Goal: Information Seeking & Learning: Learn about a topic

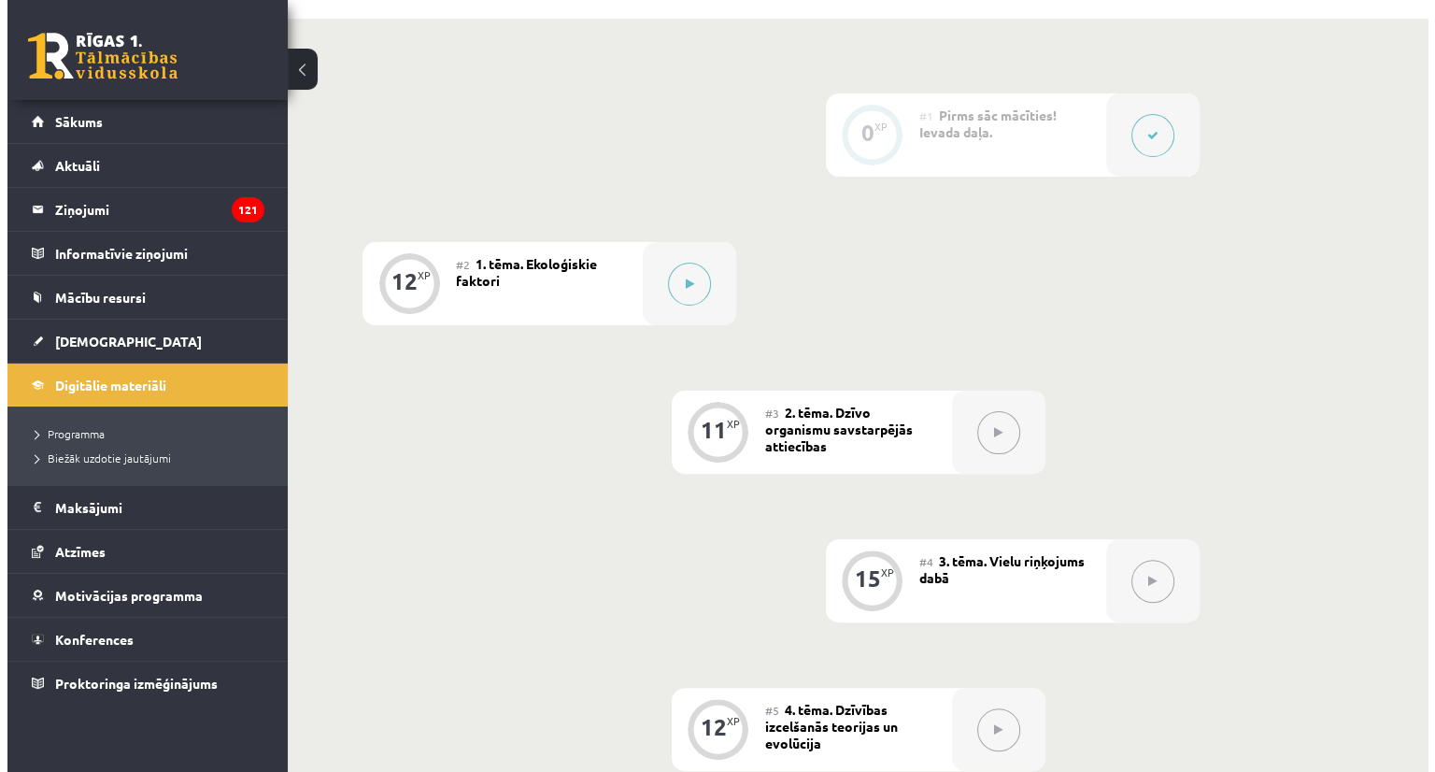
scroll to position [433, 0]
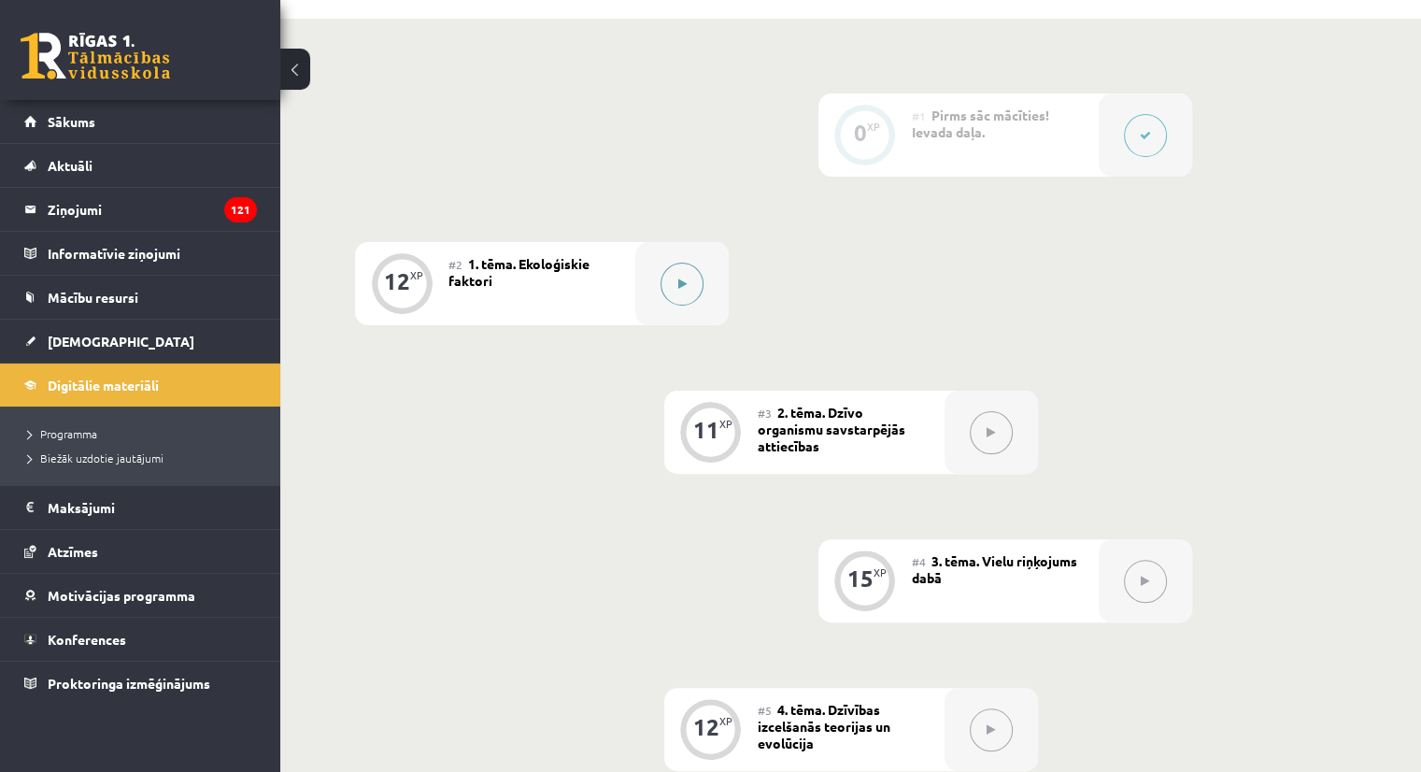
click at [681, 290] on icon at bounding box center [682, 283] width 8 height 11
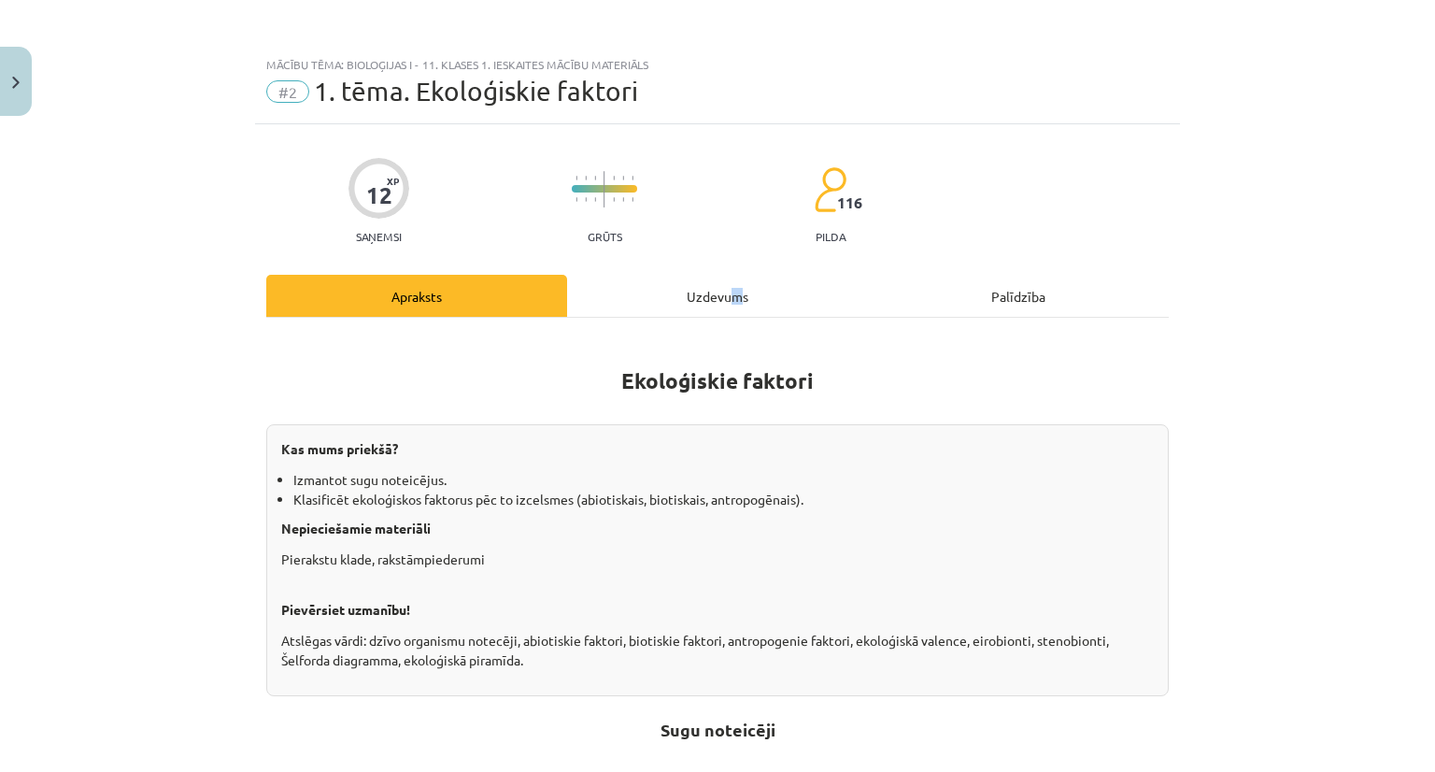
click at [729, 287] on div "Uzdevums" at bounding box center [717, 296] width 301 height 42
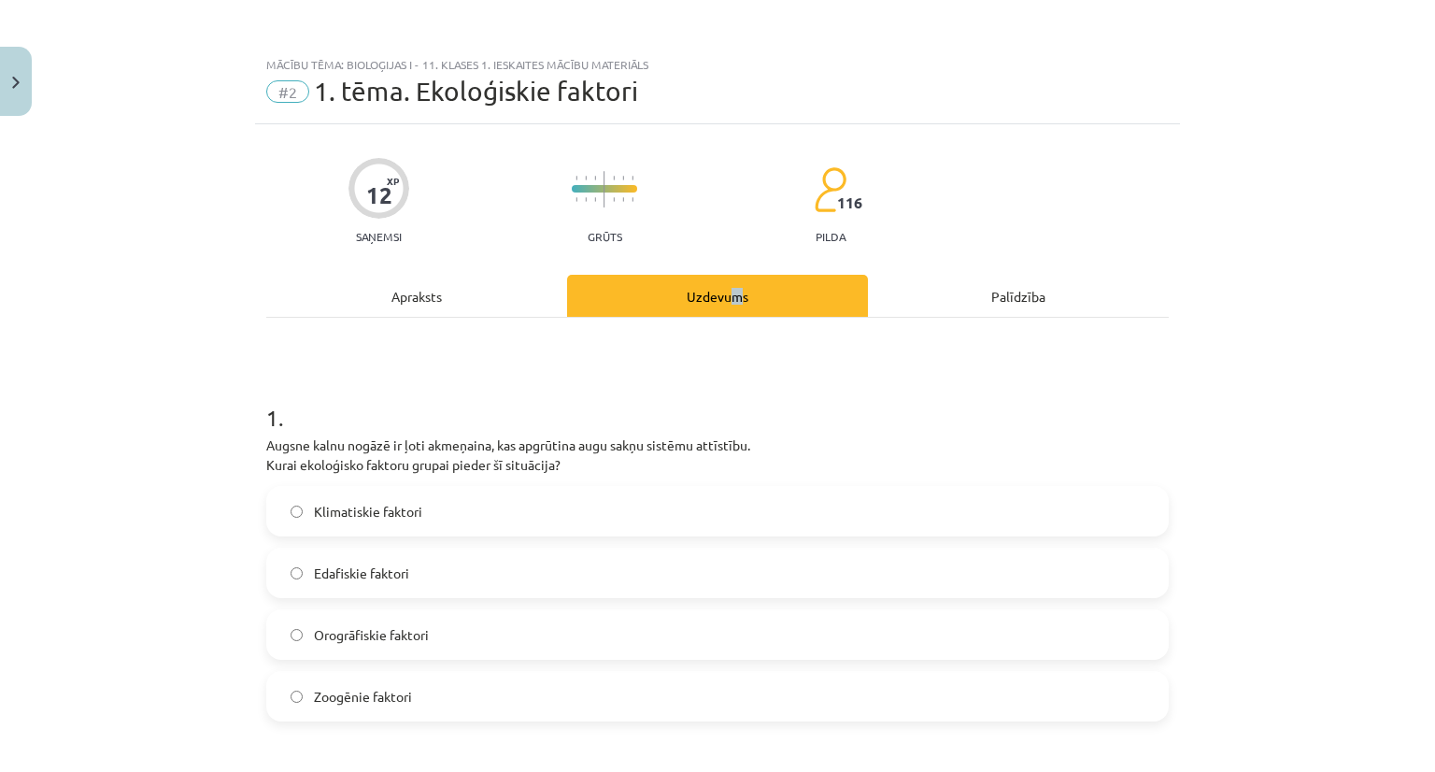
scroll to position [47, 0]
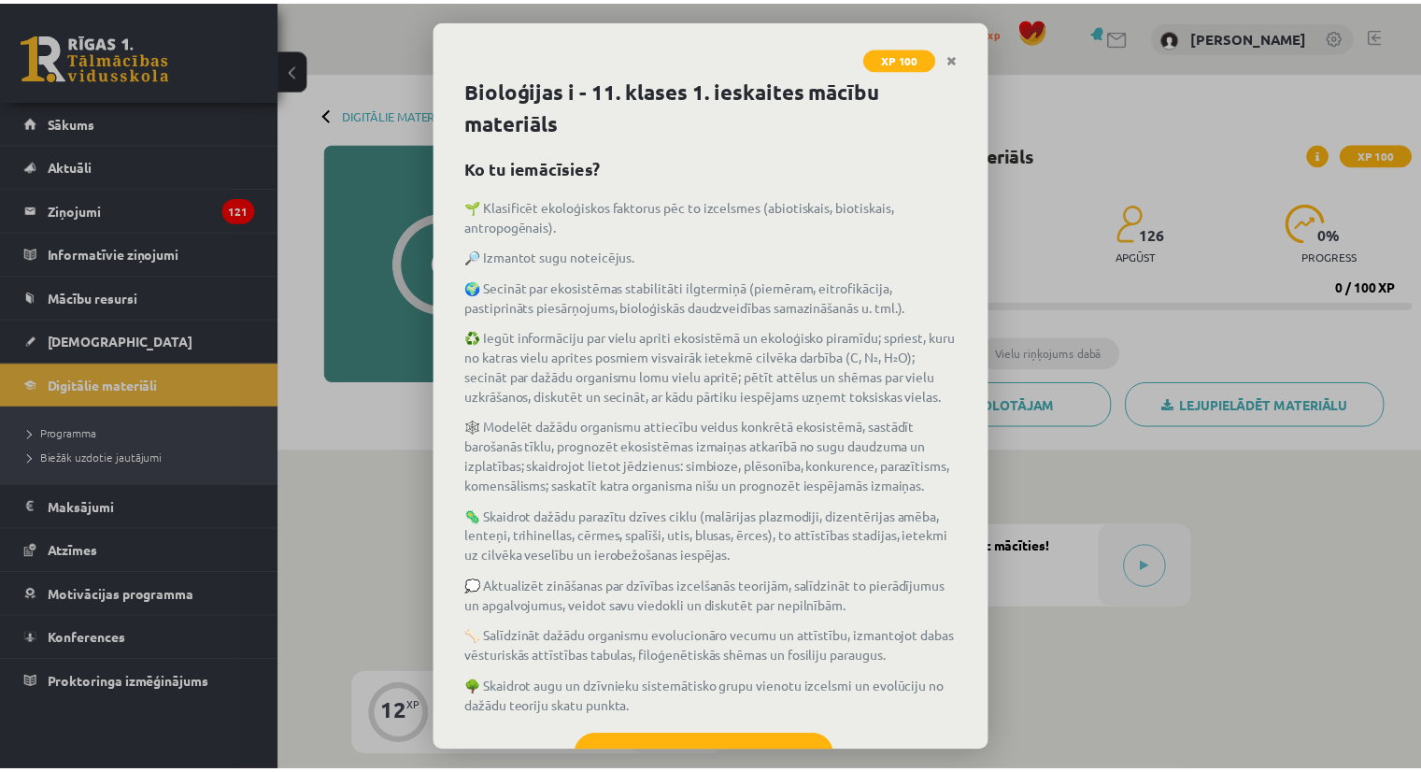
scroll to position [429, 0]
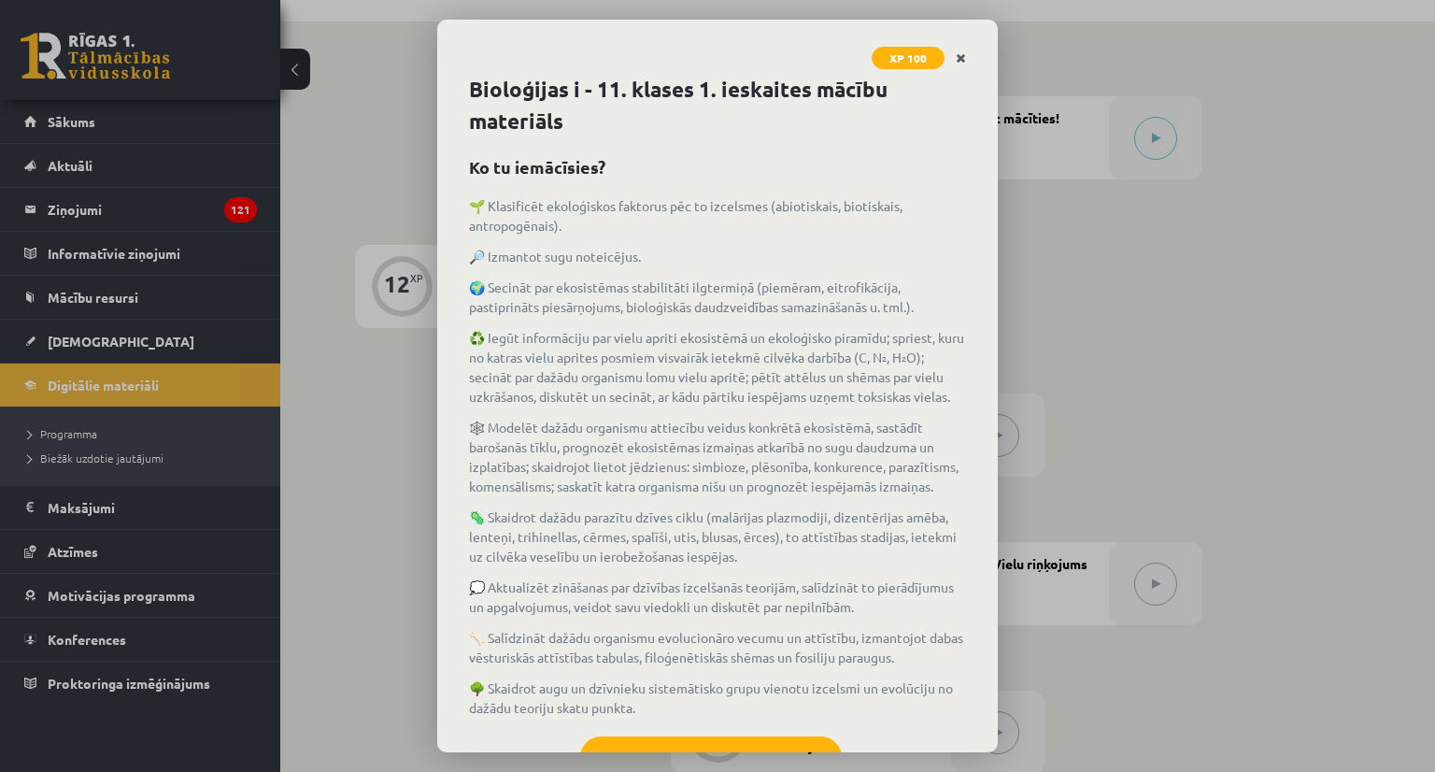
click at [955, 45] on link "Close" at bounding box center [960, 58] width 33 height 36
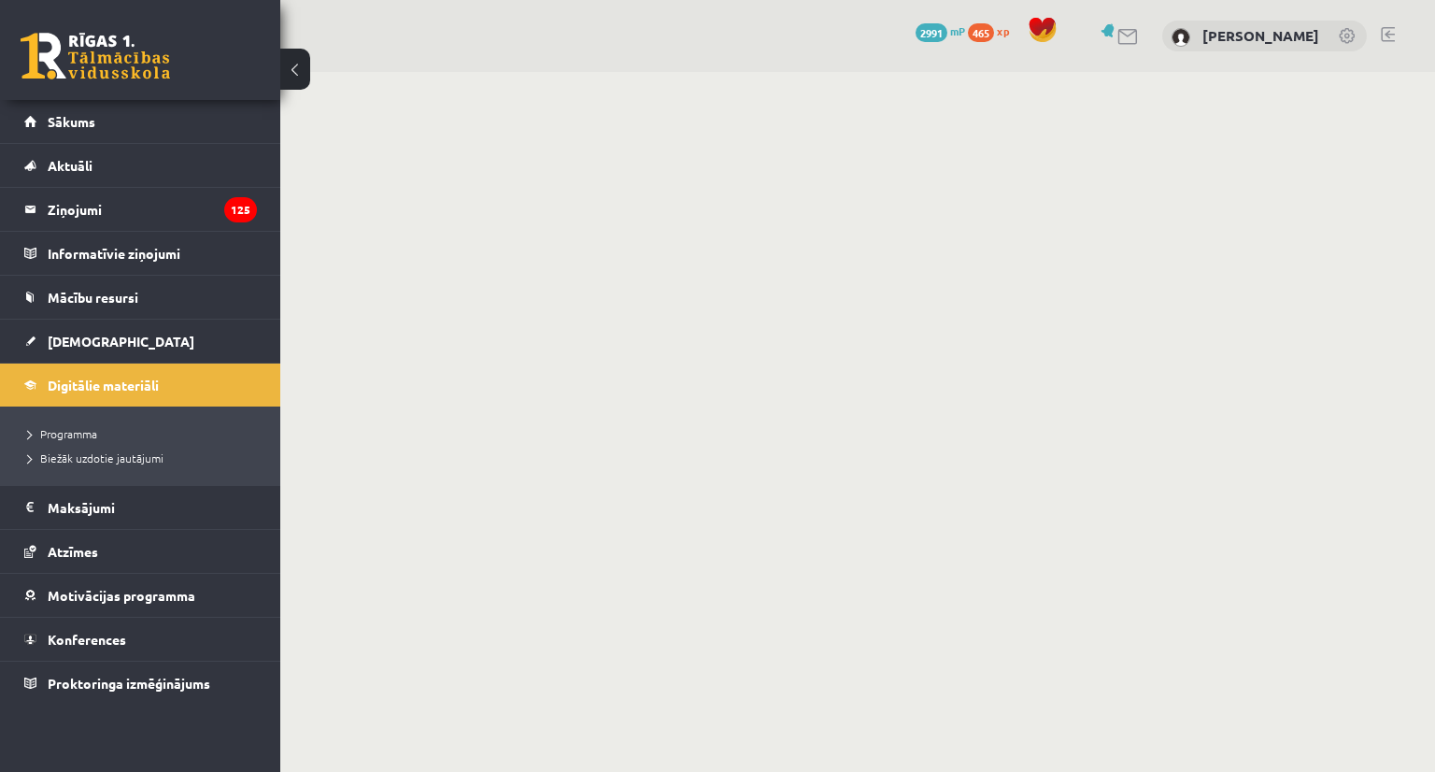
scroll to position [429, 0]
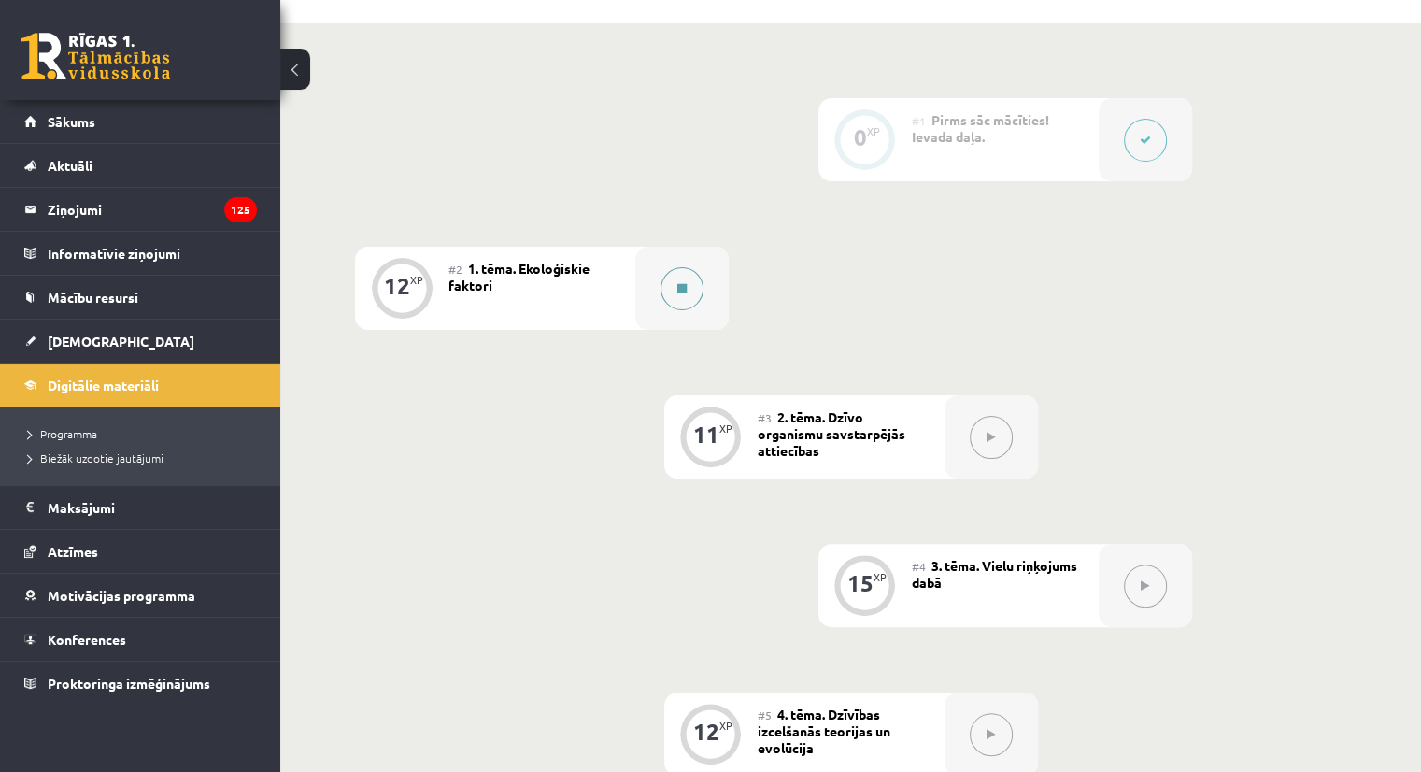
click at [677, 294] on icon at bounding box center [681, 288] width 9 height 11
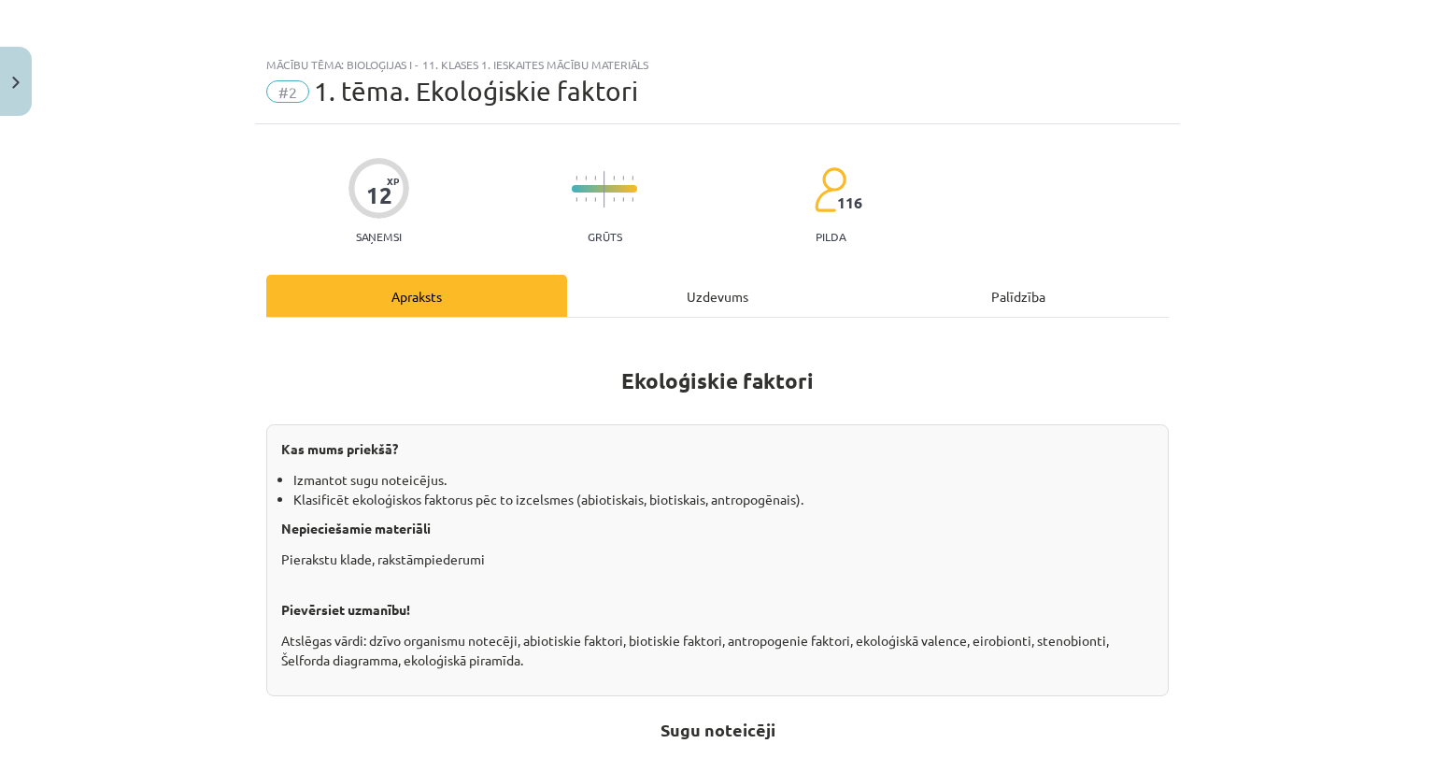
click at [716, 302] on div "Uzdevums" at bounding box center [717, 296] width 301 height 42
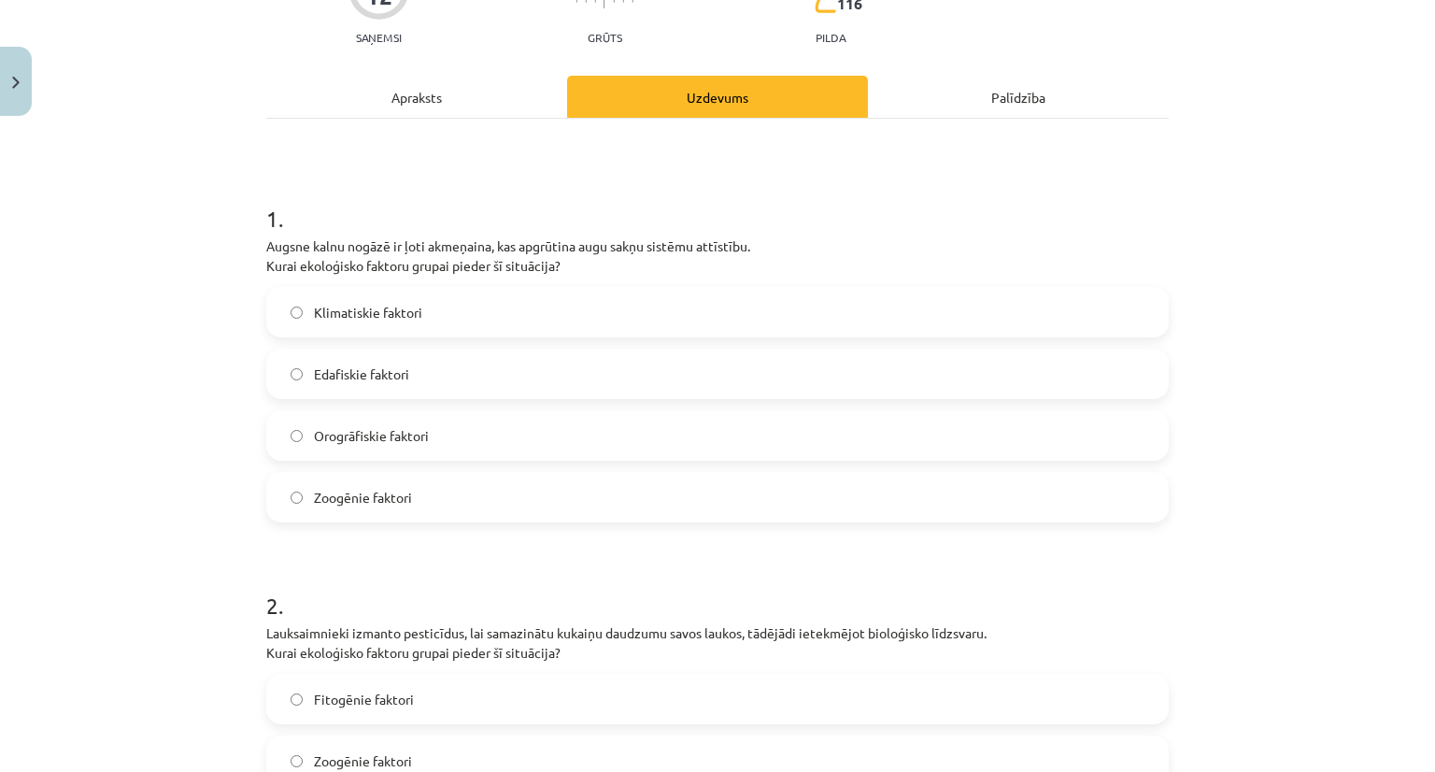
scroll to position [234, 0]
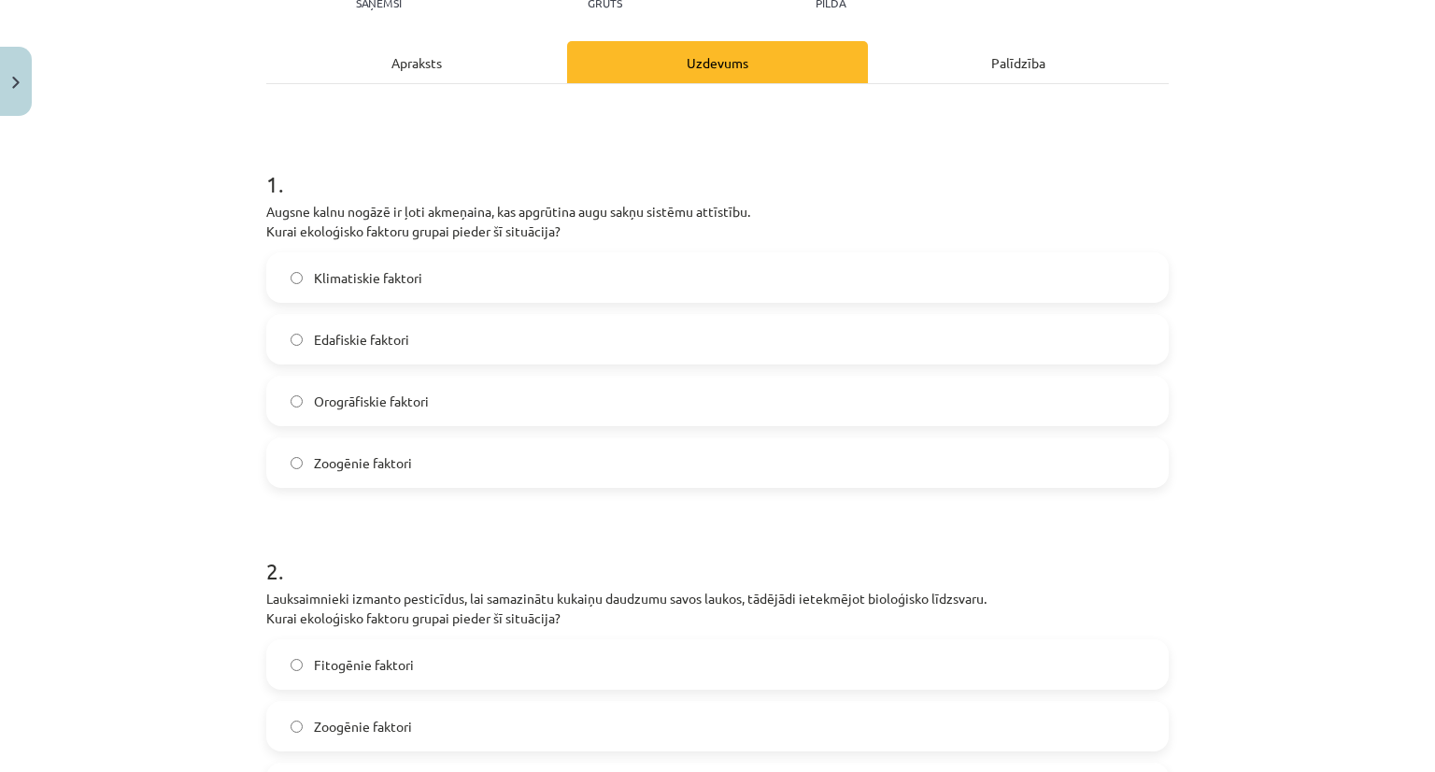
click at [405, 333] on label "Edafiskie faktori" at bounding box center [717, 339] width 899 height 47
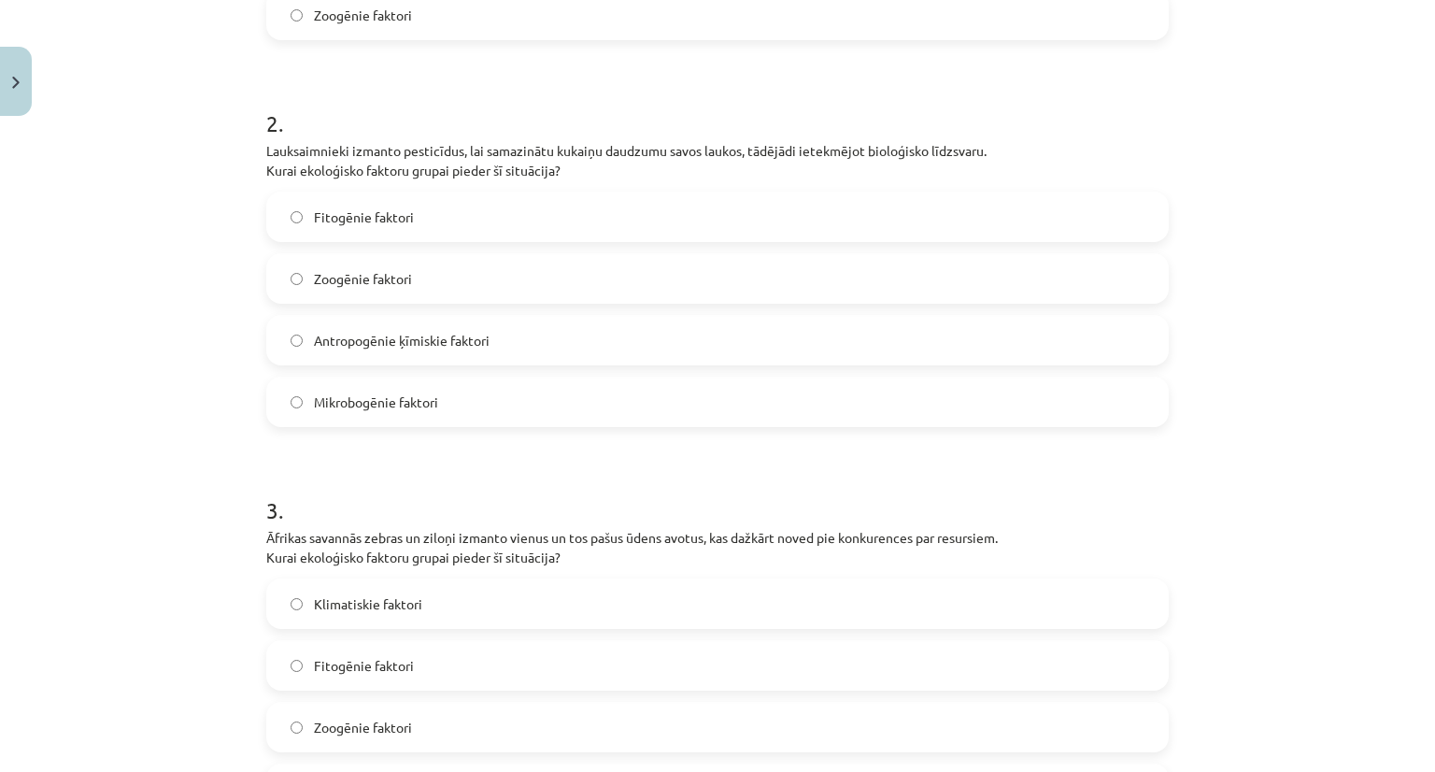
scroll to position [701, 0]
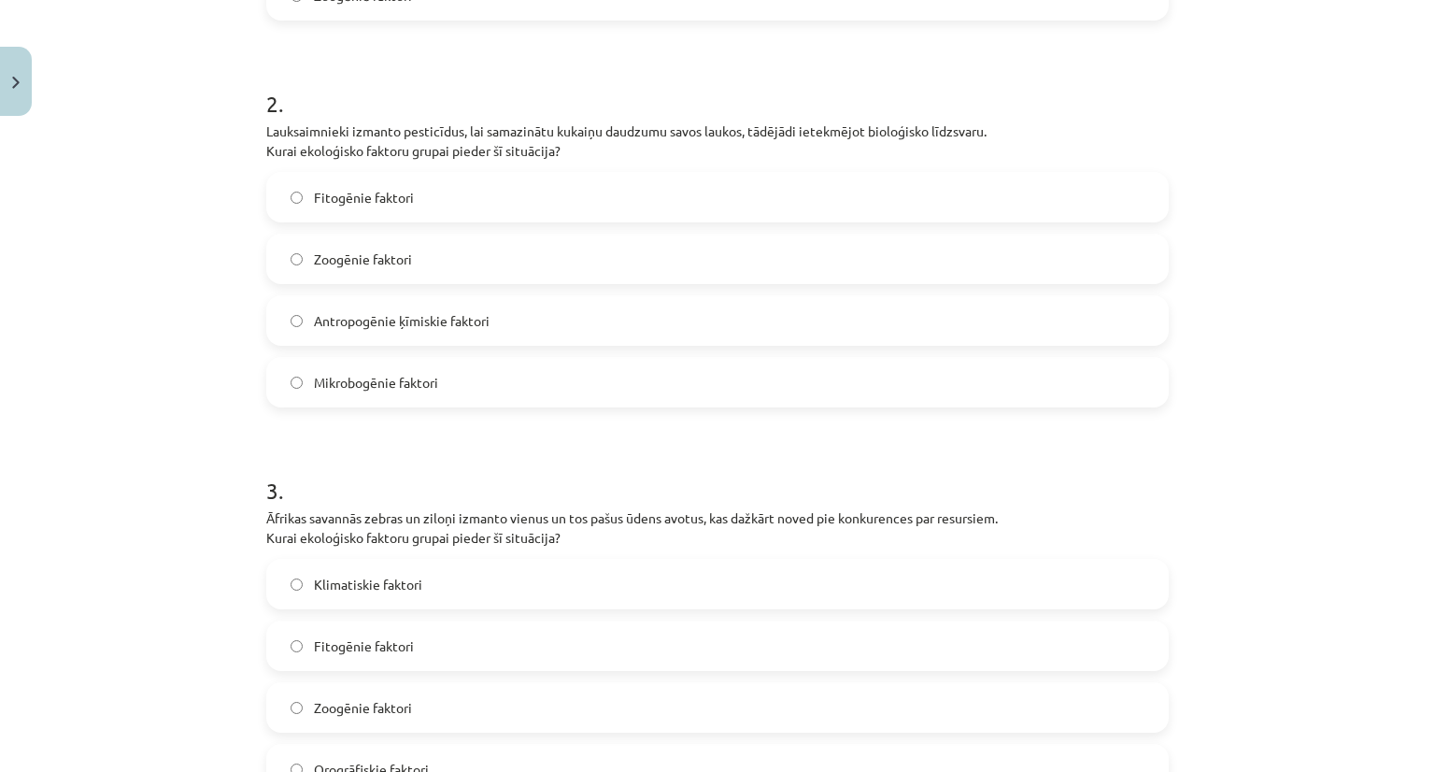
click at [421, 315] on span "Antropogēnie ķīmiskie faktori" at bounding box center [402, 321] width 176 height 20
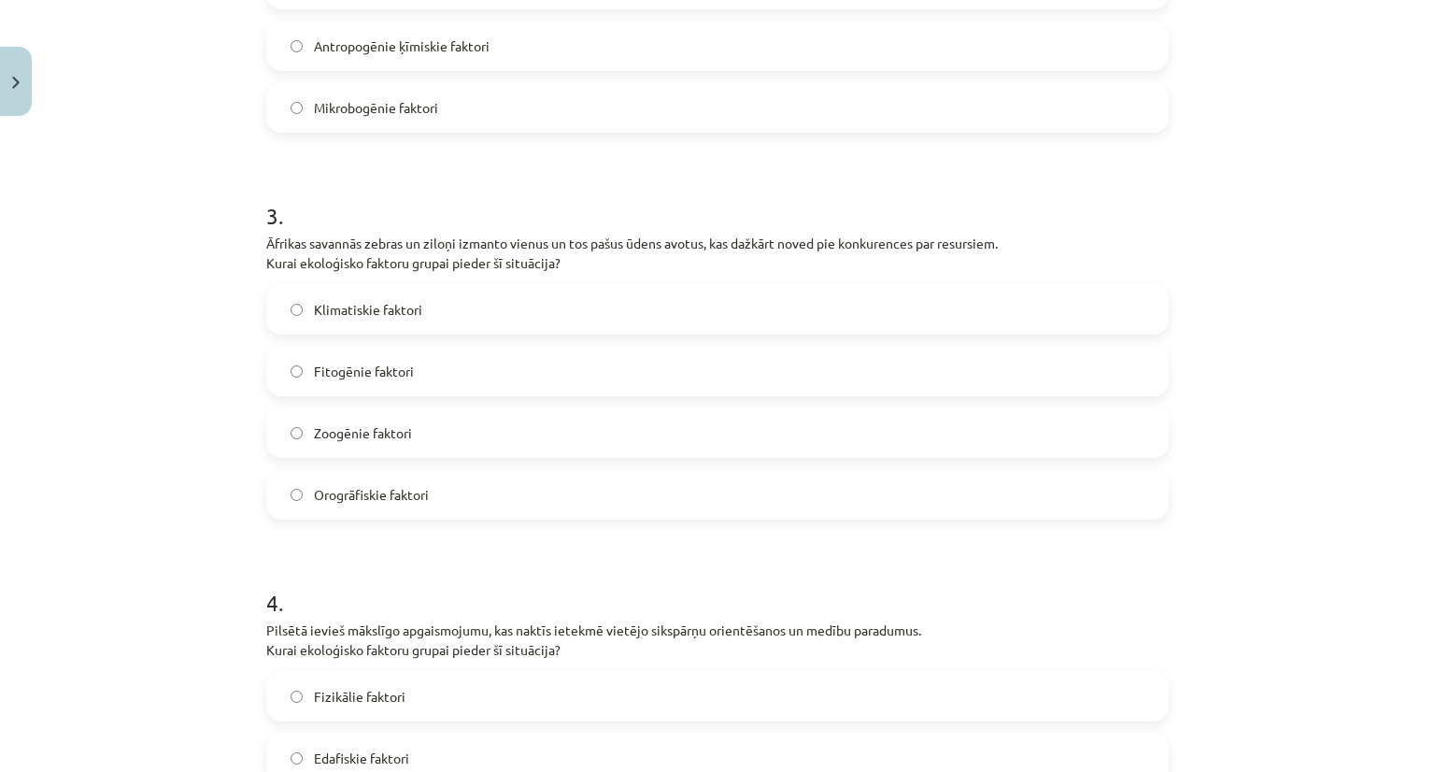
scroll to position [981, 0]
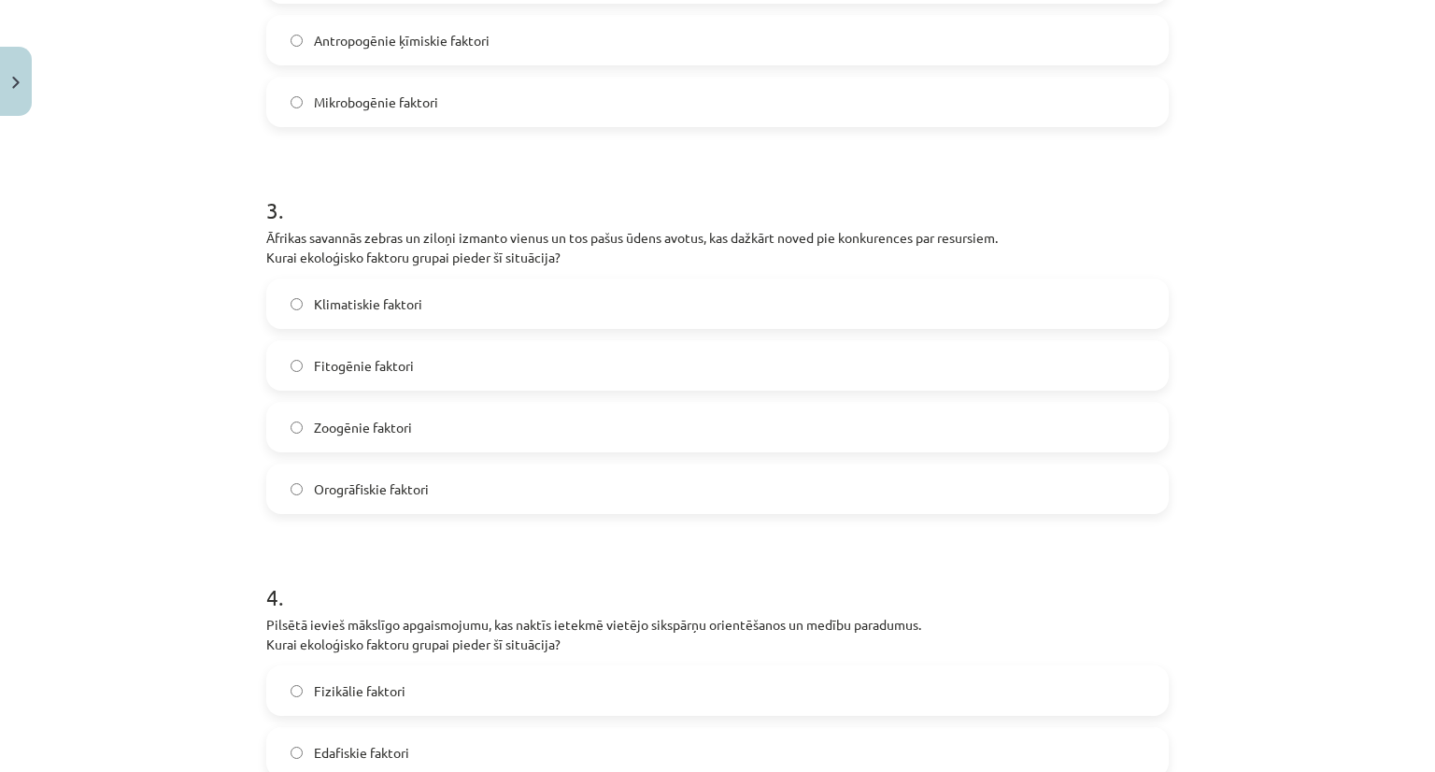
click at [389, 437] on label "Zoogēnie faktori" at bounding box center [717, 427] width 899 height 47
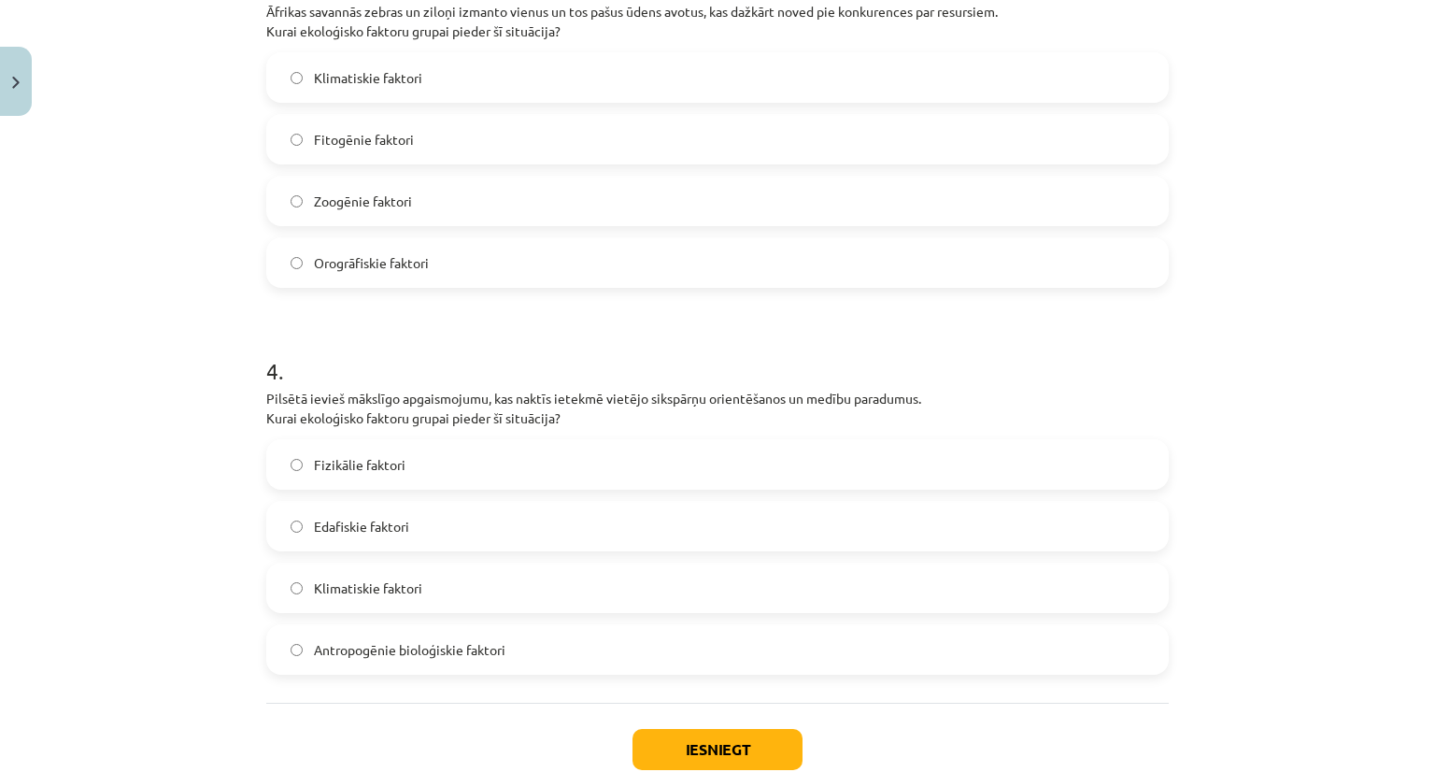
scroll to position [1326, 0]
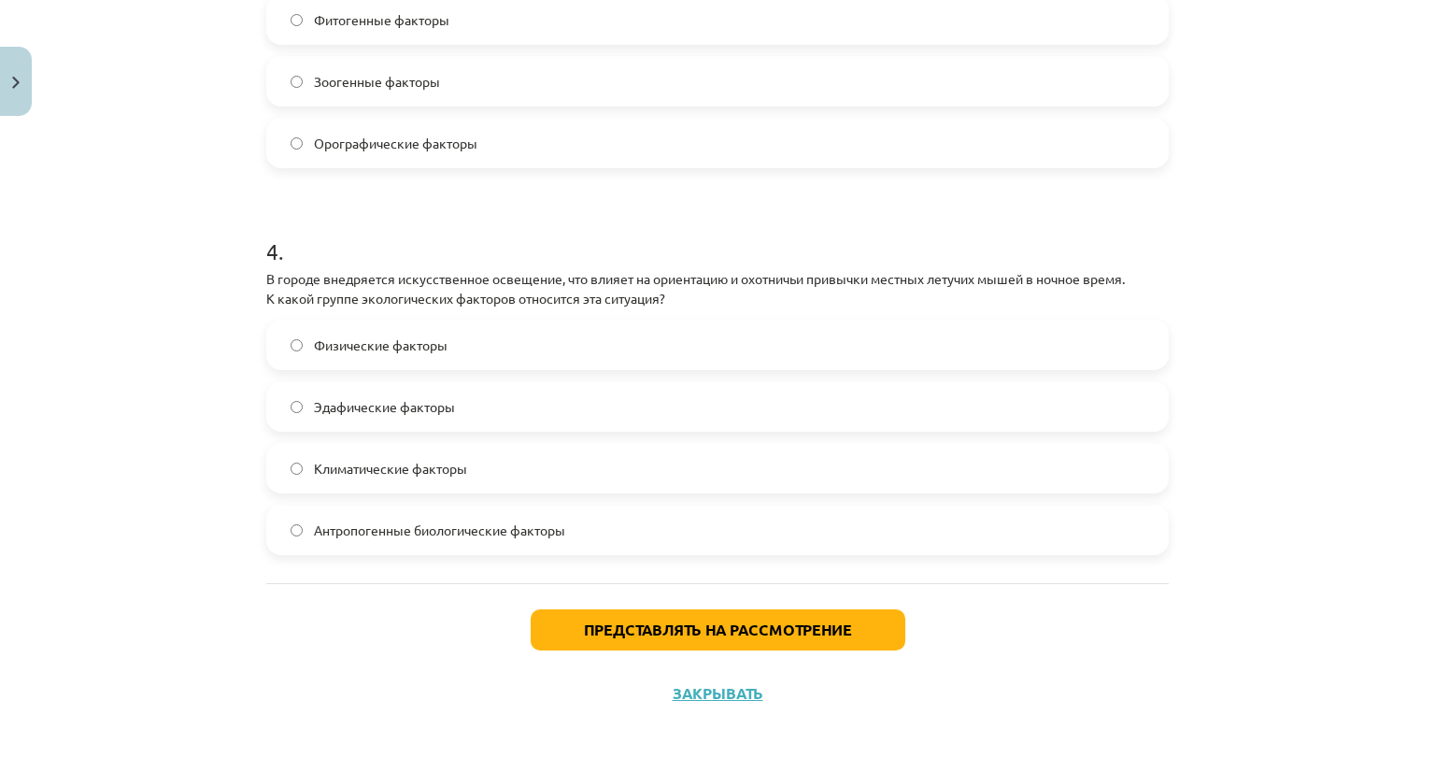
click at [512, 522] on font "Антропогенные биологические факторы" at bounding box center [439, 529] width 251 height 17
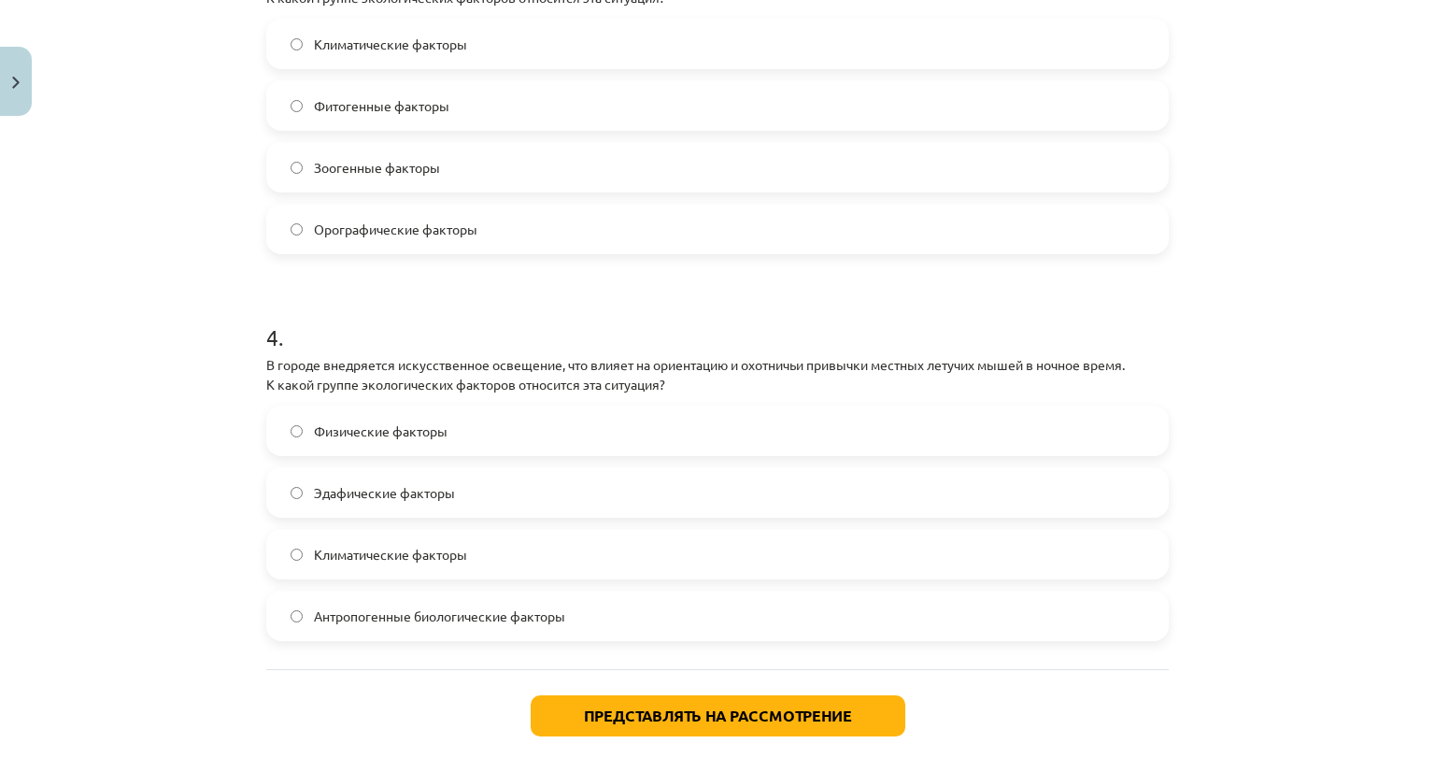
scroll to position [1233, 0]
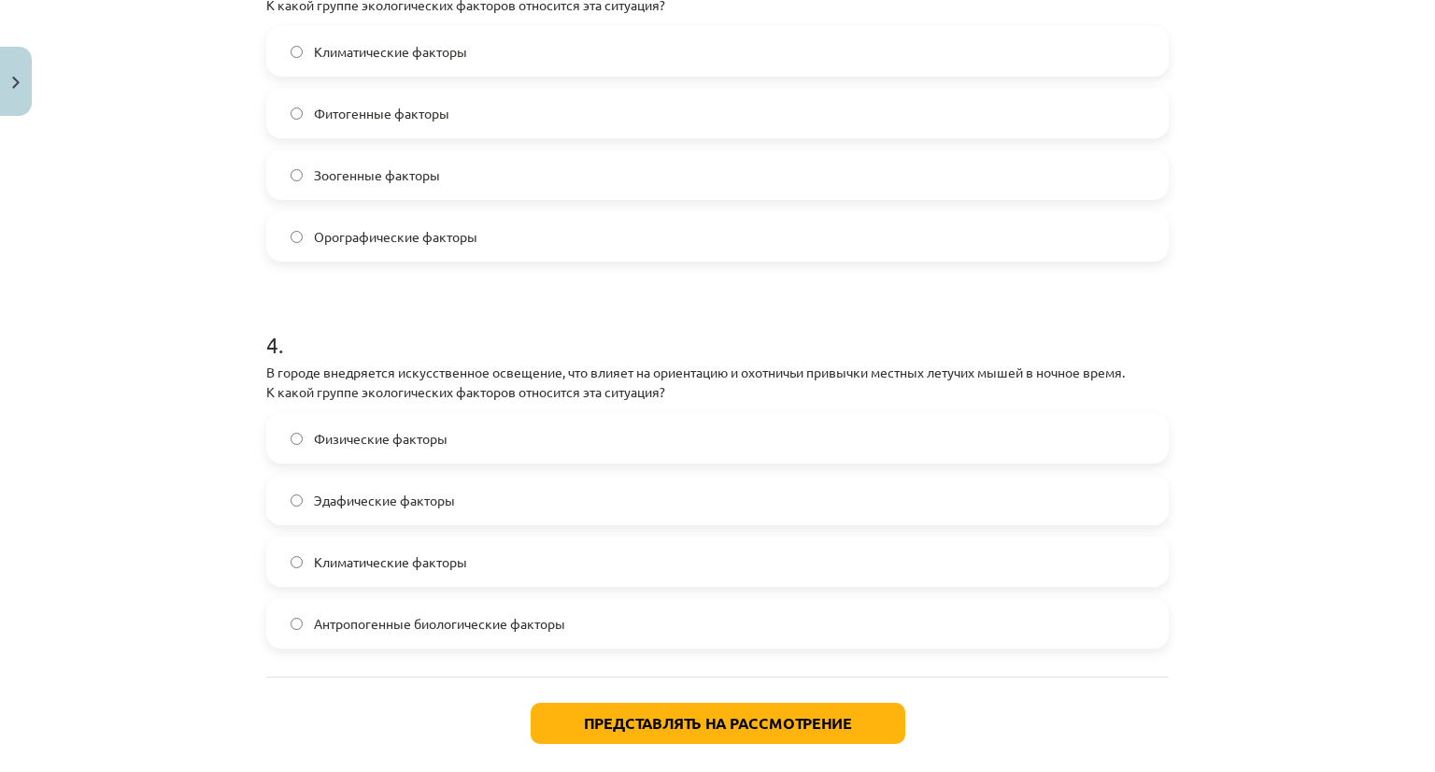
drag, startPoint x: 1288, startPoint y: 94, endPoint x: 1313, endPoint y: 59, distance: 43.5
click at [1289, 94] on div "Тема исследования: Биология I - 11 класс, 1-й тест, учебный материал #2 Тема 1.…" at bounding box center [717, 386] width 1435 height 772
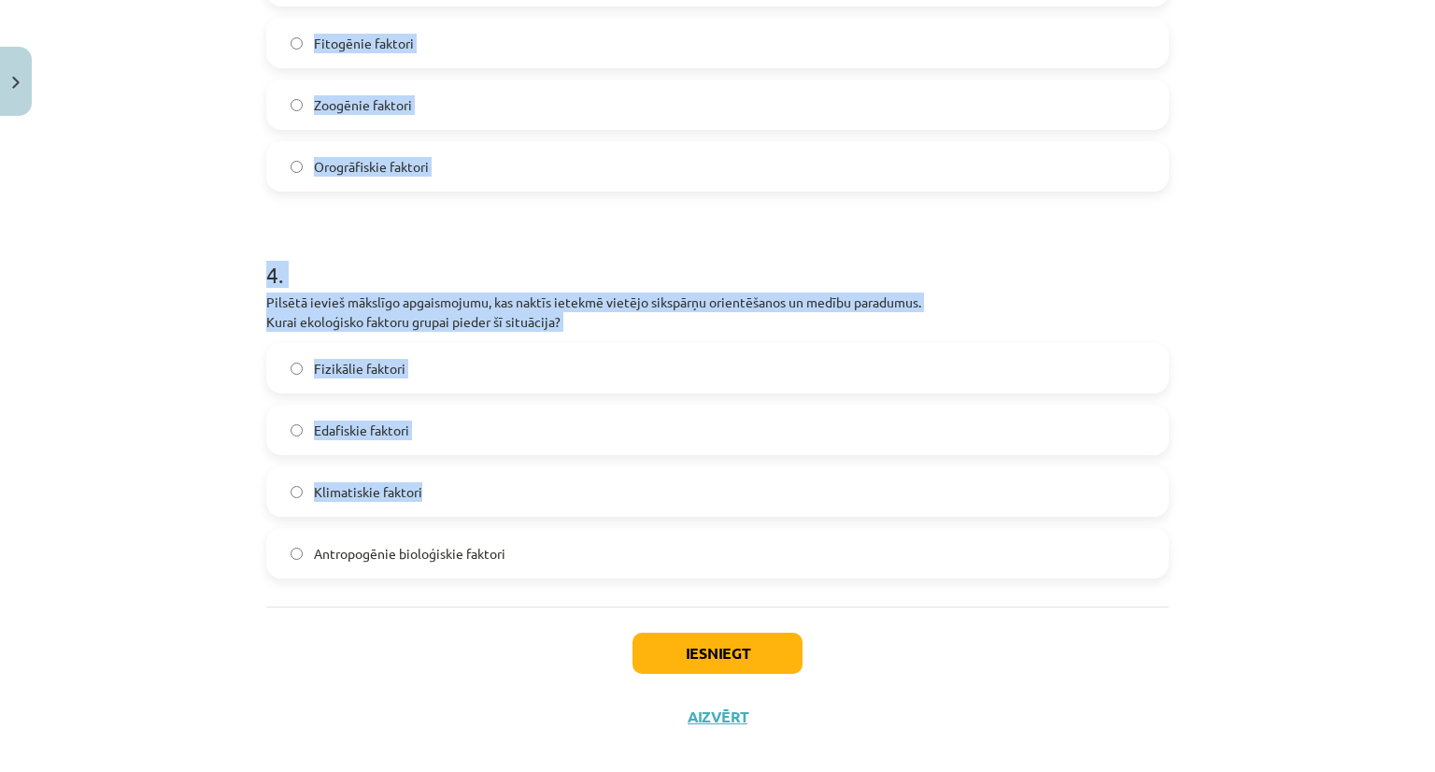
scroll to position [1326, 0]
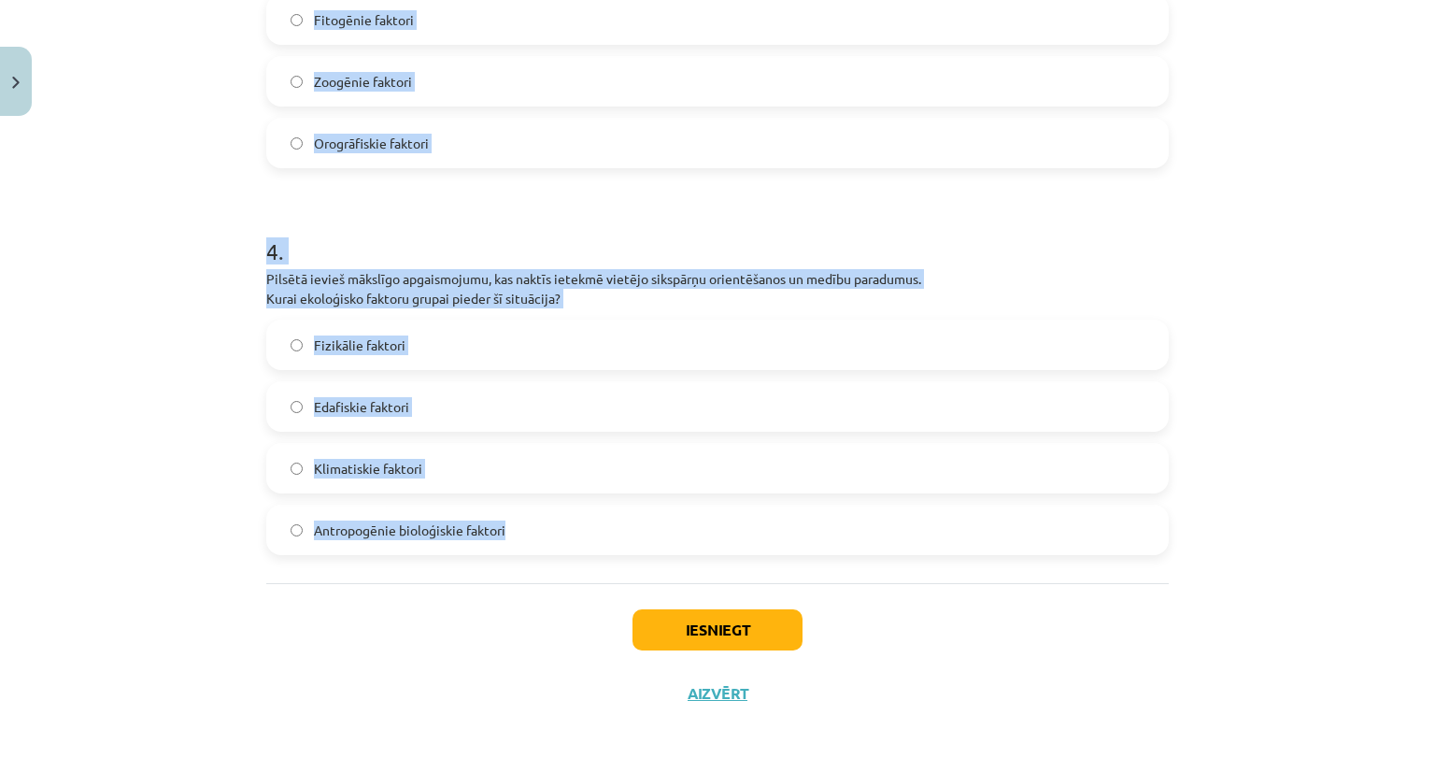
drag, startPoint x: 227, startPoint y: 404, endPoint x: 554, endPoint y: 542, distance: 355.0
click at [554, 542] on div "Mācību tēma: Bioloģijas i - 11. klases 1. ieskaites mācību materiāls #2 1. tēma…" at bounding box center [717, 386] width 1435 height 772
copy form "1 . Augsne kalnu nogāzē ir ļoti akmeņaina, kas apgrūtina augu sakņu sistēmu att…"
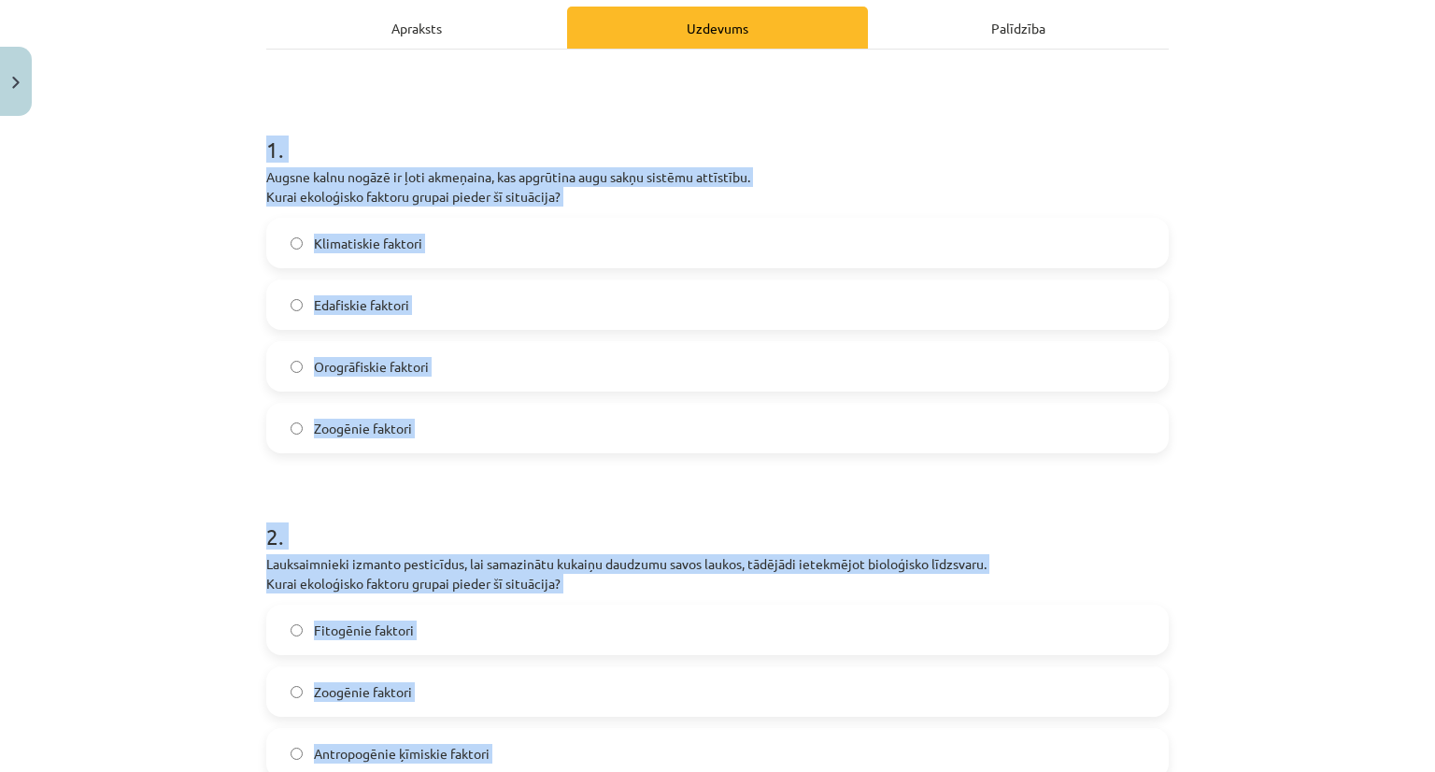
scroll to position [205, 0]
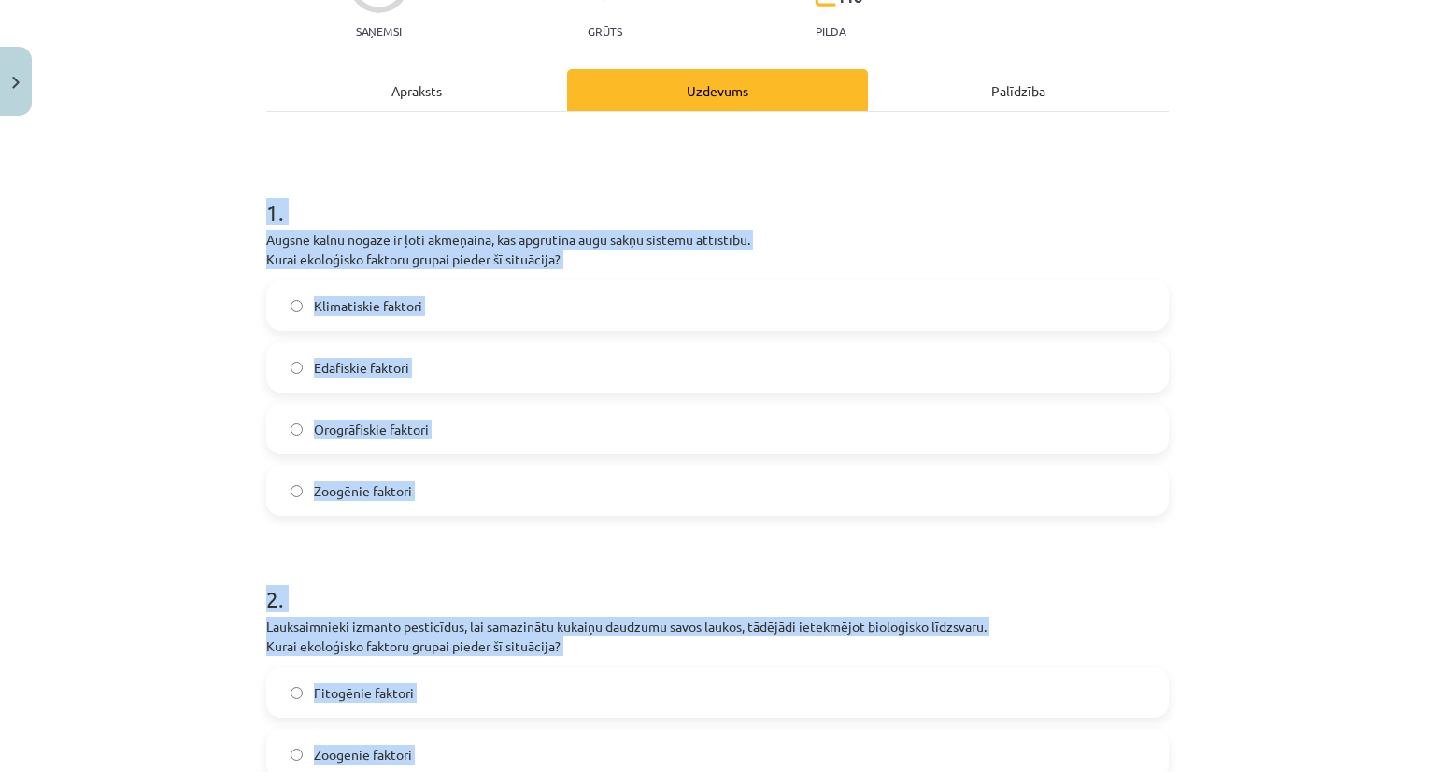
click at [163, 348] on div "Mācību tēma: Bioloģijas i - 11. klases 1. ieskaites mācību materiāls #2 1. tēma…" at bounding box center [717, 386] width 1435 height 772
click at [213, 350] on div "Mācību tēma: Bioloģijas i - 11. klases 1. ieskaites mācību materiāls #2 1. tēma…" at bounding box center [717, 386] width 1435 height 772
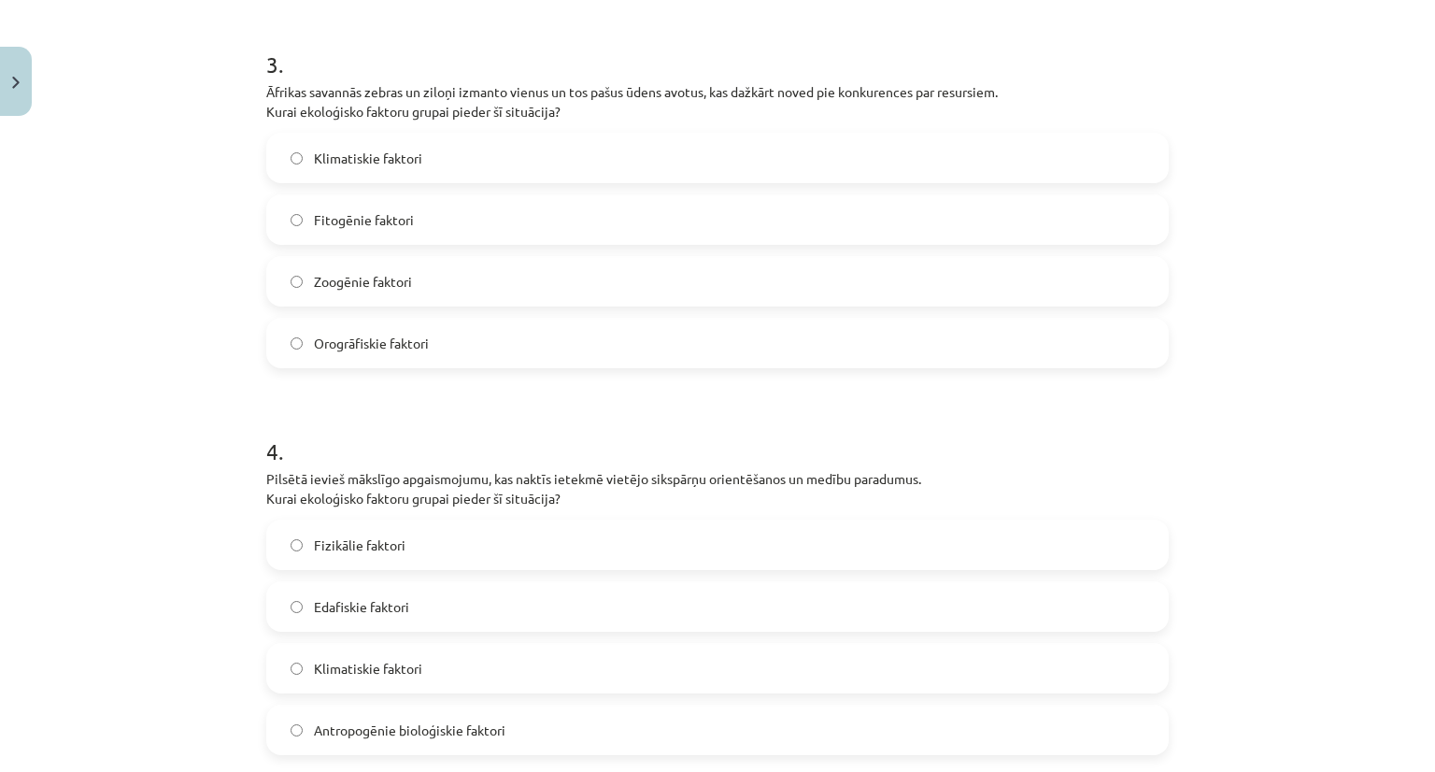
scroll to position [1326, 0]
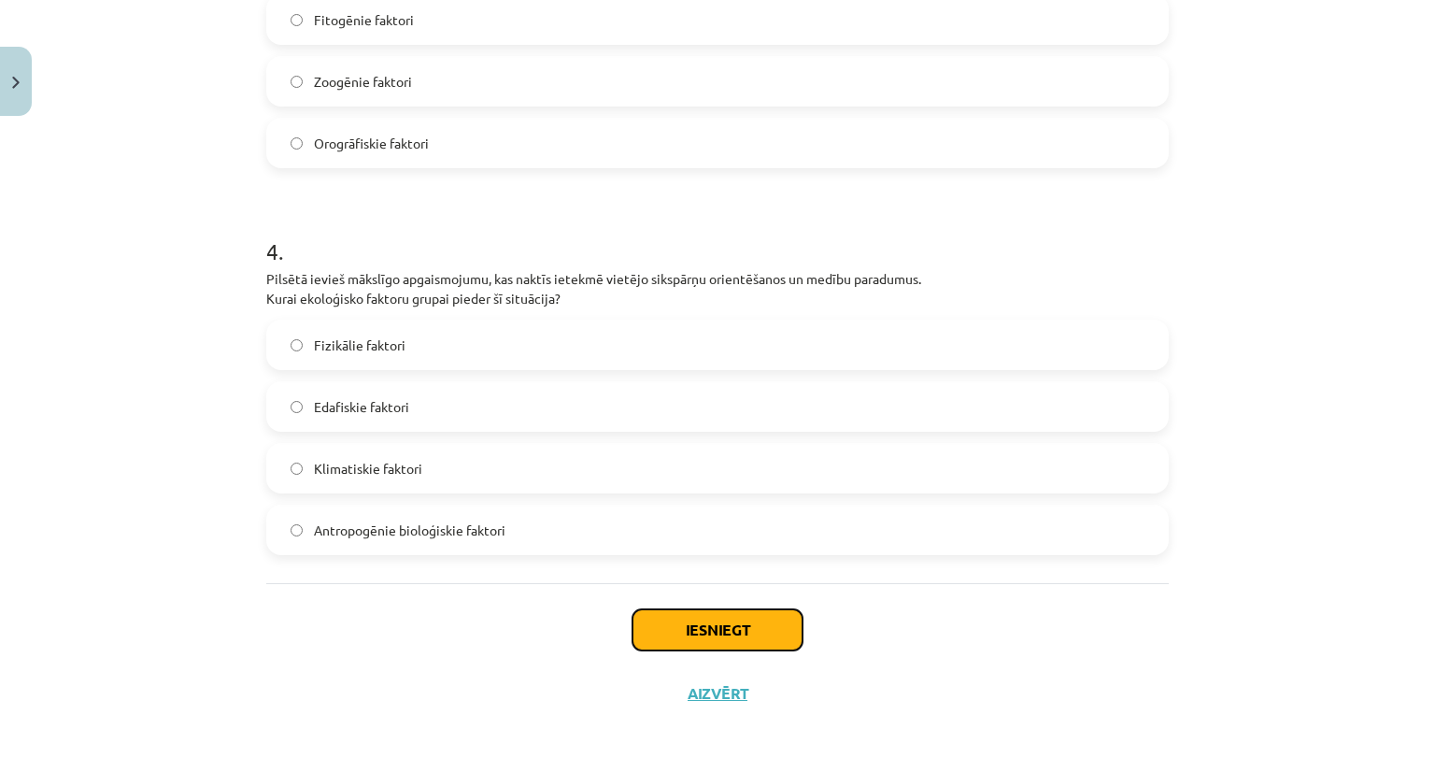
click at [763, 625] on button "Iesniegt" at bounding box center [717, 629] width 170 height 41
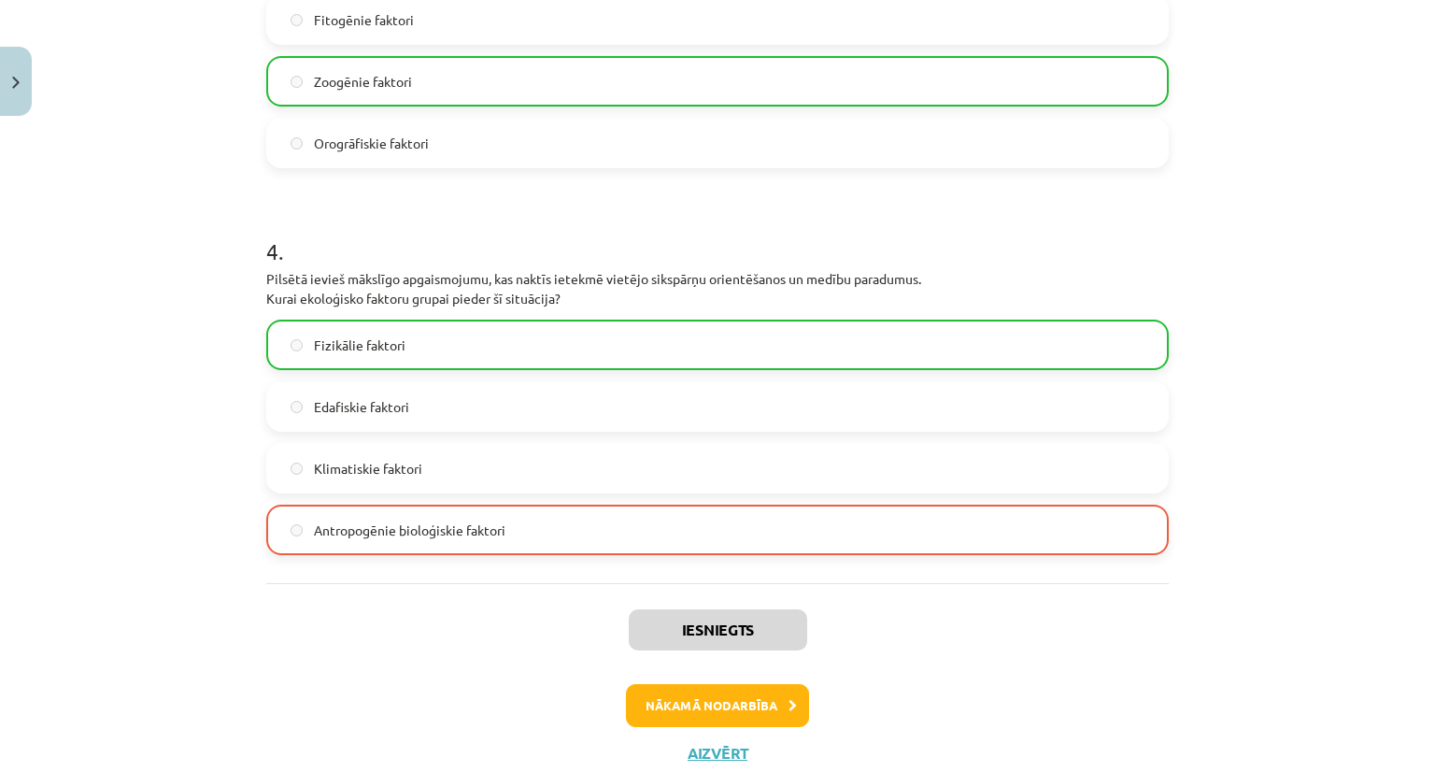
click at [328, 348] on span "Fizikālie faktori" at bounding box center [360, 345] width 92 height 20
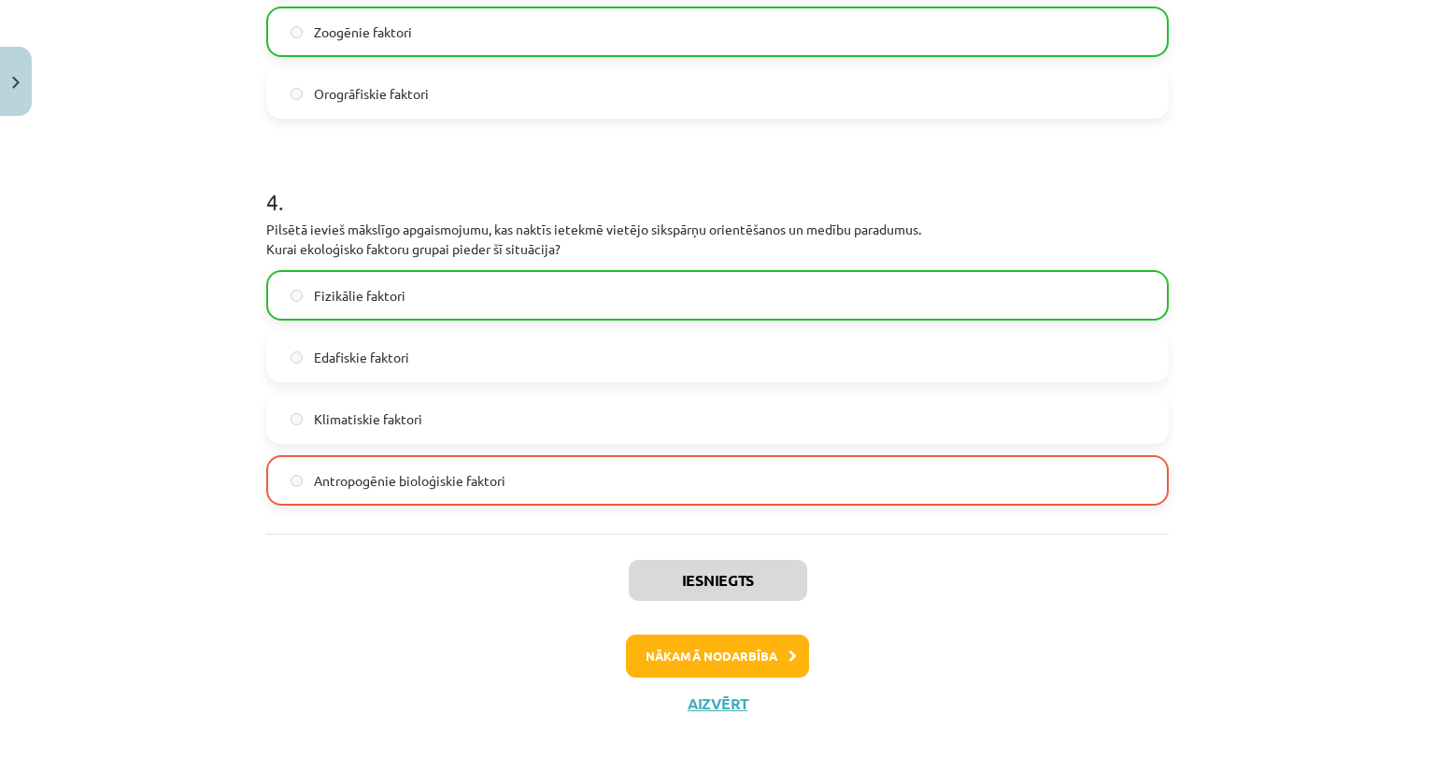
scroll to position [1385, 0]
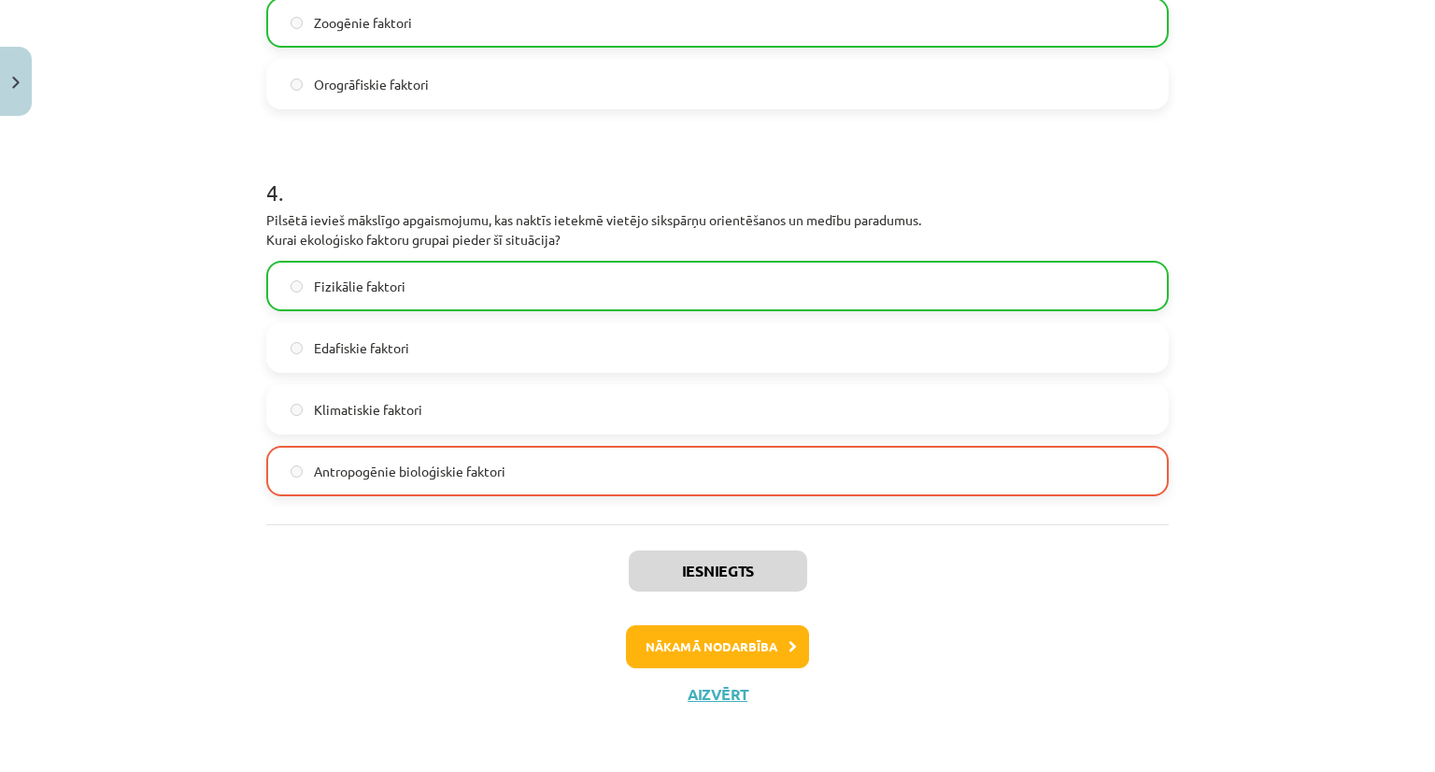
click at [209, 316] on div "Mācību tēma: Bioloģijas i - 11. klases 1. ieskaites mācību materiāls #2 1. tēma…" at bounding box center [717, 386] width 1435 height 772
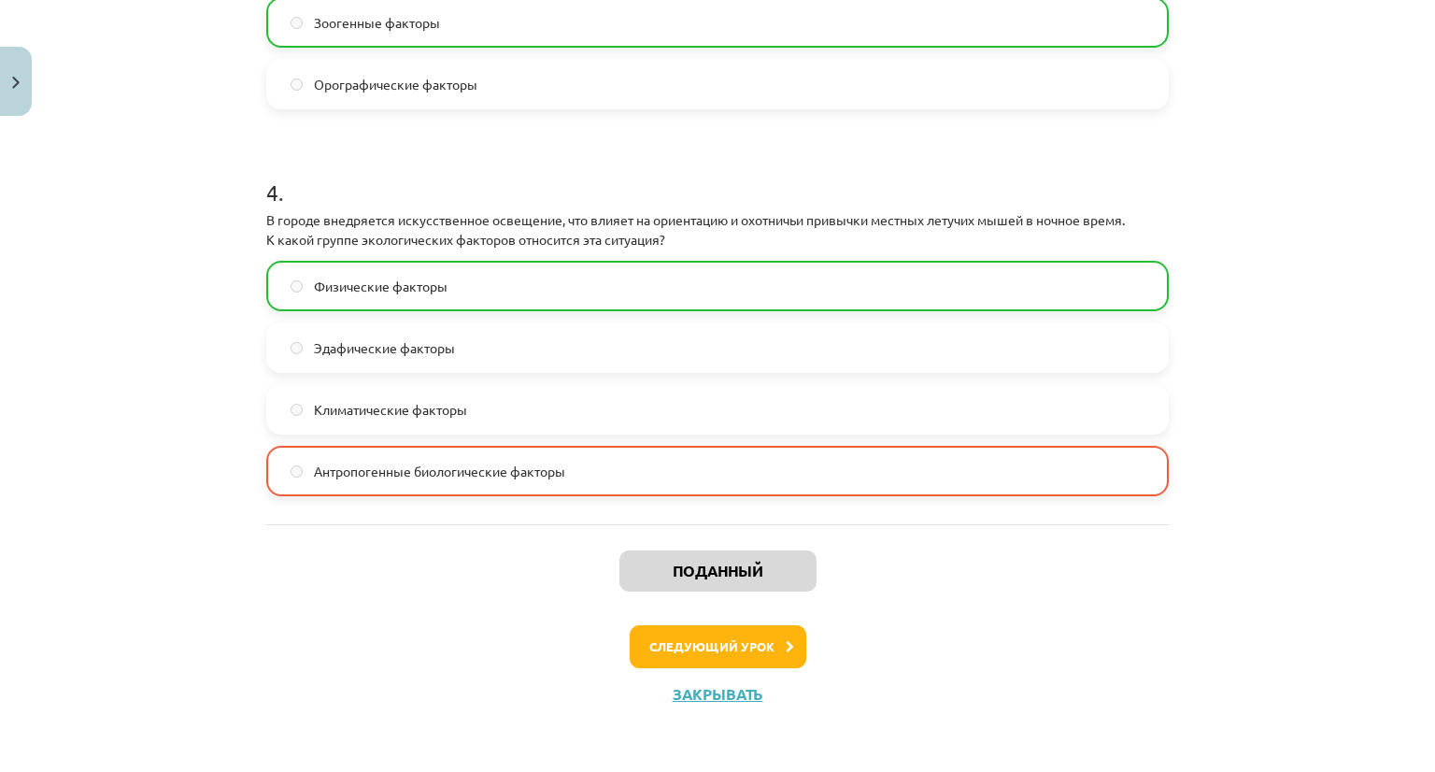
scroll to position [429, 0]
click at [847, 172] on h1 "4 ." at bounding box center [717, 176] width 902 height 58
click at [705, 531] on div "Поданный Следующий урок Закрывать" at bounding box center [717, 619] width 902 height 191
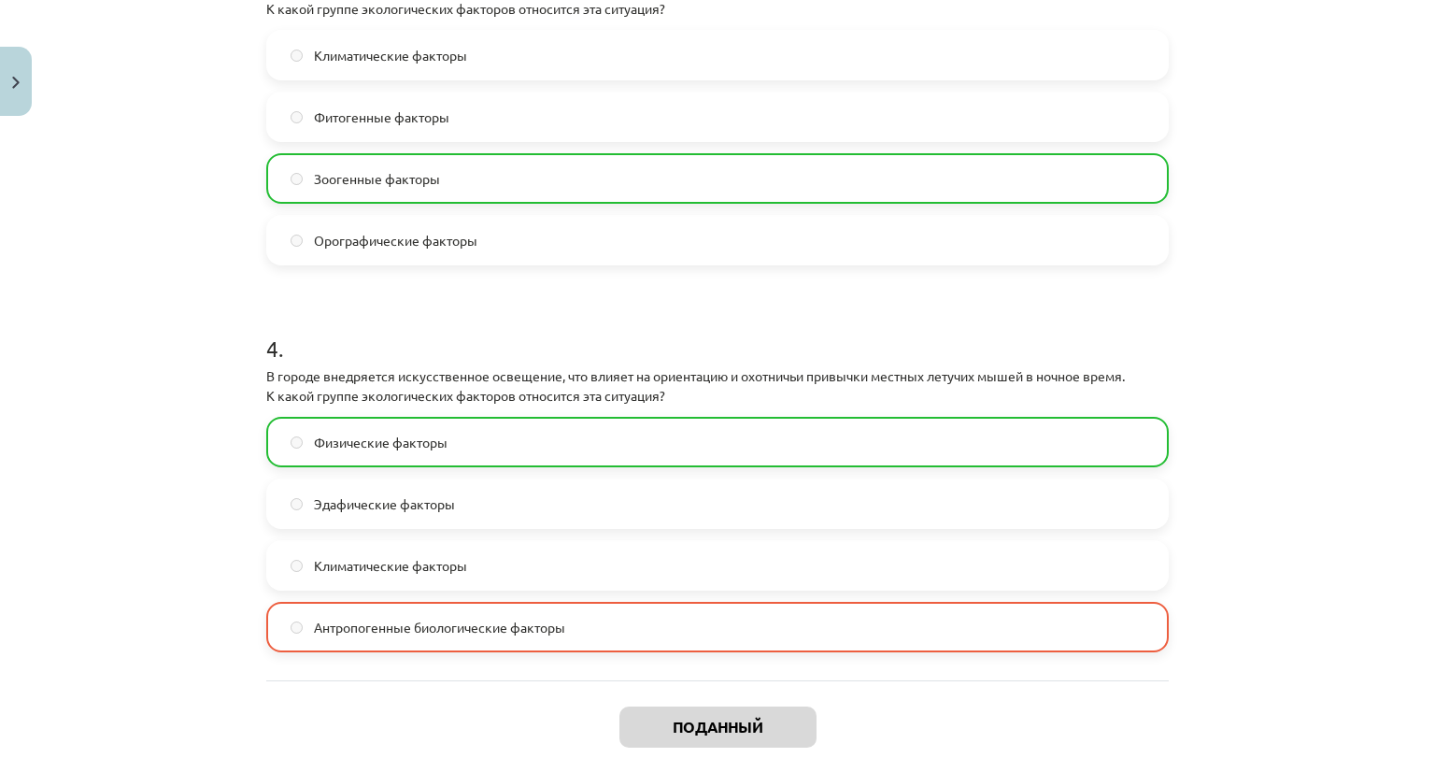
scroll to position [1385, 0]
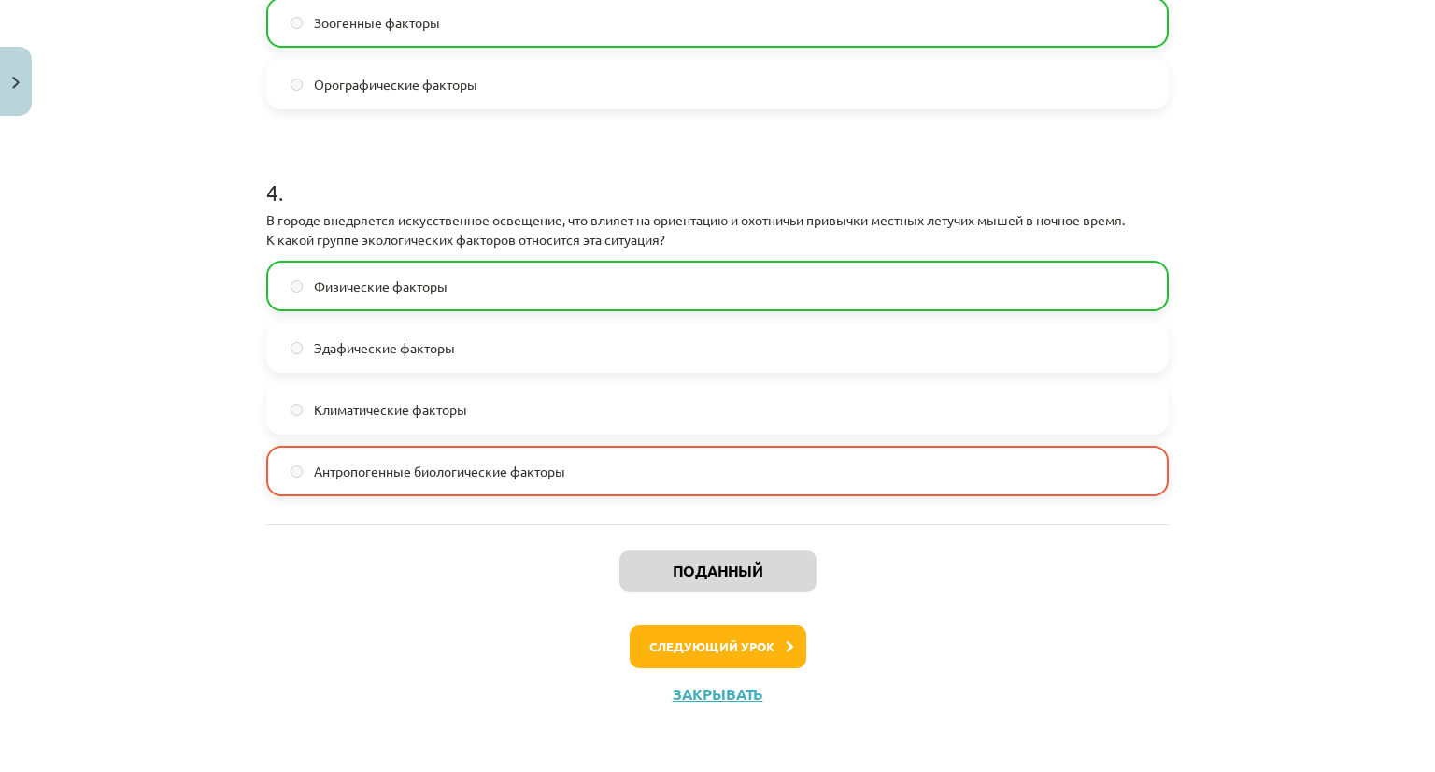
click at [1234, 464] on div "Тема исследования: Биология I - 11 класс, 1-й тест, учебный материал #2 Тема 1.…" at bounding box center [717, 386] width 1435 height 772
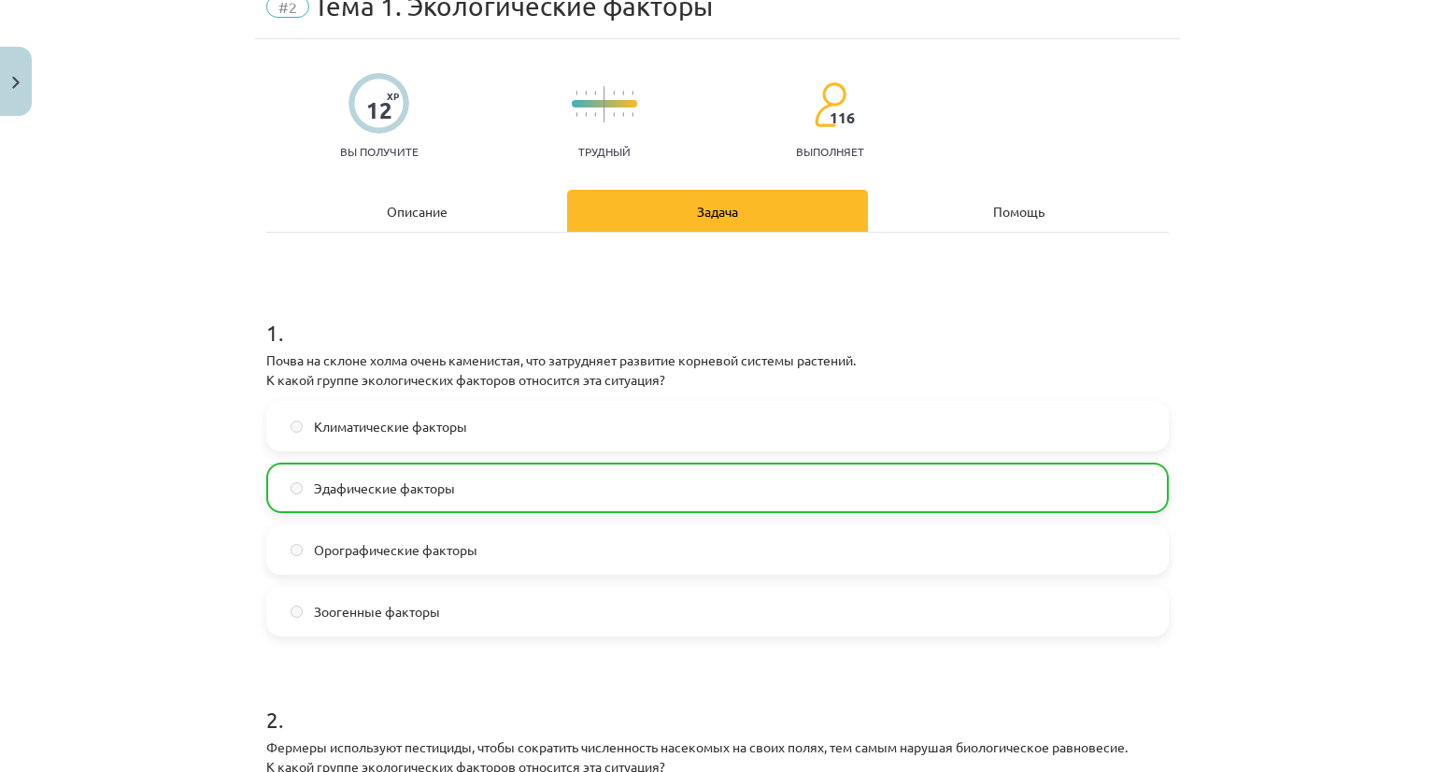
scroll to position [78, 0]
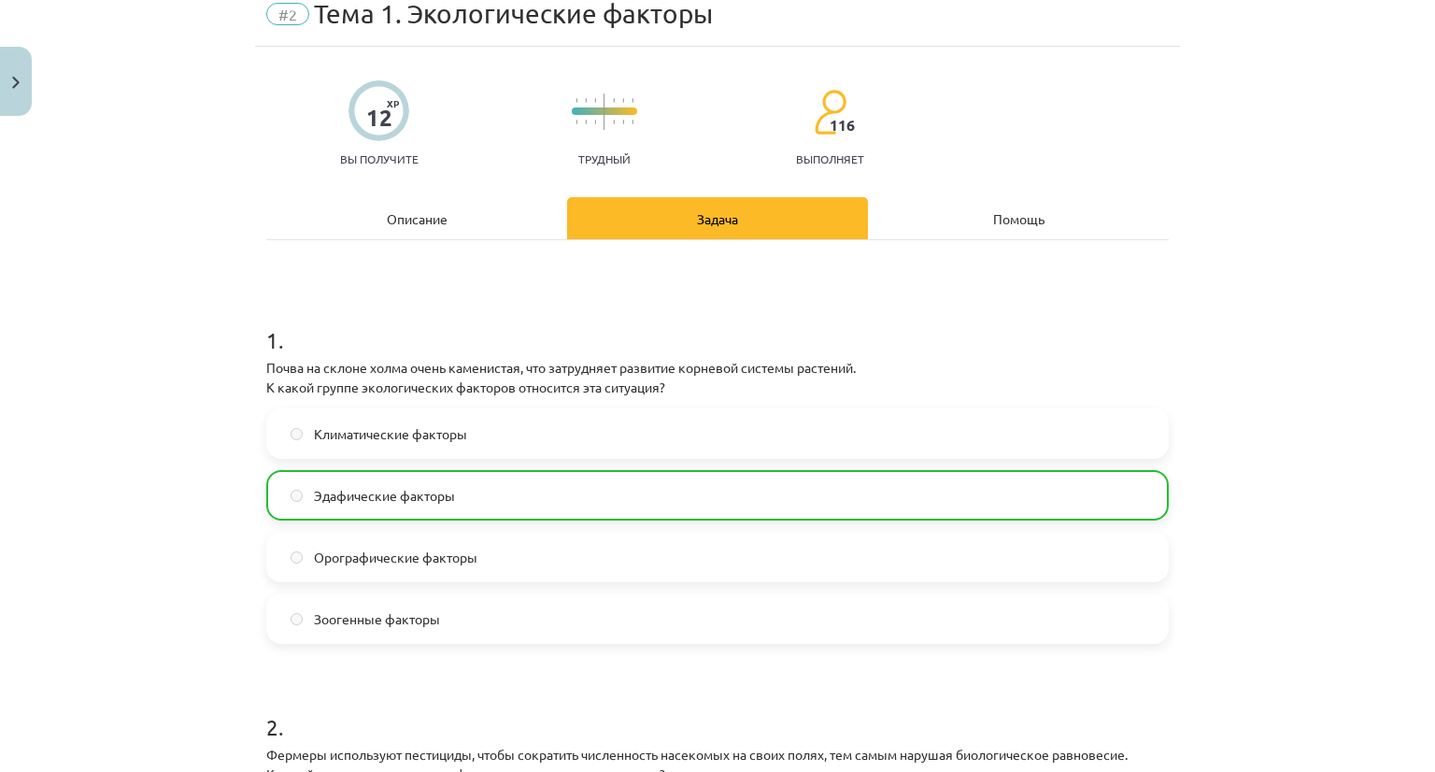
click at [697, 214] on font "Задача" at bounding box center [717, 218] width 41 height 17
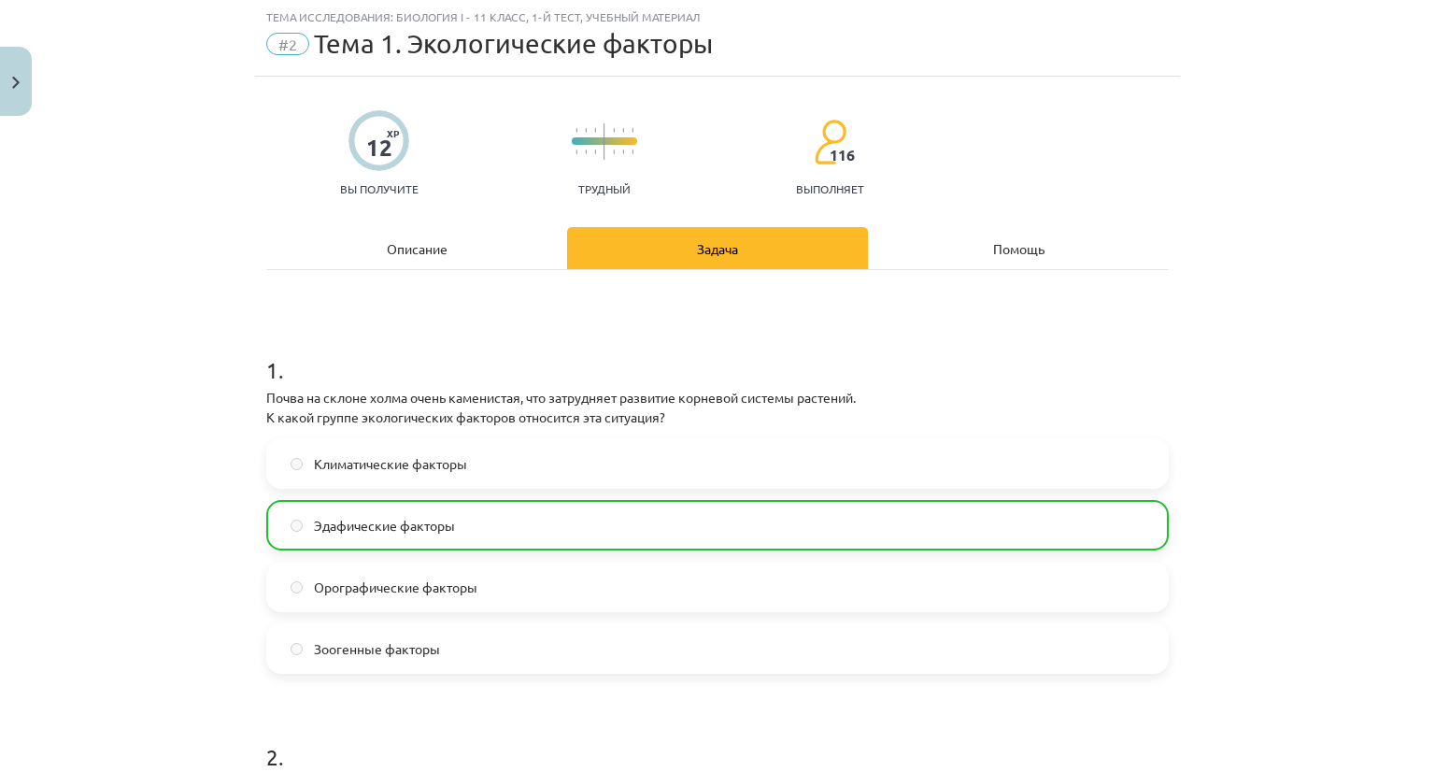
scroll to position [47, 0]
click at [949, 240] on div "Помощь" at bounding box center [1018, 249] width 301 height 42
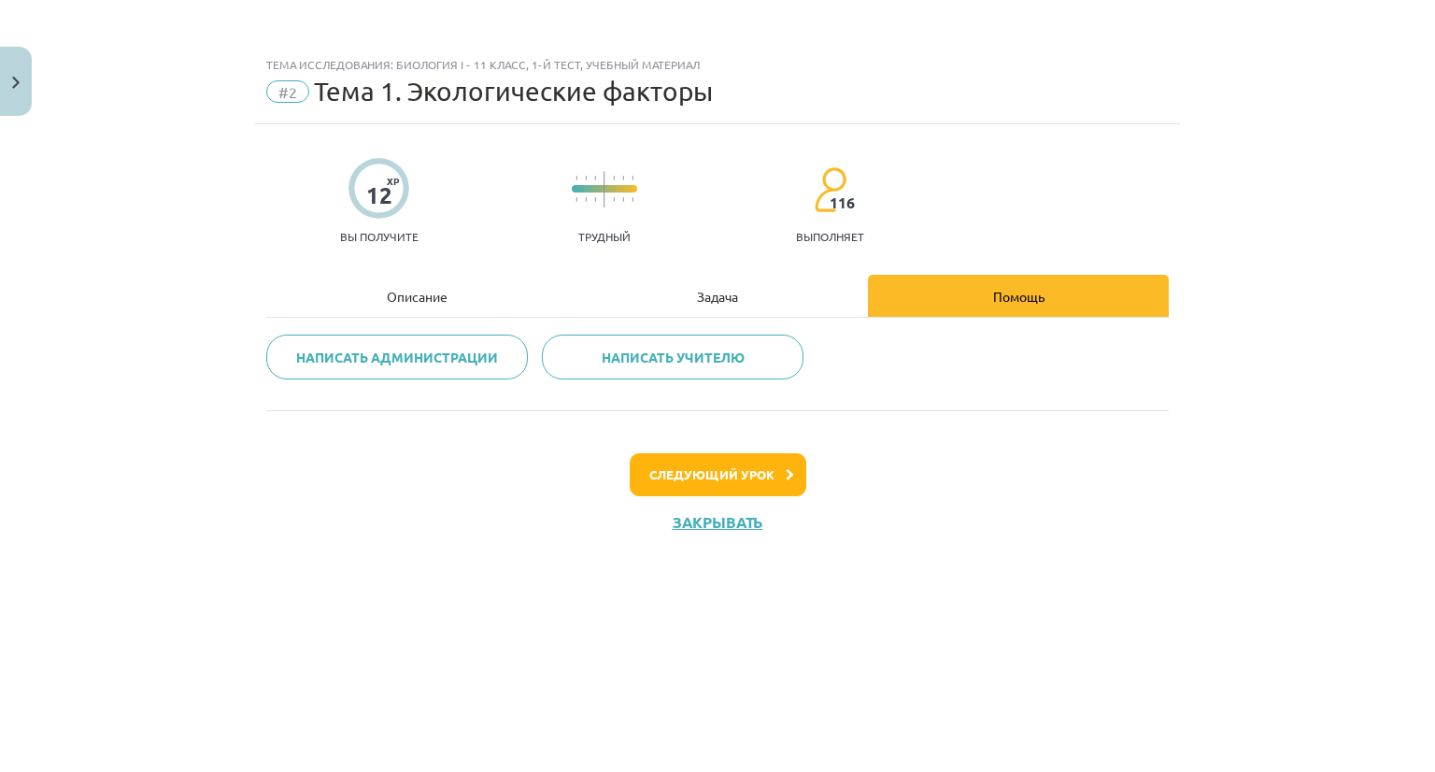
click at [736, 296] on font "Задача" at bounding box center [717, 296] width 41 height 17
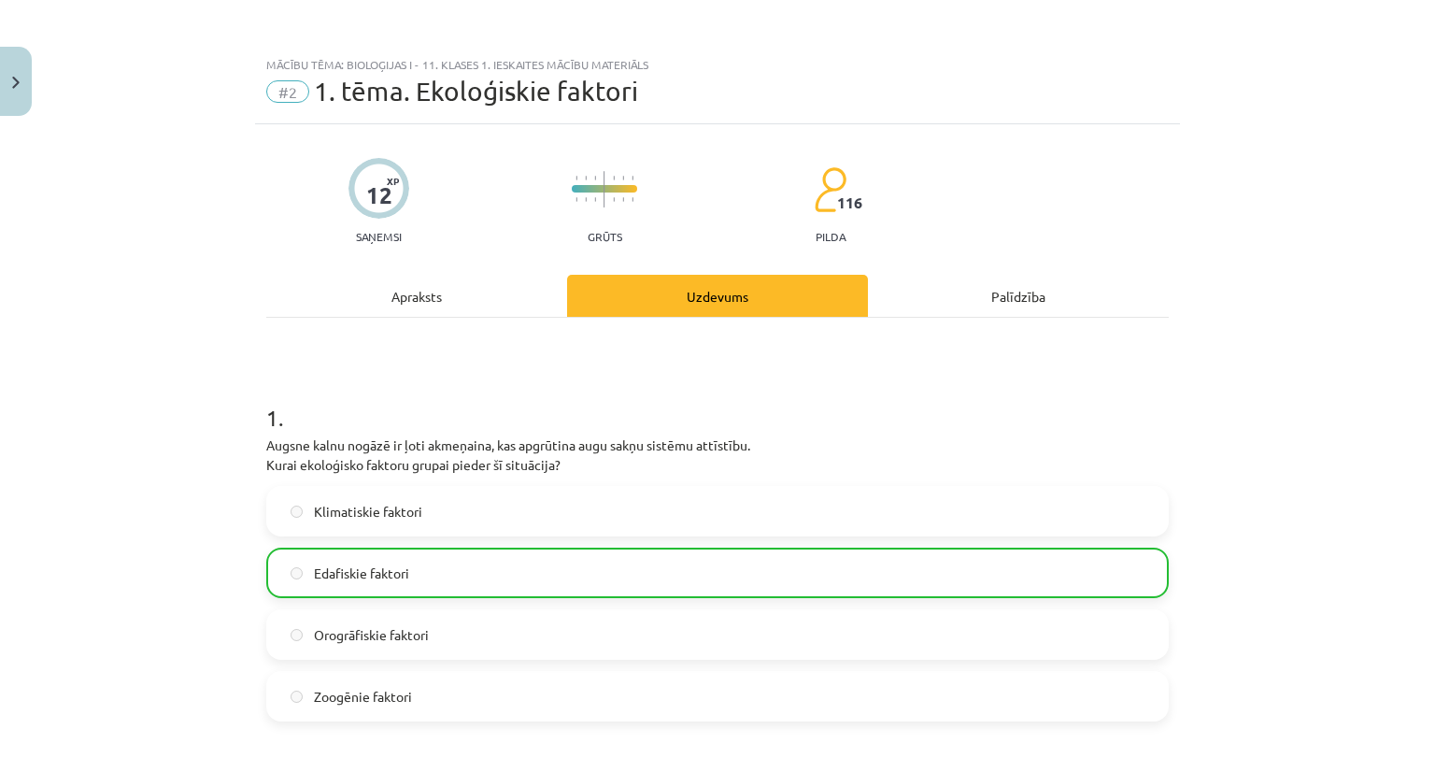
click at [934, 296] on div "Palīdzība" at bounding box center [1018, 296] width 301 height 42
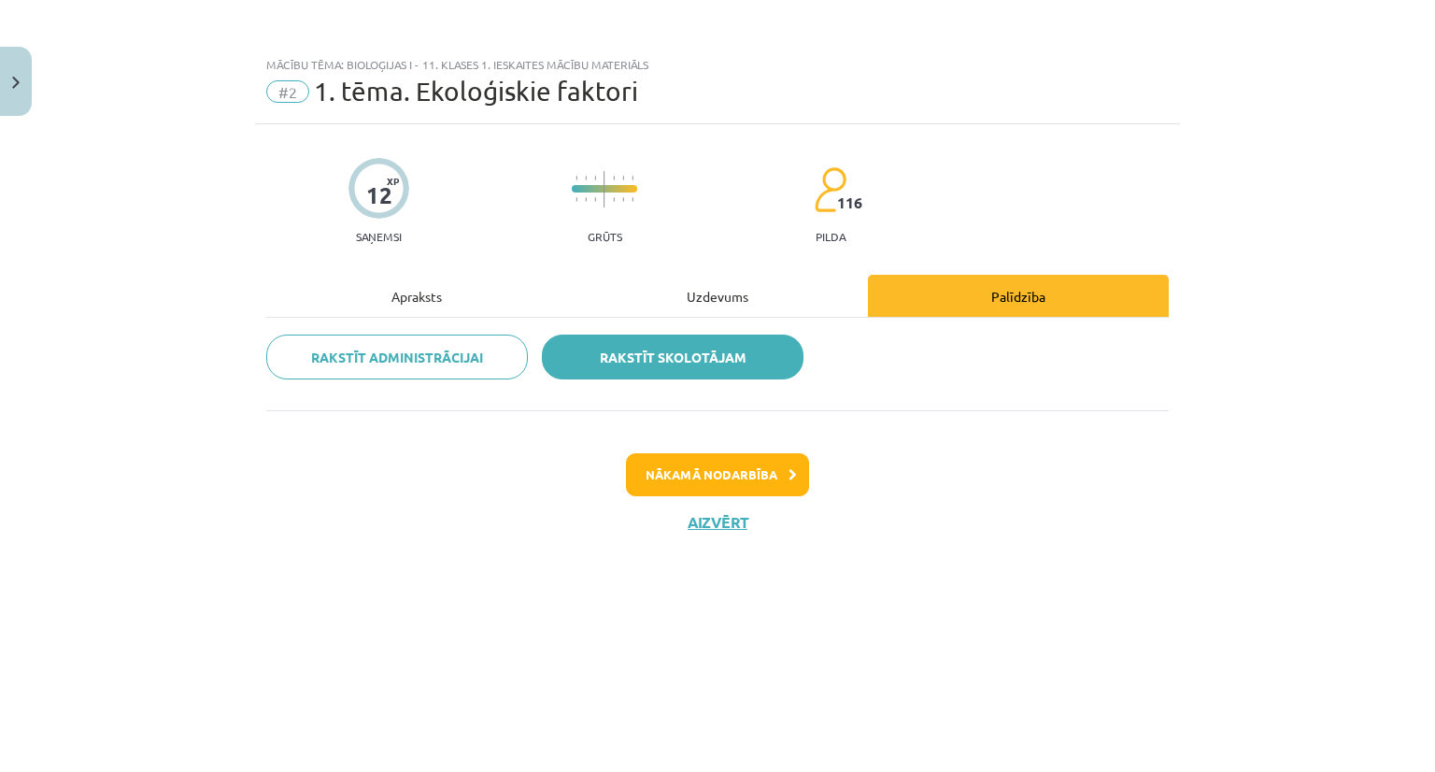
click at [677, 375] on link "Rakstīt skolotājam" at bounding box center [673, 356] width 262 height 45
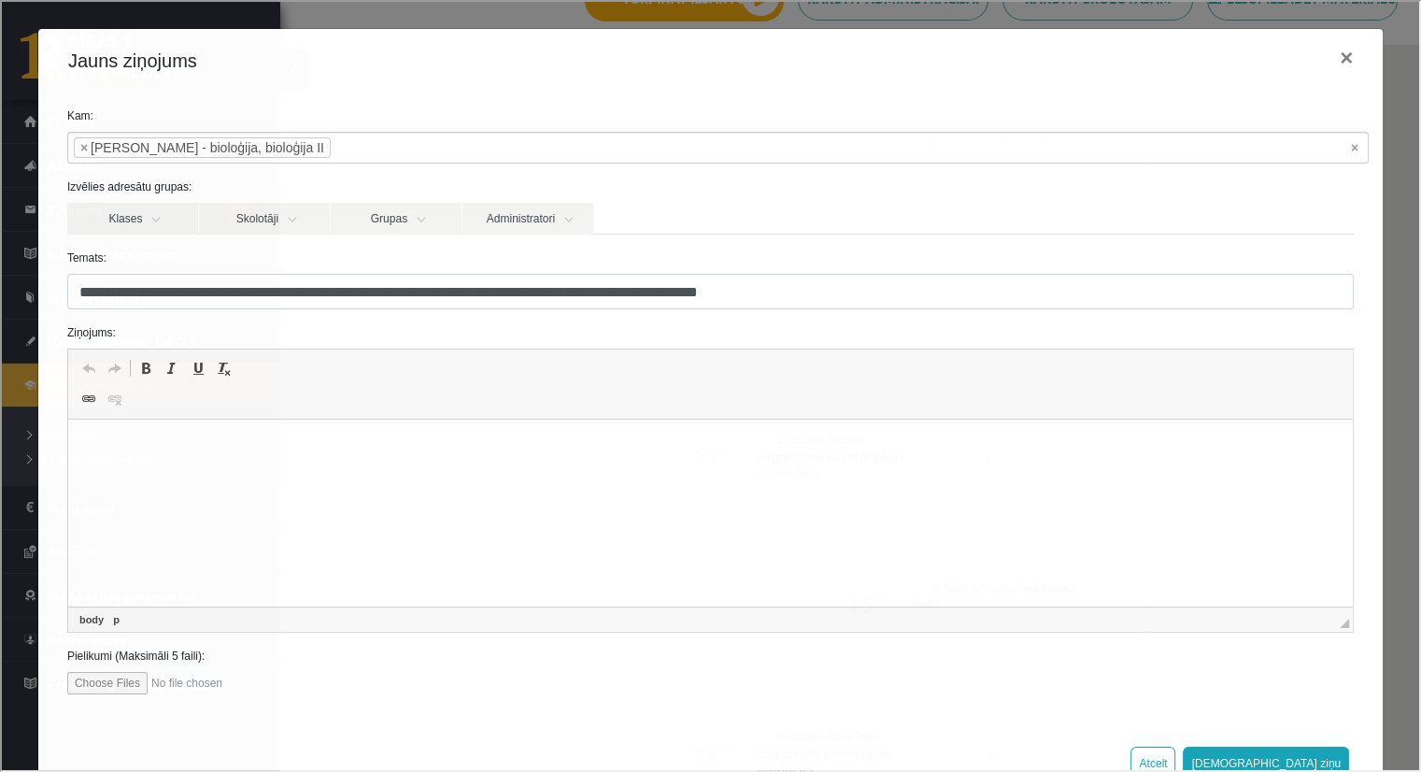
click at [406, 438] on p "Визуальный текстовый редактор, wiswyg-editor-47433804782000-1760032592-447" at bounding box center [709, 448] width 1247 height 20
drag, startPoint x: 449, startPoint y: 450, endPoint x: 103, endPoint y: 868, distance: 542.6
click at [67, 453] on html "**********" at bounding box center [709, 447] width 1284 height 57
copy p "**********"
click at [1323, 61] on button "×" at bounding box center [1344, 56] width 43 height 52
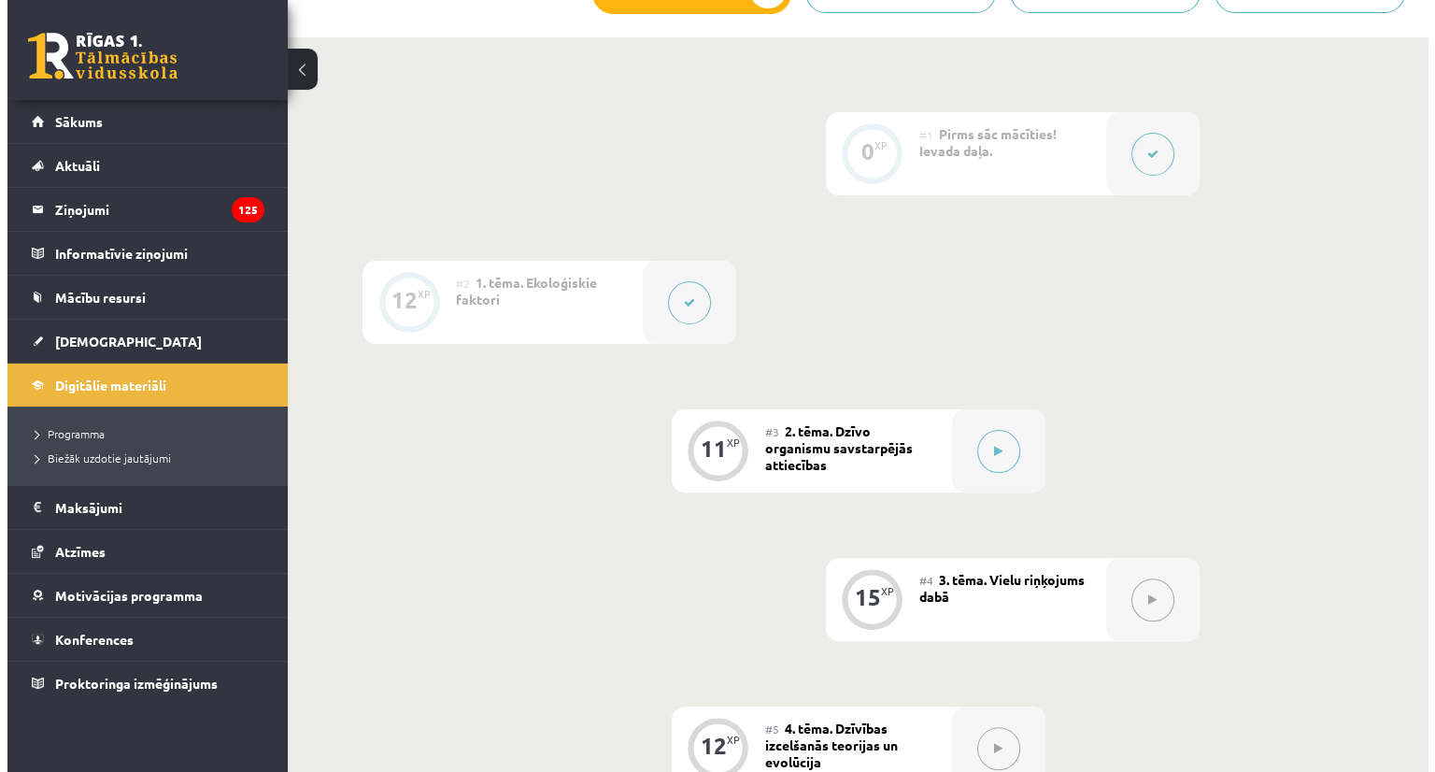
scroll to position [407, 0]
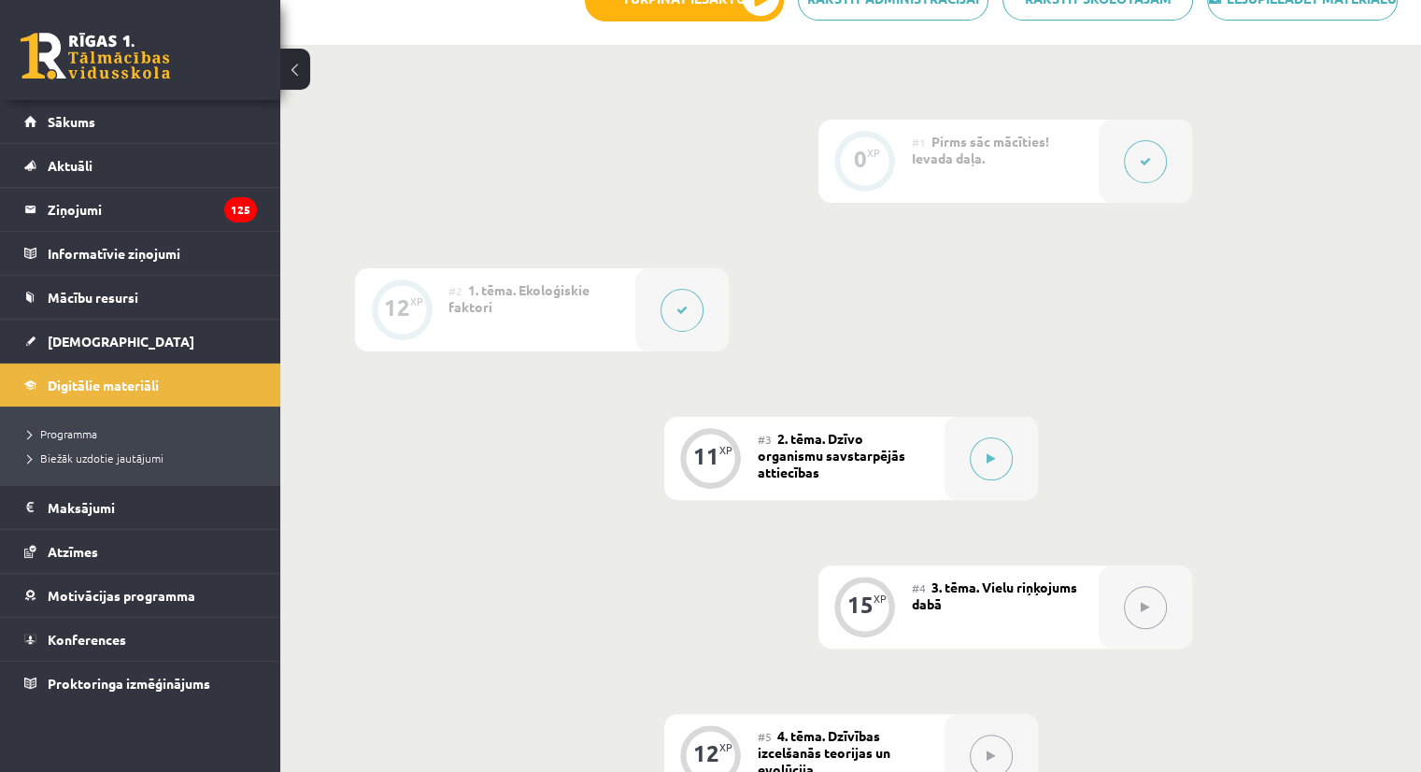
click at [673, 332] on button at bounding box center [681, 310] width 43 height 43
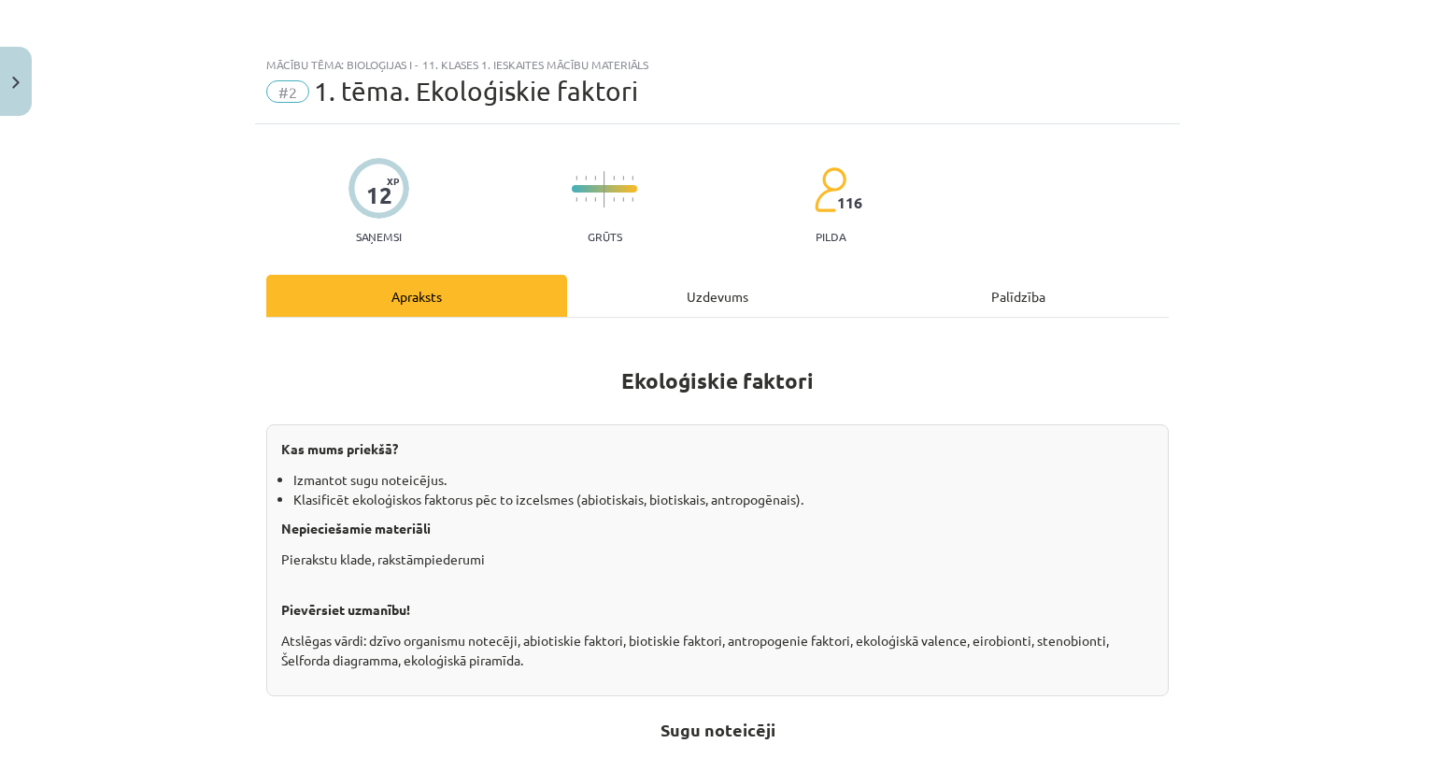
click at [677, 301] on div "Uzdevums" at bounding box center [717, 296] width 301 height 42
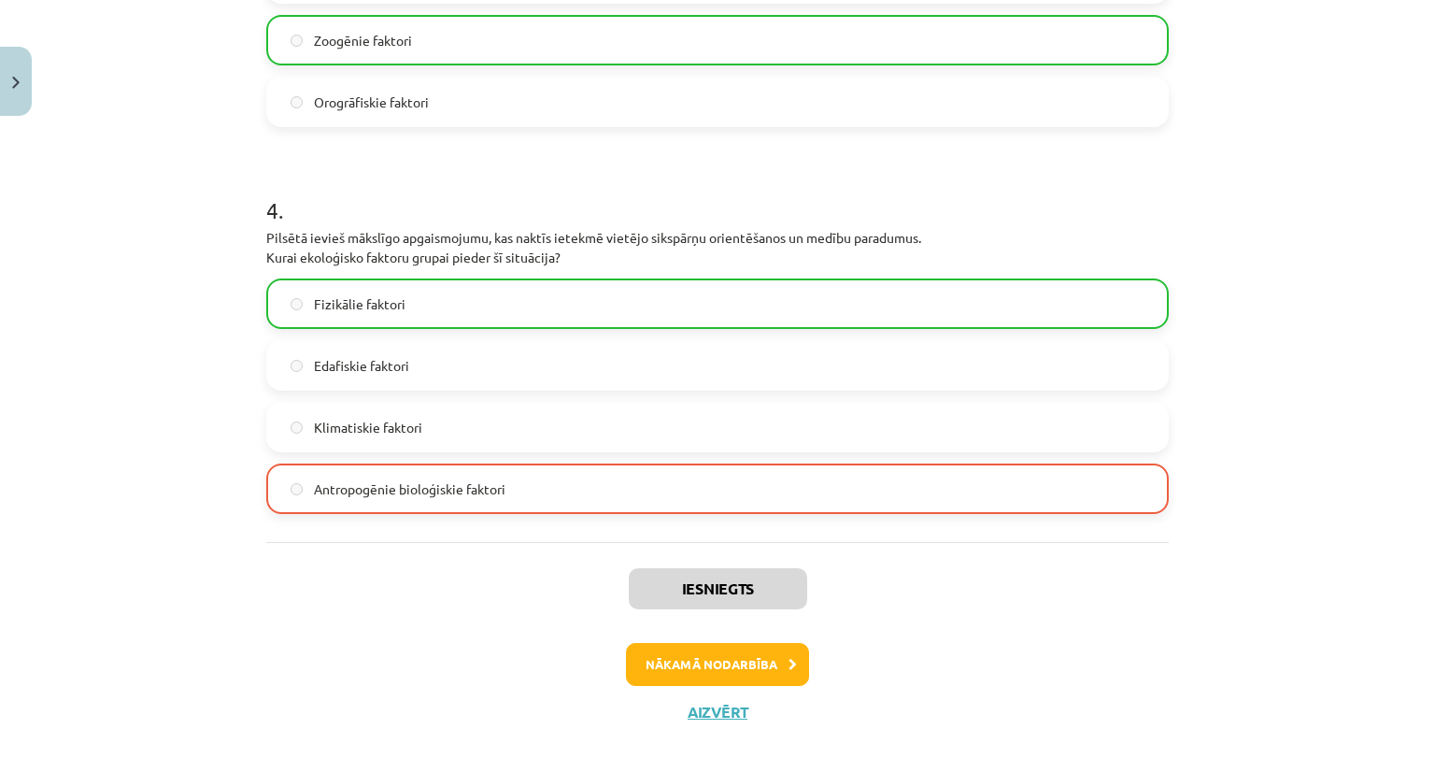
scroll to position [1385, 0]
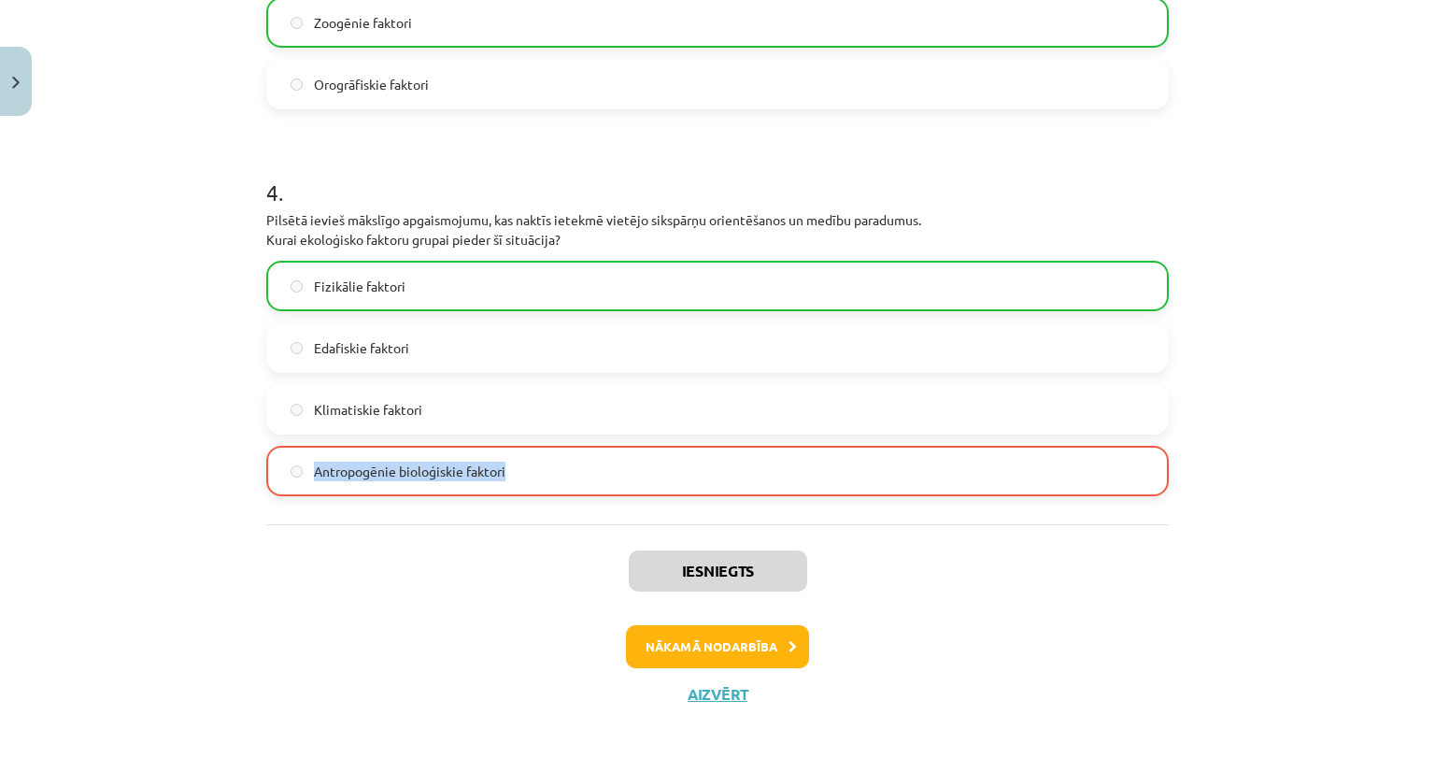
drag, startPoint x: 304, startPoint y: 473, endPoint x: 525, endPoint y: 486, distance: 221.8
click at [525, 486] on label "Antropogēnie bioloģiskie faktori" at bounding box center [717, 470] width 899 height 47
copy span "Antropogēnie bioloģiskie faktori"
drag, startPoint x: 253, startPoint y: 214, endPoint x: 572, endPoint y: 234, distance: 319.2
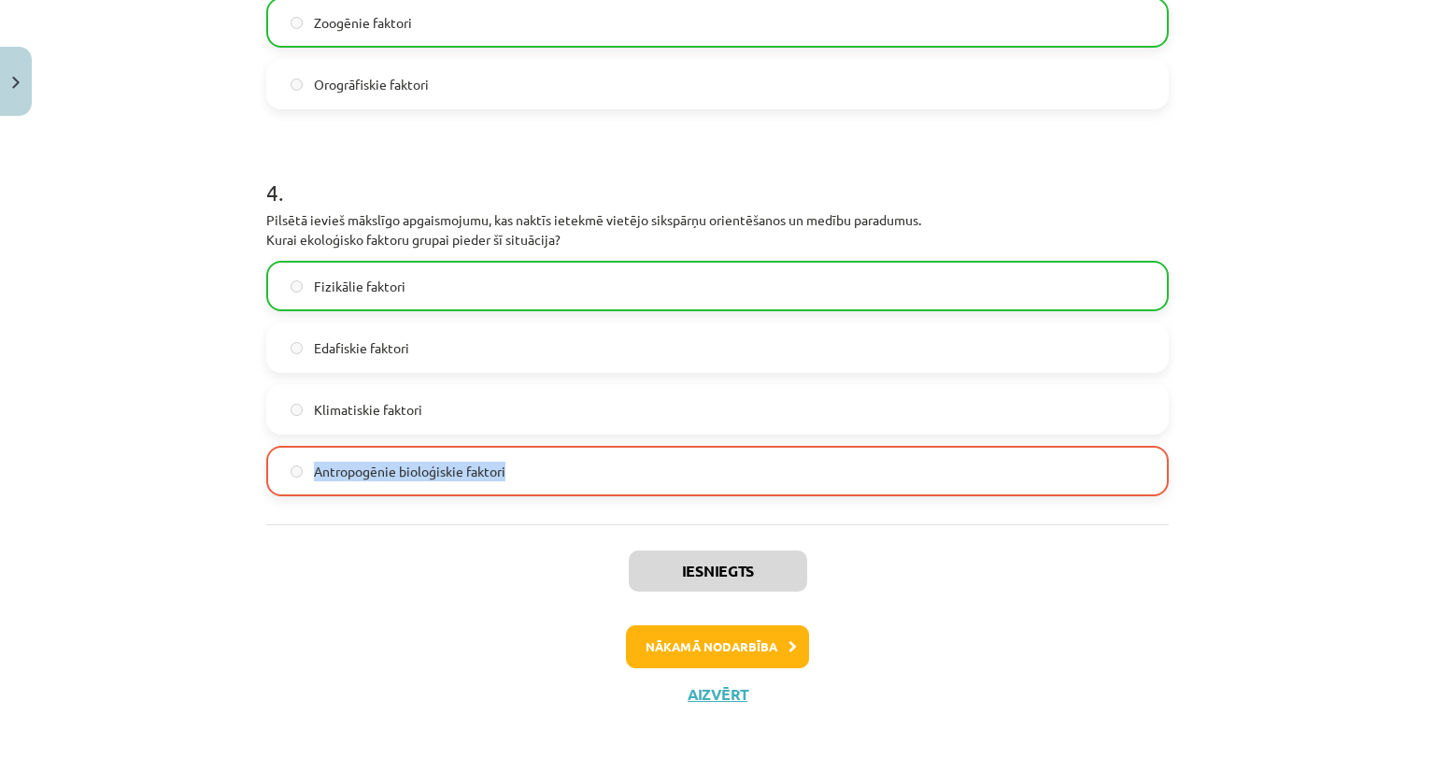
copy p "Pilsētā ievieš mākslīgo apgaismojumu, kas naktīs ietekmē vietējo sikspārņu orie…"
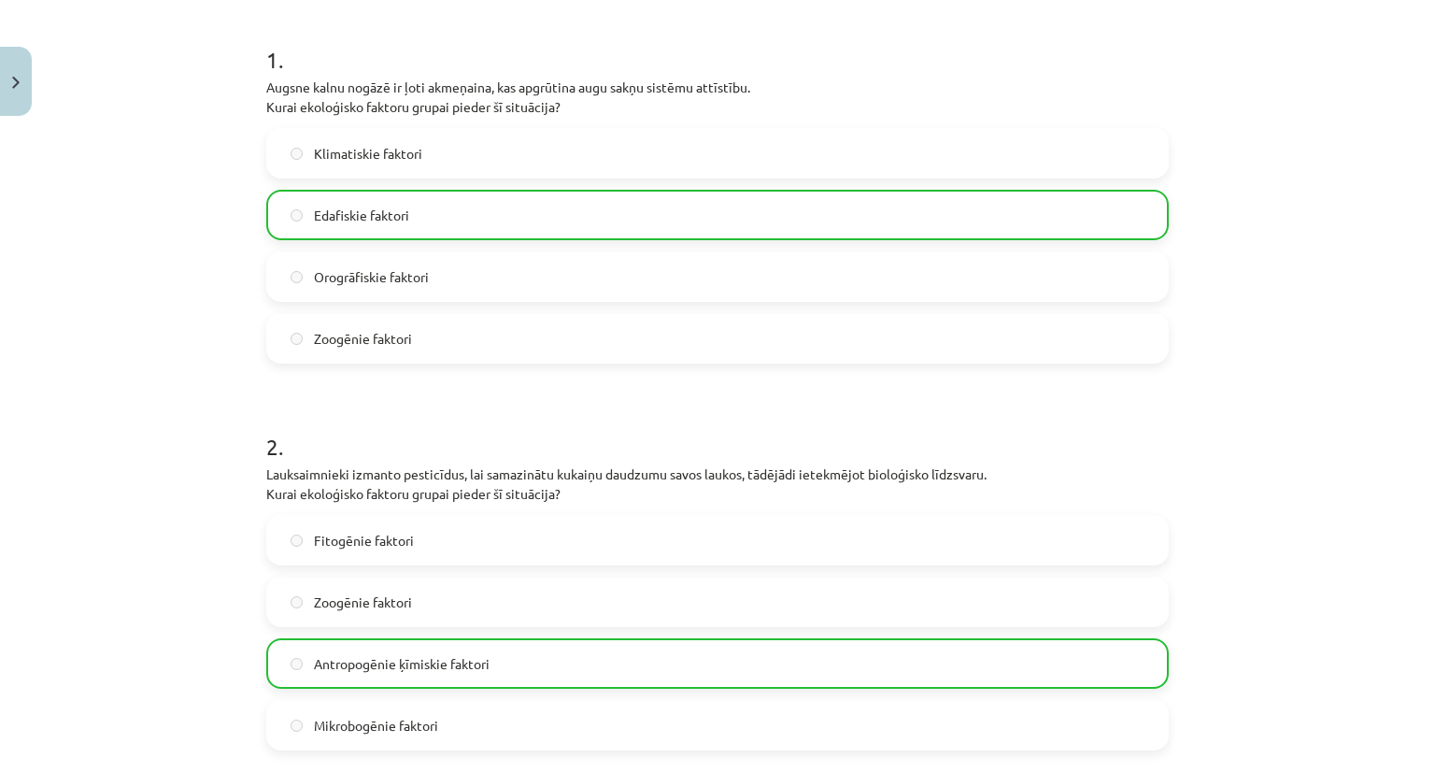
scroll to position [0, 0]
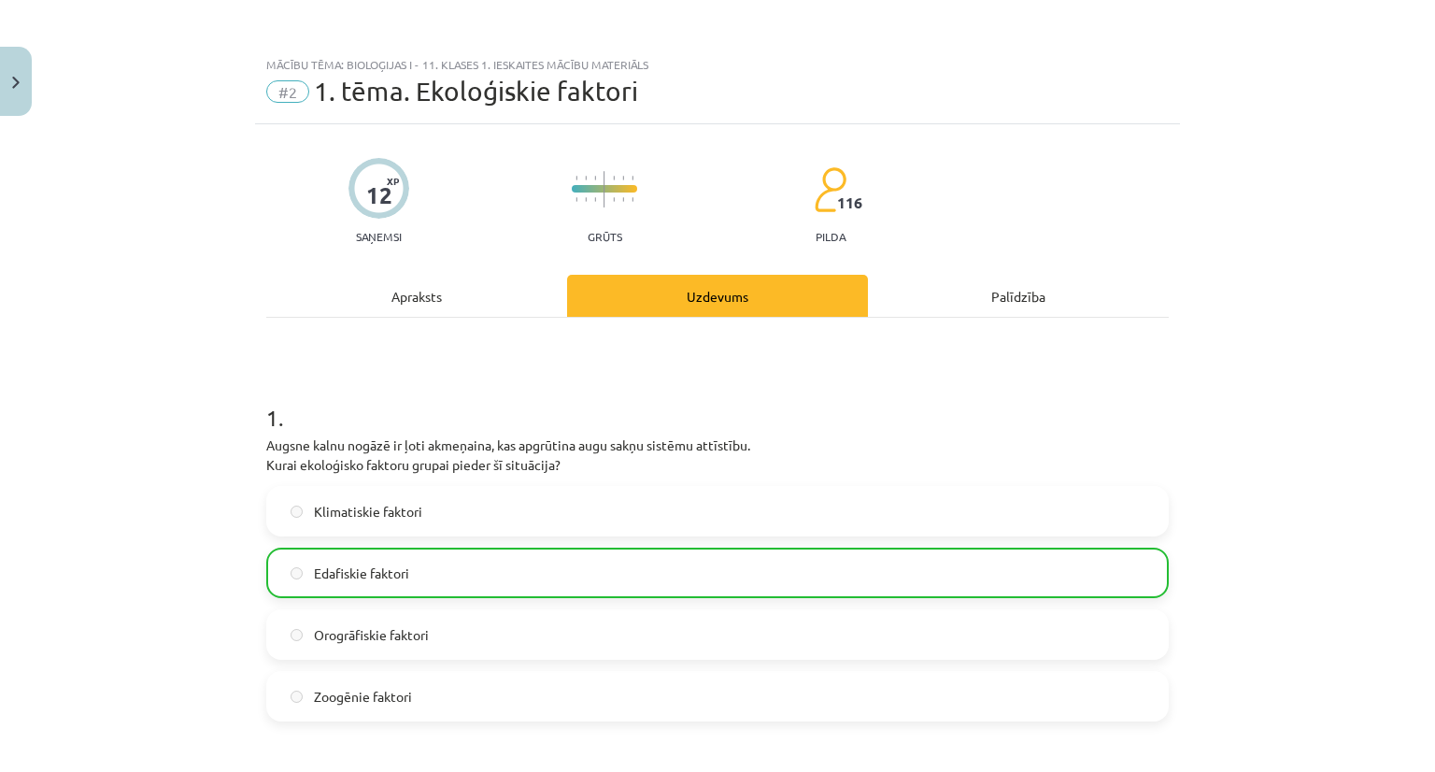
click at [953, 305] on div "Palīdzība" at bounding box center [1018, 296] width 301 height 42
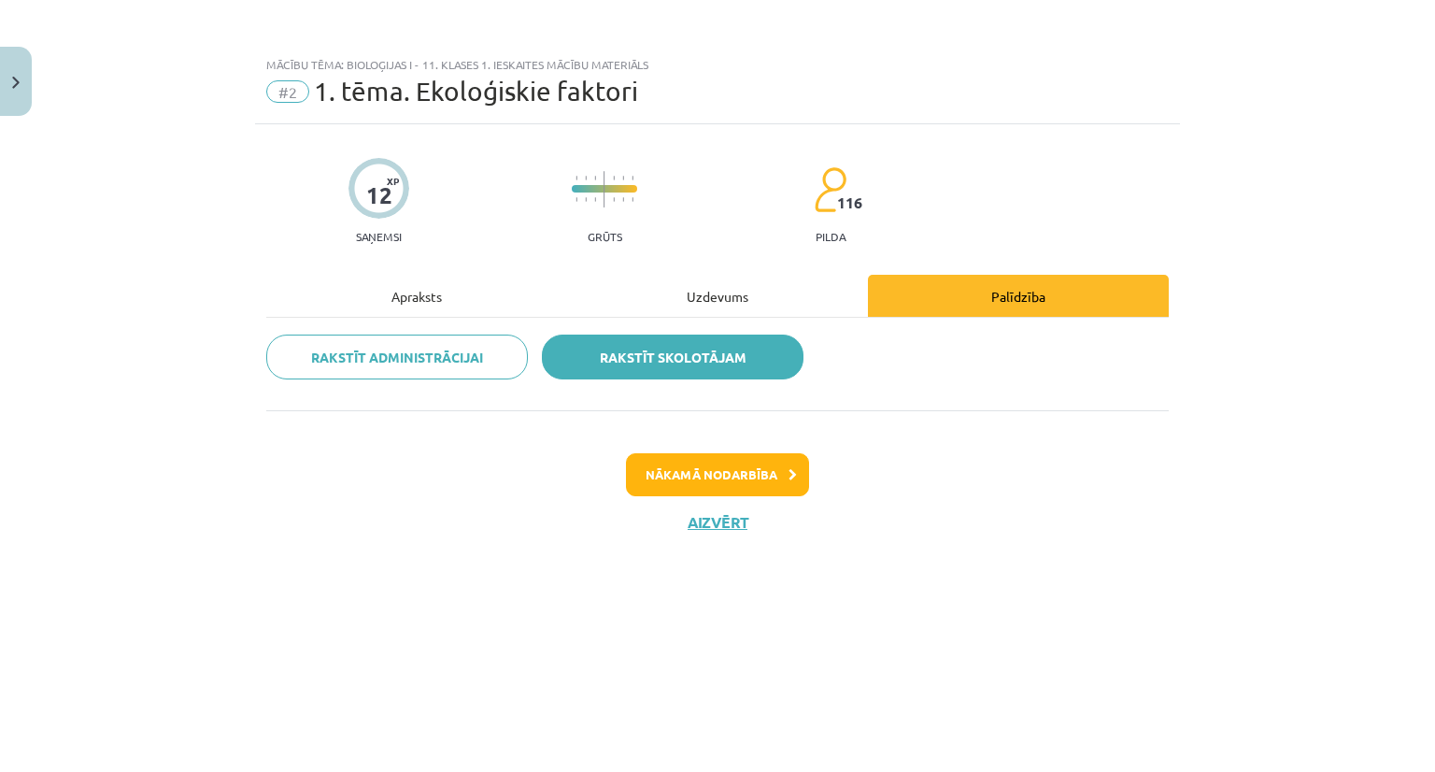
click at [638, 344] on link "Rakstīt skolotājam" at bounding box center [673, 356] width 262 height 45
click at [421, 358] on div "Mācību tēma: Bioloģijas i - 11. klases 1. ieskaites mācību materiāls #2 1. tēma…" at bounding box center [717, 386] width 1435 height 772
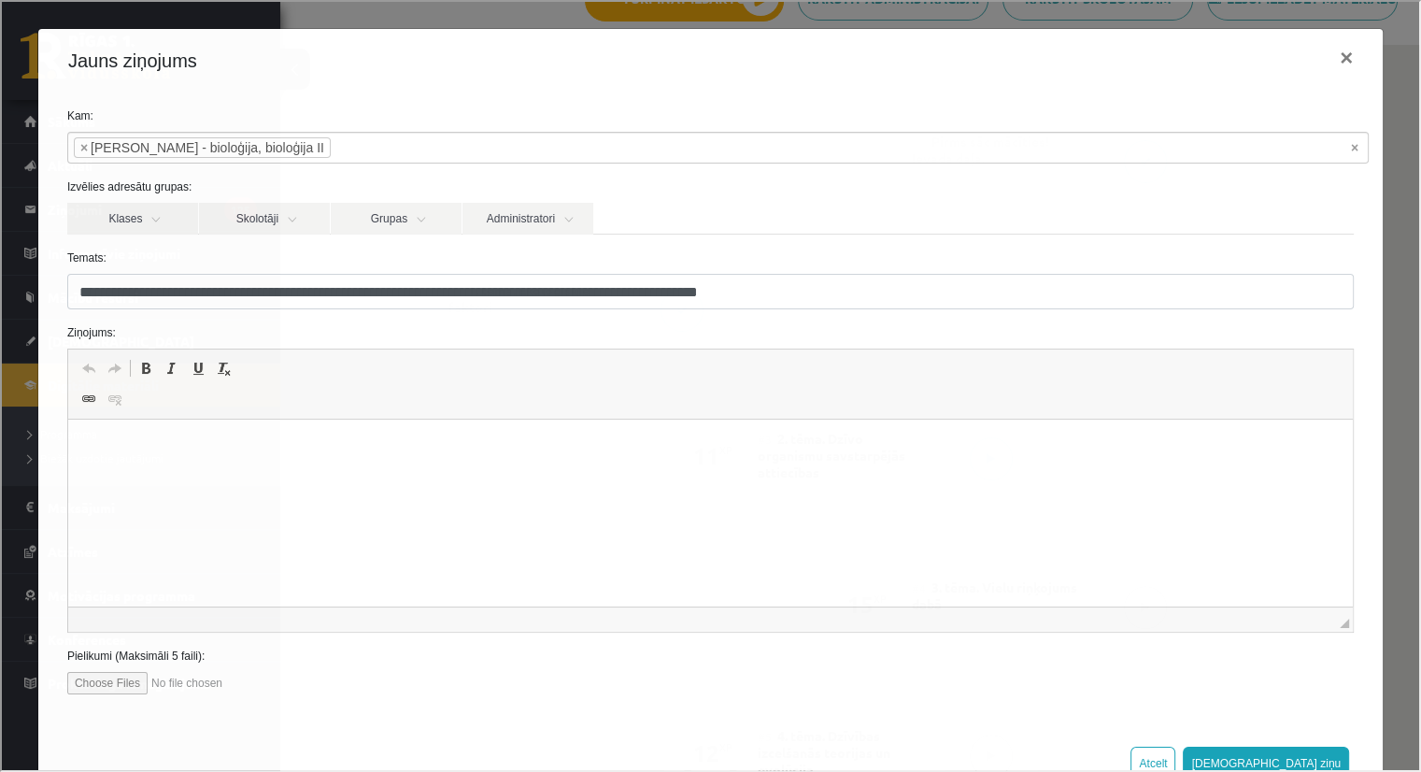
click at [159, 453] on p "Визуальный текстовый редактор, wiswyg-editor-47433800570840-1760032778-855" at bounding box center [709, 448] width 1247 height 20
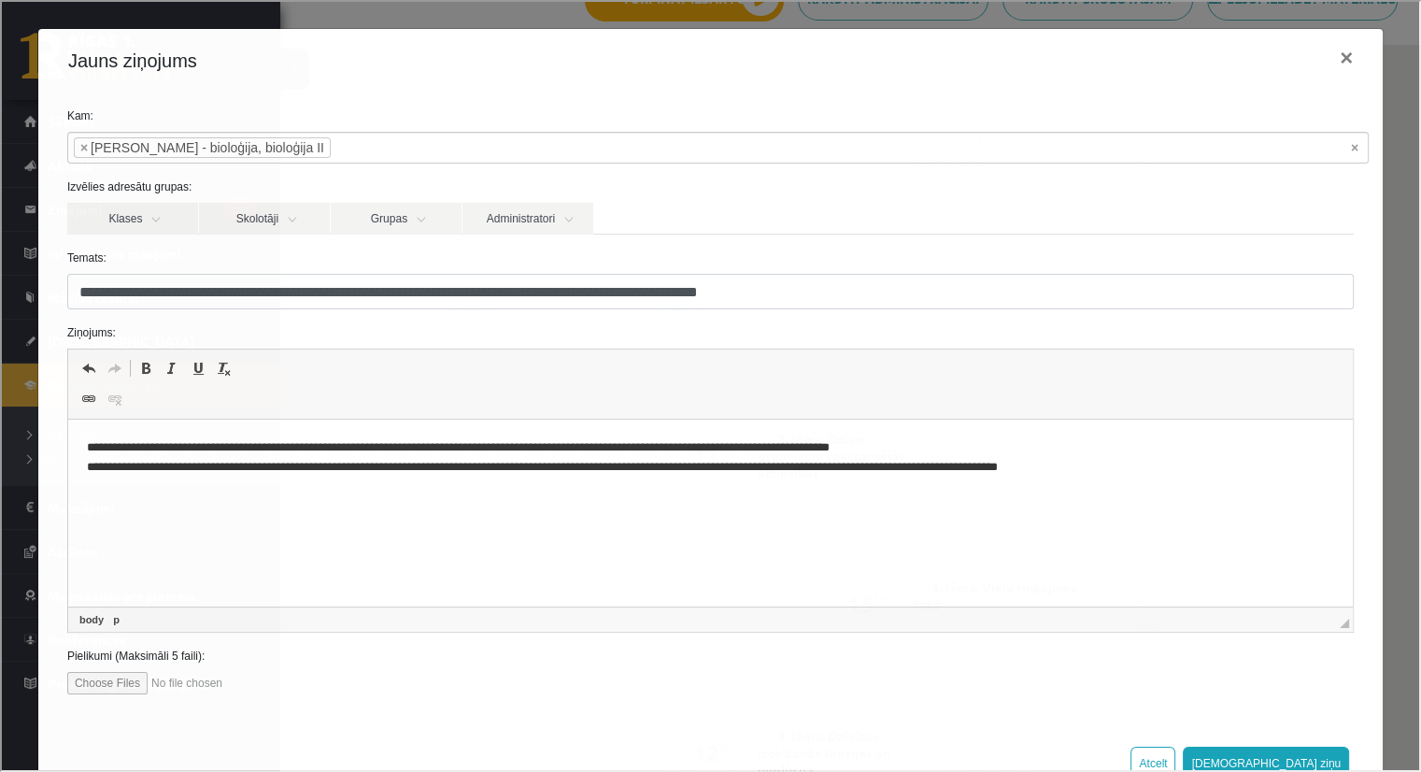
click at [222, 444] on p "**********" at bounding box center [703, 457] width 1235 height 39
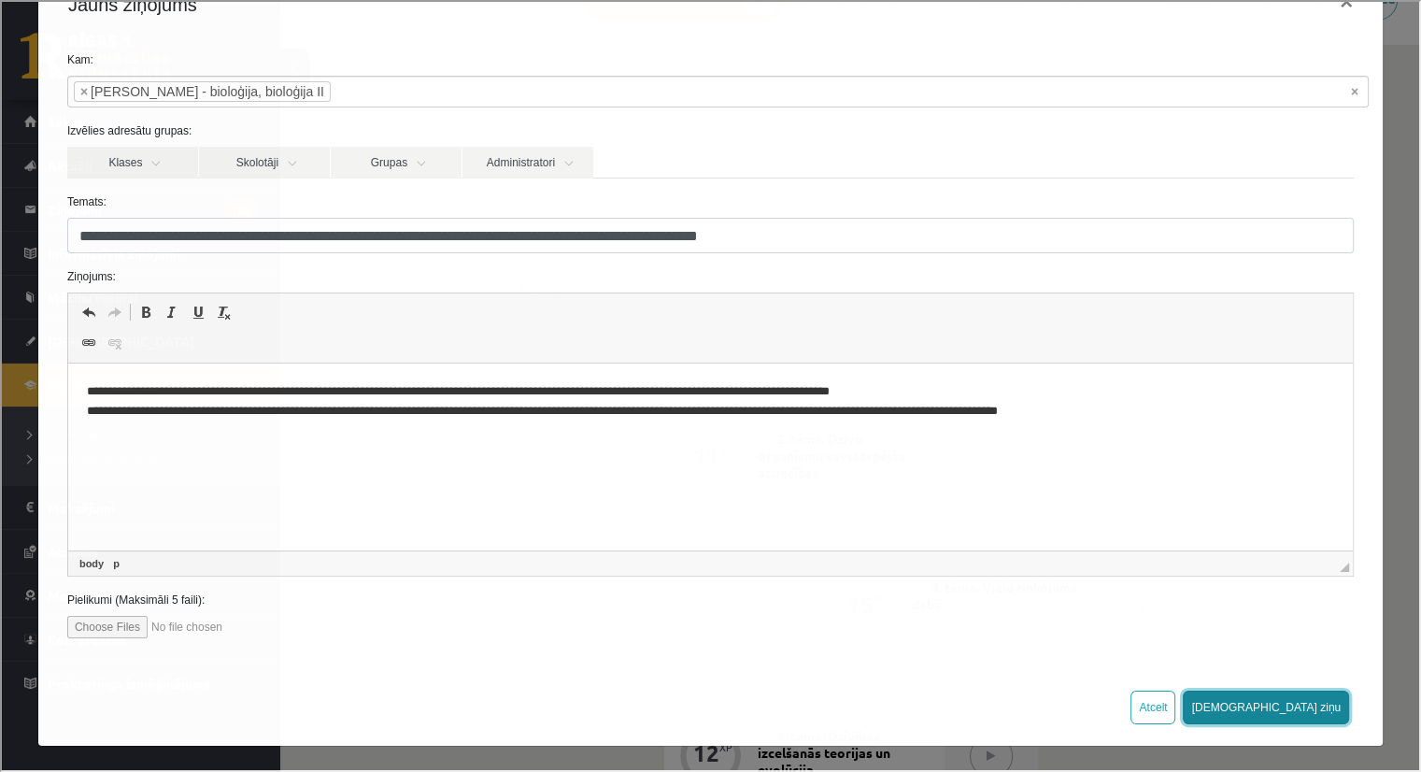
click at [1300, 705] on button "Sūtīt ziņu" at bounding box center [1264, 705] width 166 height 34
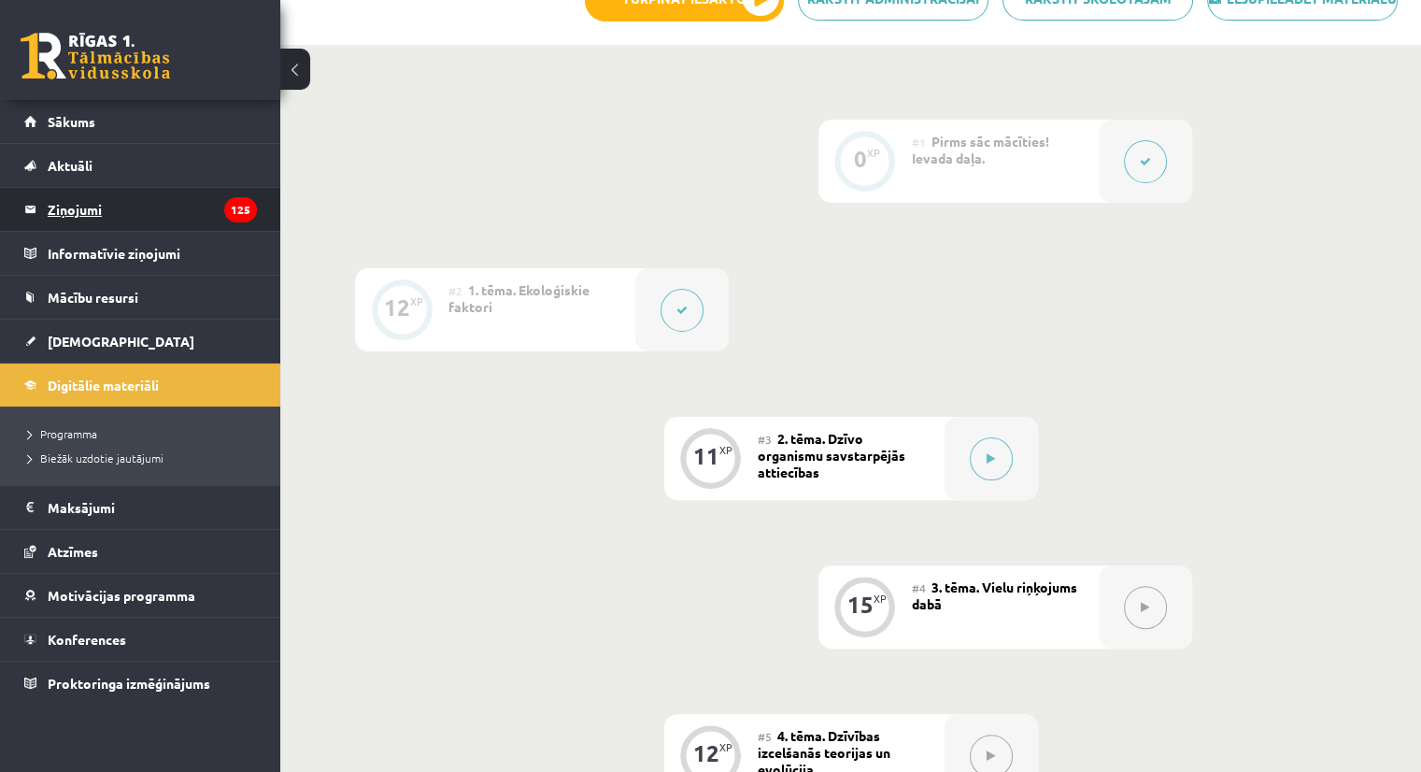
click at [92, 208] on legend "Ziņojumi 125" at bounding box center [152, 209] width 209 height 43
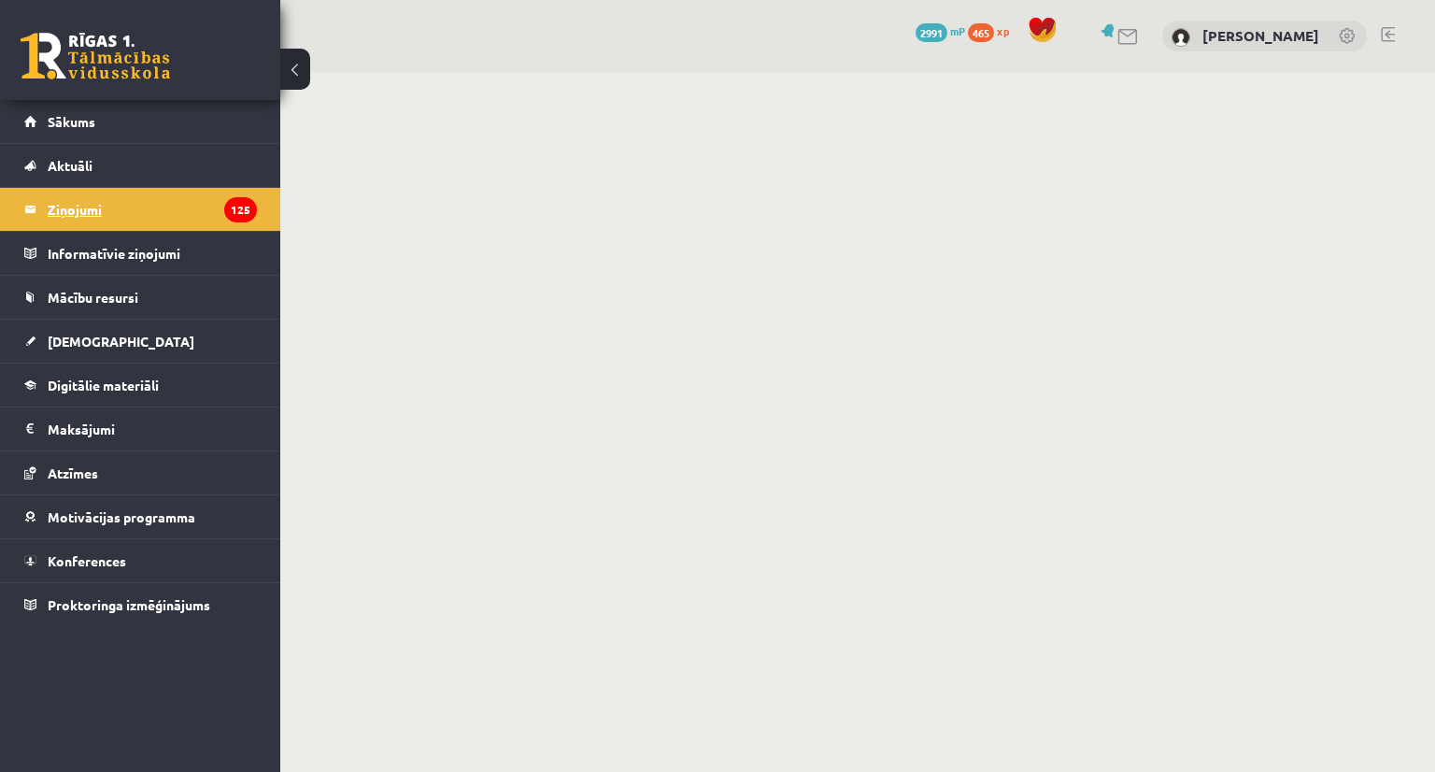
click at [78, 208] on legend "Ziņojumi 125" at bounding box center [152, 209] width 209 height 43
click at [103, 389] on span "Digitālie materiāli" at bounding box center [103, 384] width 111 height 17
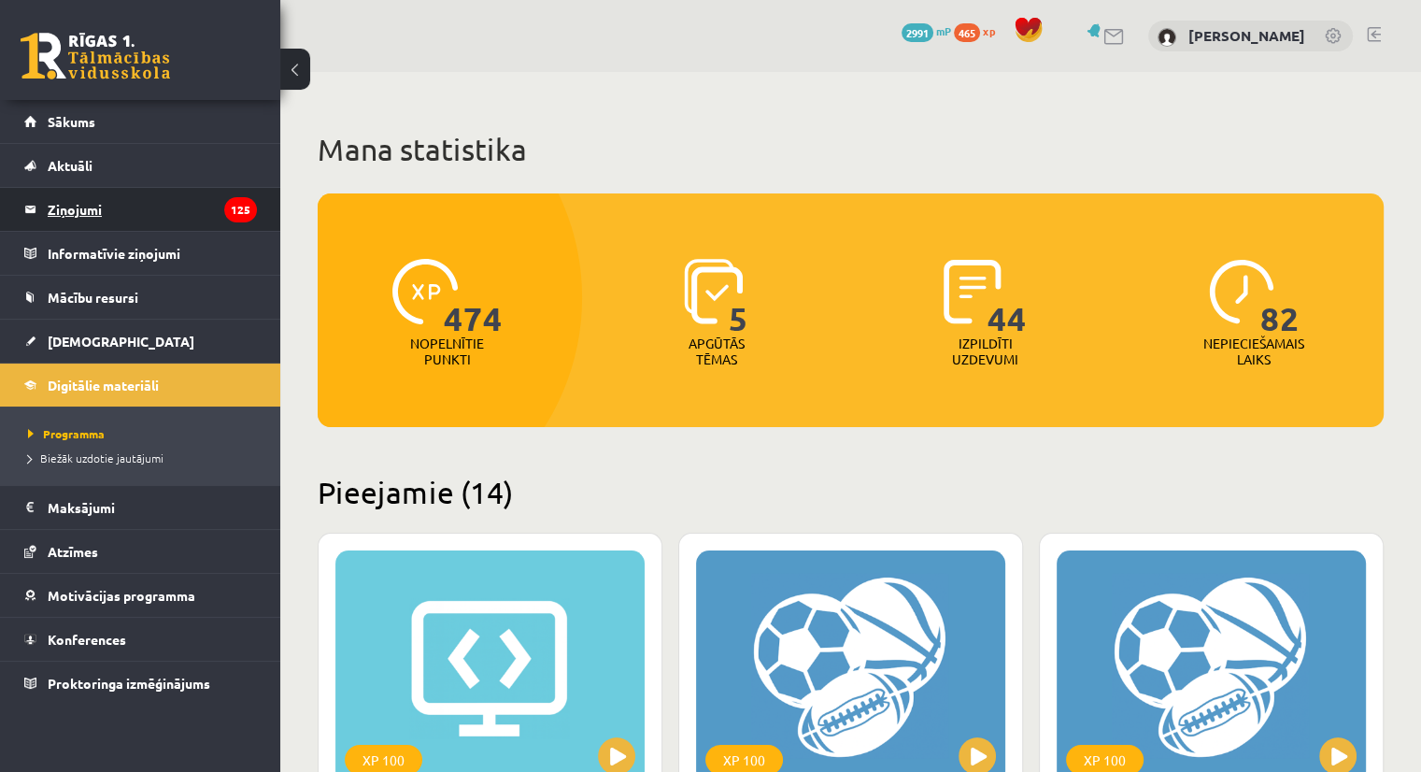
click at [106, 197] on legend "Ziņojumi 125" at bounding box center [152, 209] width 209 height 43
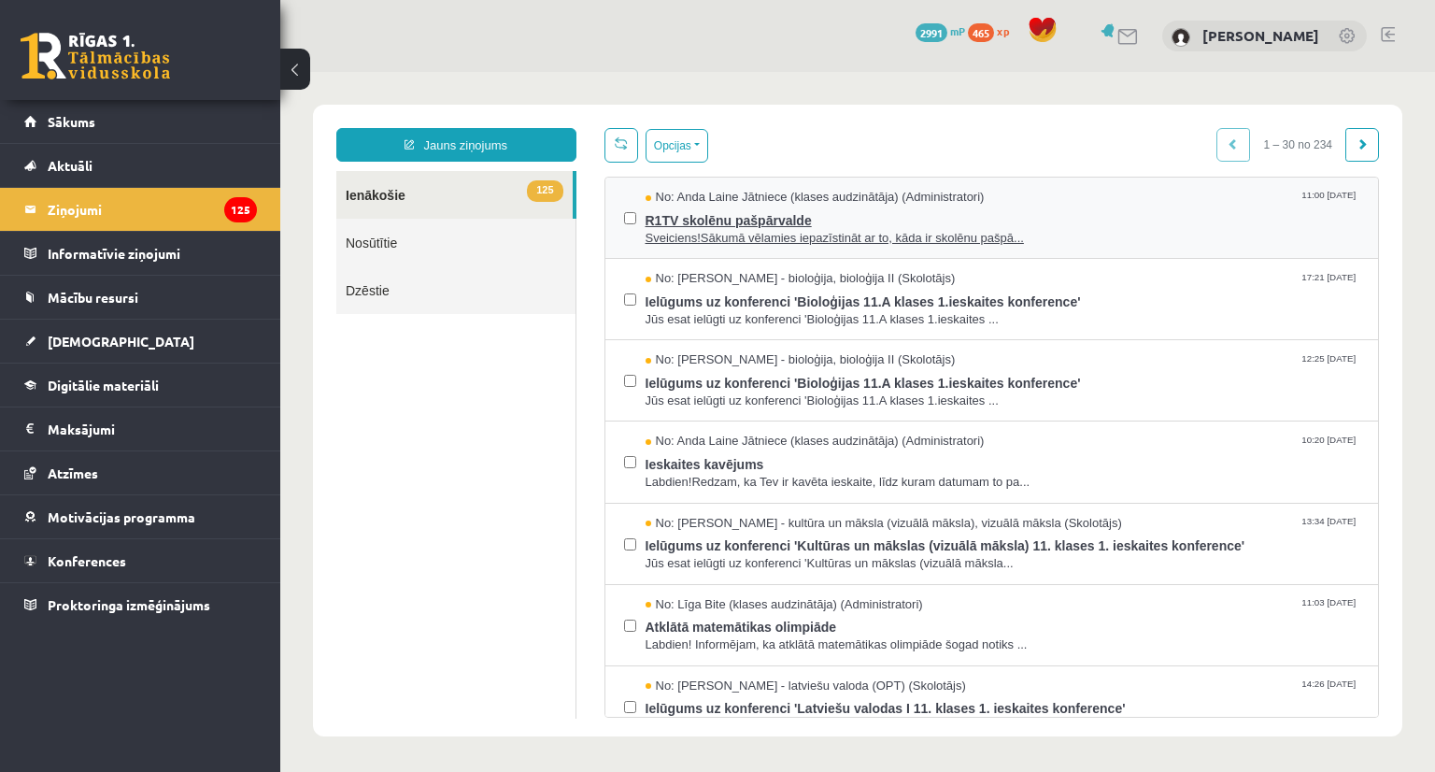
click at [659, 214] on span "R1TV skolēnu pašpārvalde" at bounding box center [1002, 217] width 715 height 23
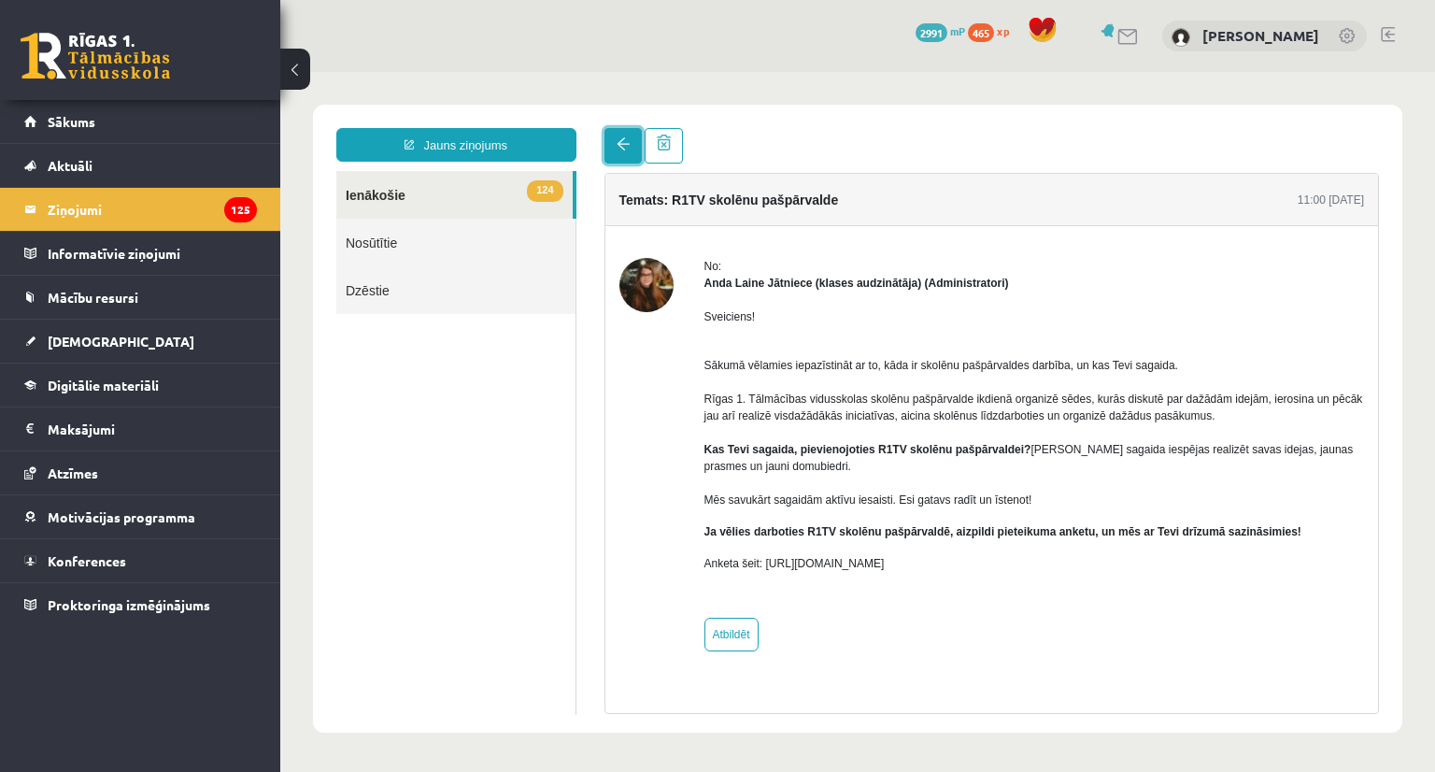
click at [624, 129] on link at bounding box center [622, 145] width 37 height 35
click at [626, 154] on link at bounding box center [622, 145] width 37 height 35
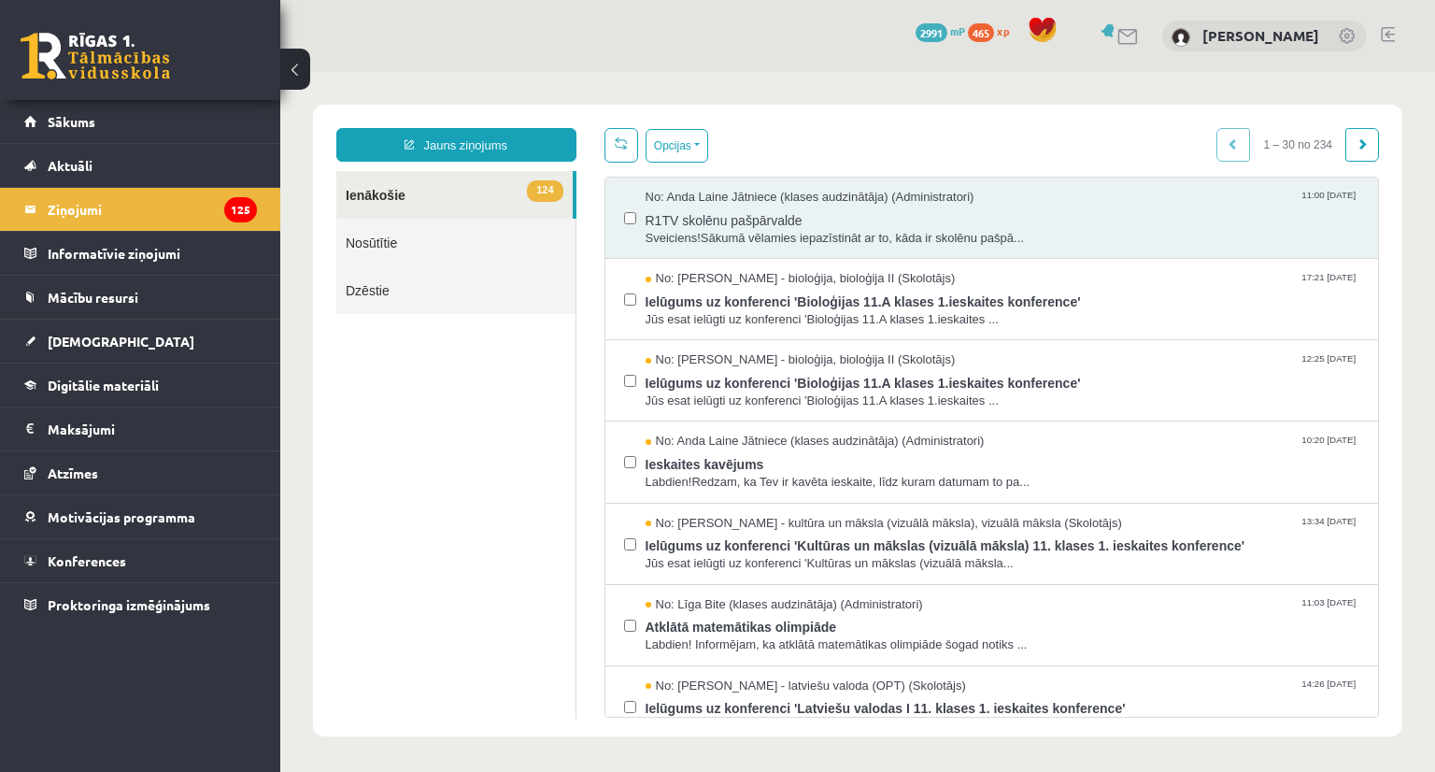
click at [386, 243] on link "Nosūtītie" at bounding box center [455, 243] width 239 height 48
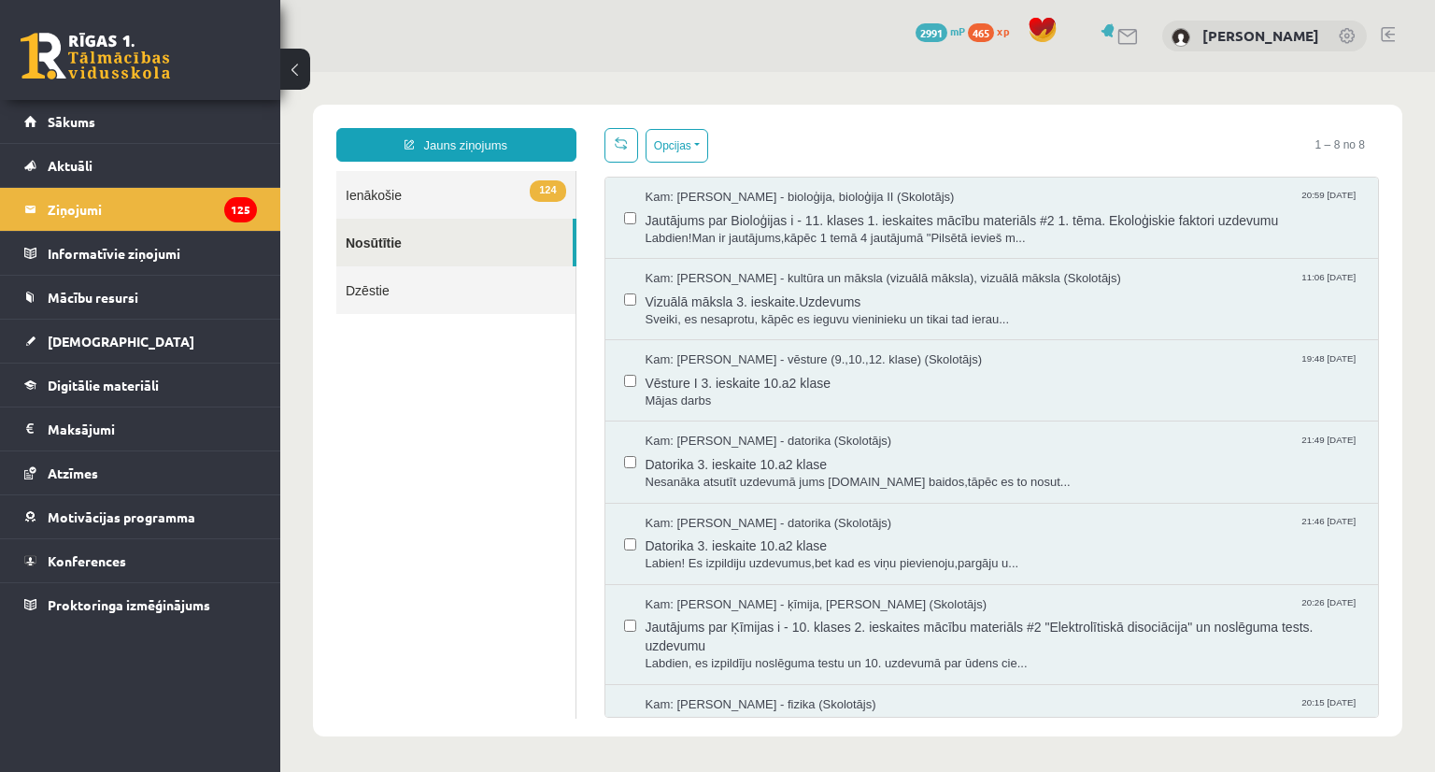
click at [390, 193] on link "124 Ienākošie" at bounding box center [455, 195] width 239 height 48
click at [359, 192] on link "124 Ienākošie" at bounding box center [455, 195] width 239 height 48
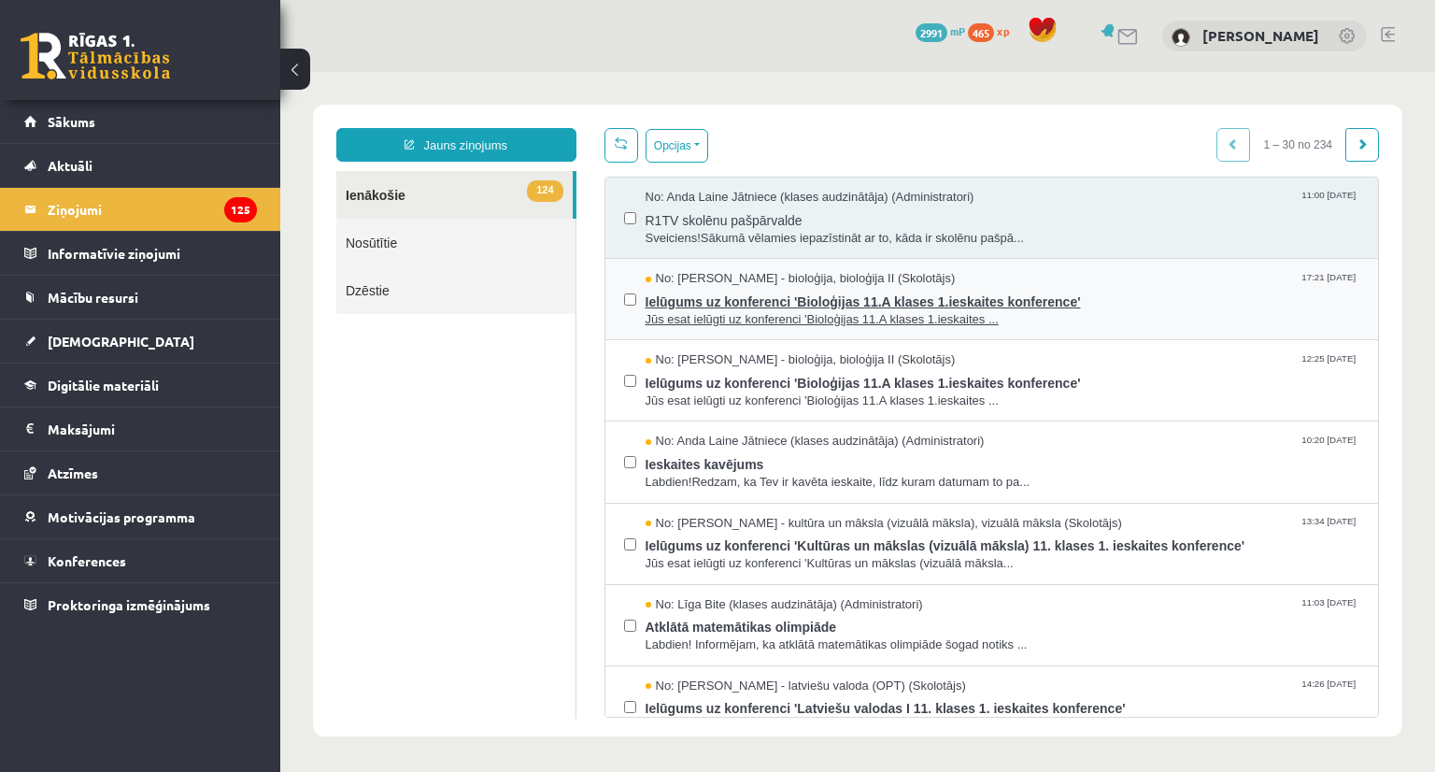
click at [730, 304] on span "Ielūgums uz konferenci 'Bioloģijas 11.A klases 1.ieskaites konference'" at bounding box center [1002, 299] width 715 height 23
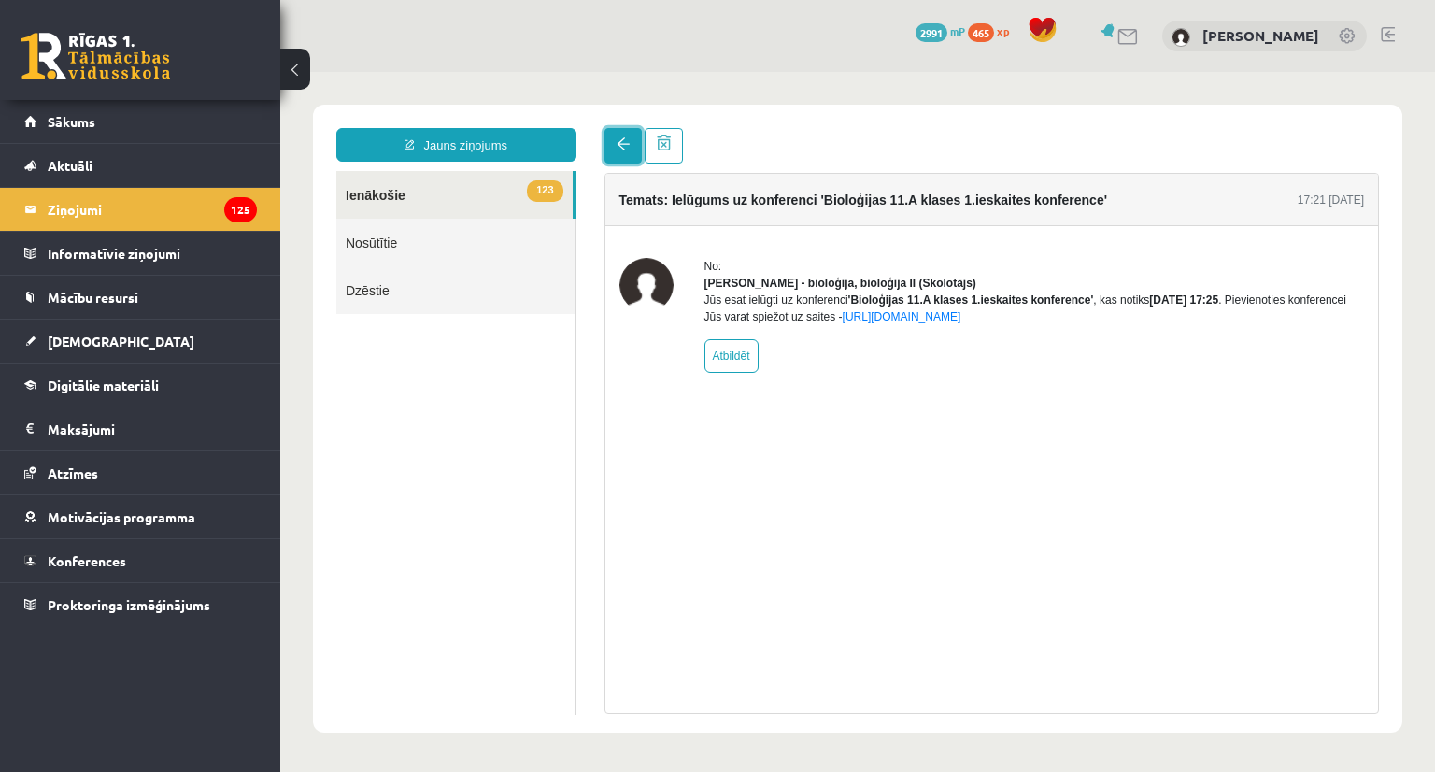
click at [623, 141] on span at bounding box center [622, 143] width 13 height 13
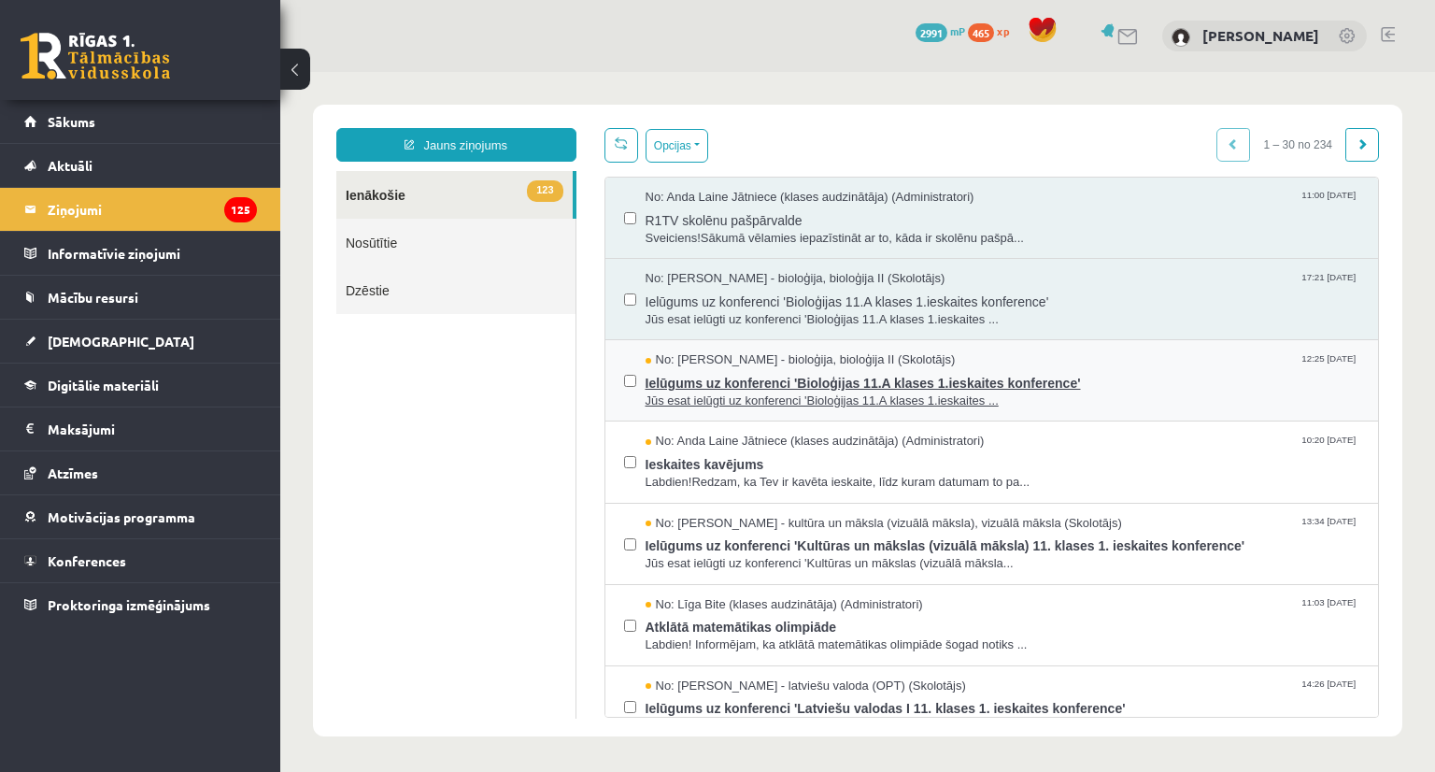
click at [701, 379] on span "Ielūgums uz konferenci 'Bioloģijas 11.A klases 1.ieskaites konference'" at bounding box center [1002, 380] width 715 height 23
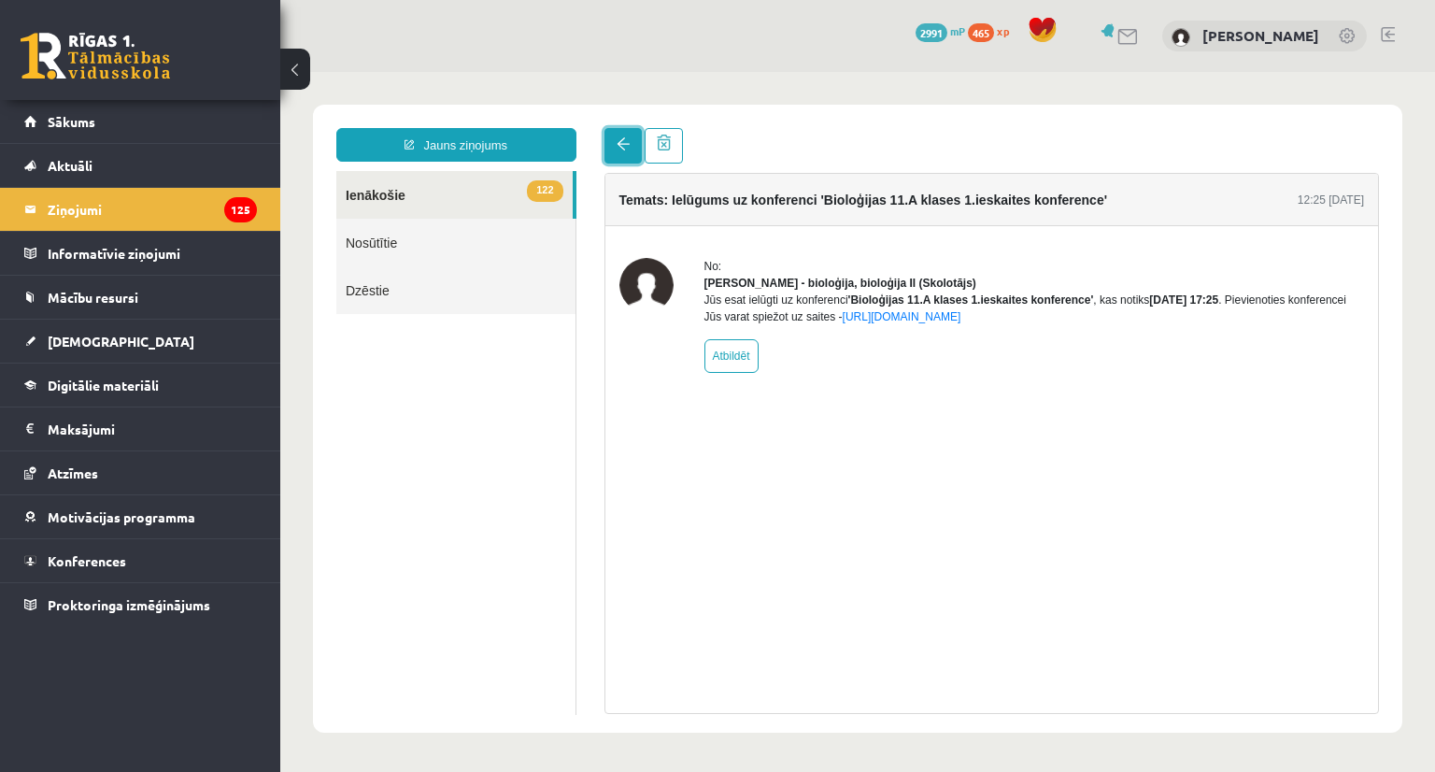
click at [622, 143] on span at bounding box center [622, 143] width 13 height 13
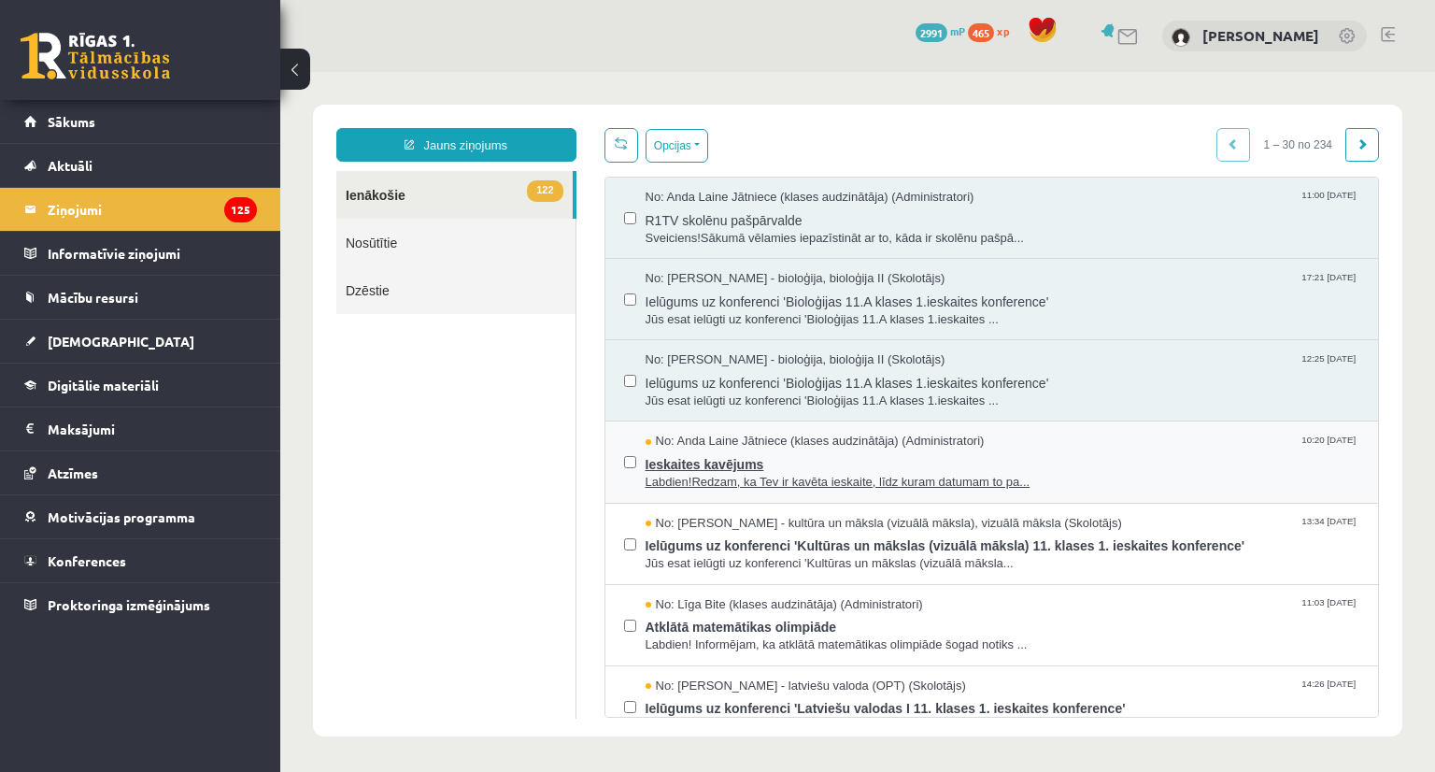
click at [716, 461] on span "Ieskaites kavējums" at bounding box center [1002, 461] width 715 height 23
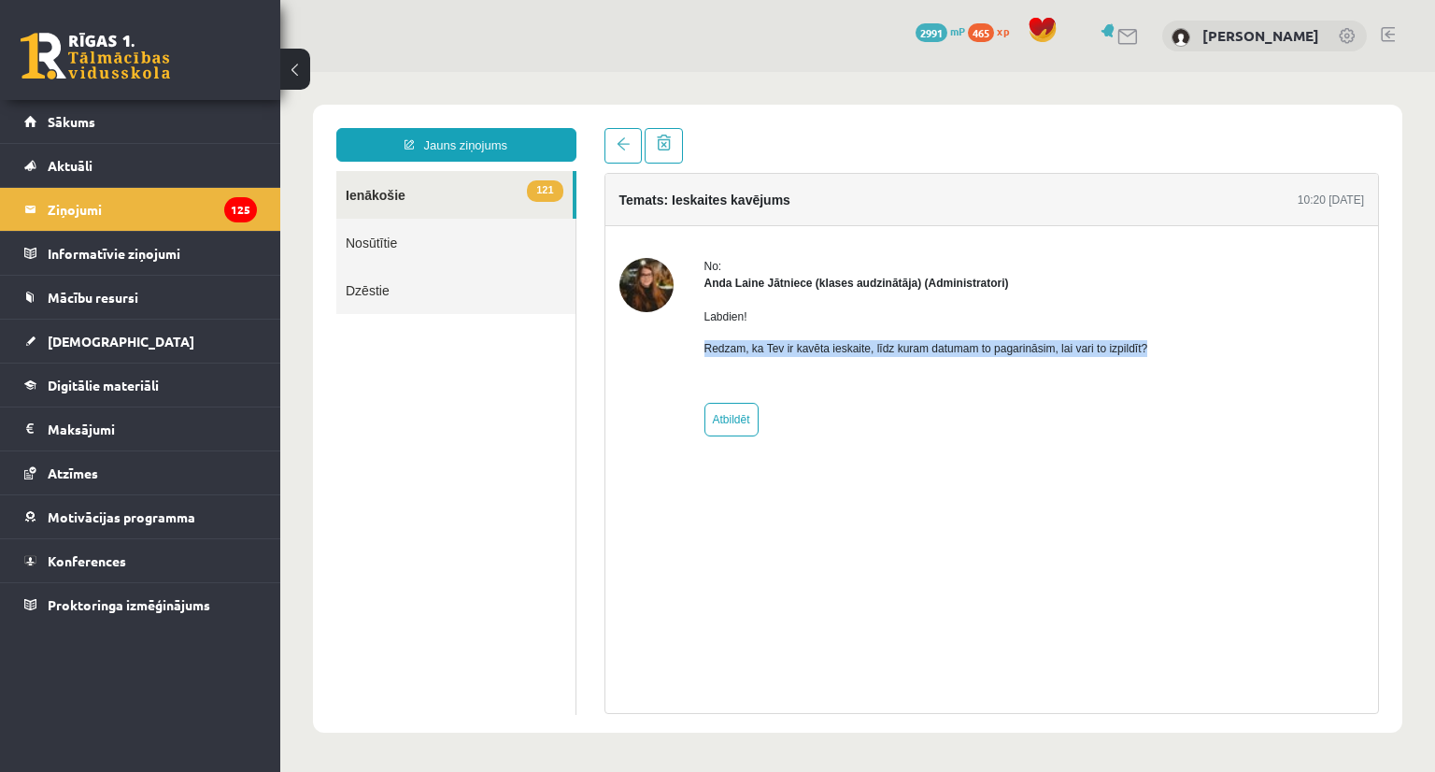
drag, startPoint x: 702, startPoint y: 347, endPoint x: 1179, endPoint y: 354, distance: 476.4
click at [1179, 354] on div "No: Anda Laine Jātniece (klases audzinātāja) (Administratori) Labdien! Redzam, …" at bounding box center [991, 347] width 745 height 178
copy p "Redzam, ka Tev ir kavēta ieskaite, līdz kuram datumam to pagarināsim, lai vari …"
click at [615, 150] on link at bounding box center [622, 145] width 37 height 35
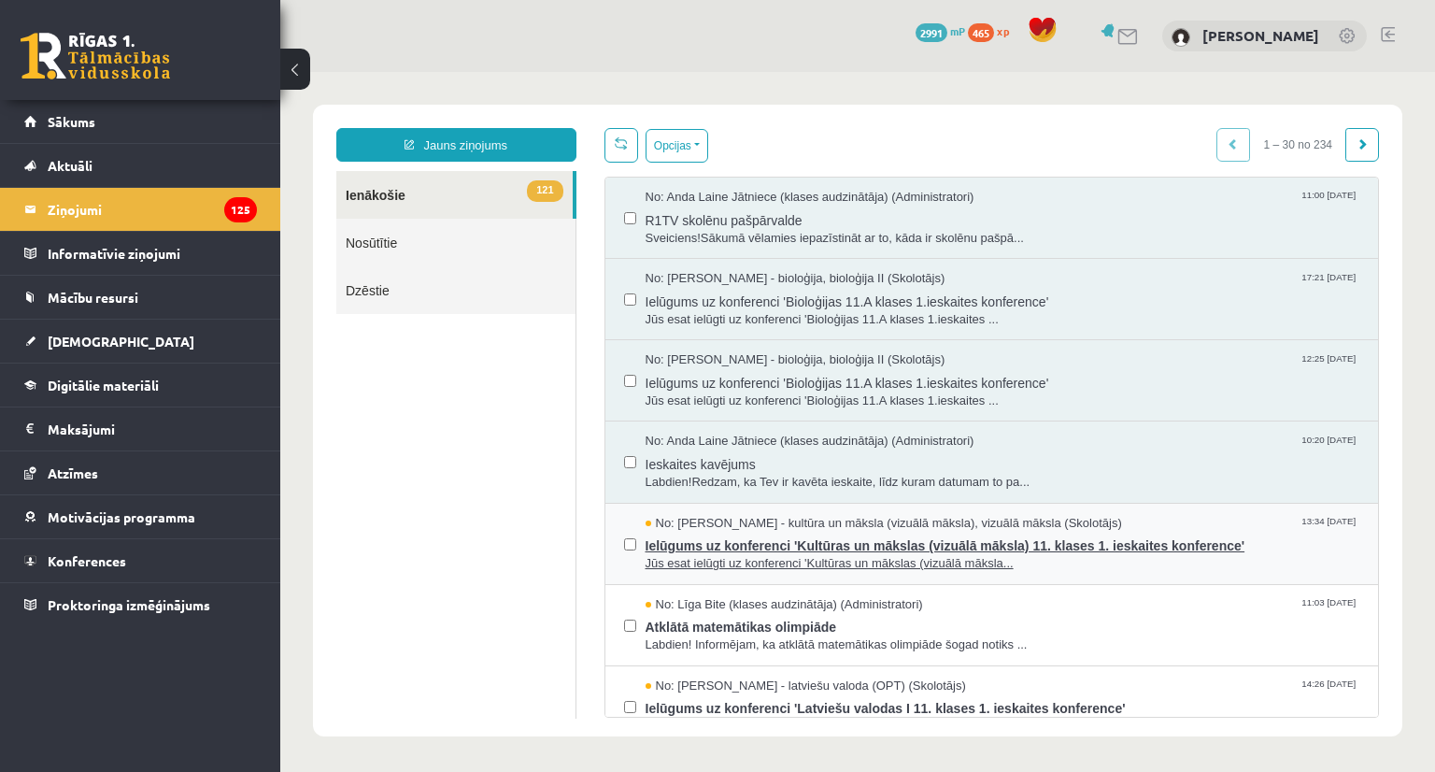
click at [691, 544] on span "Ielūgums uz konferenci 'Kultūras un mākslas (vizuālā māksla) 11. klases 1. iesk…" at bounding box center [1002, 542] width 715 height 23
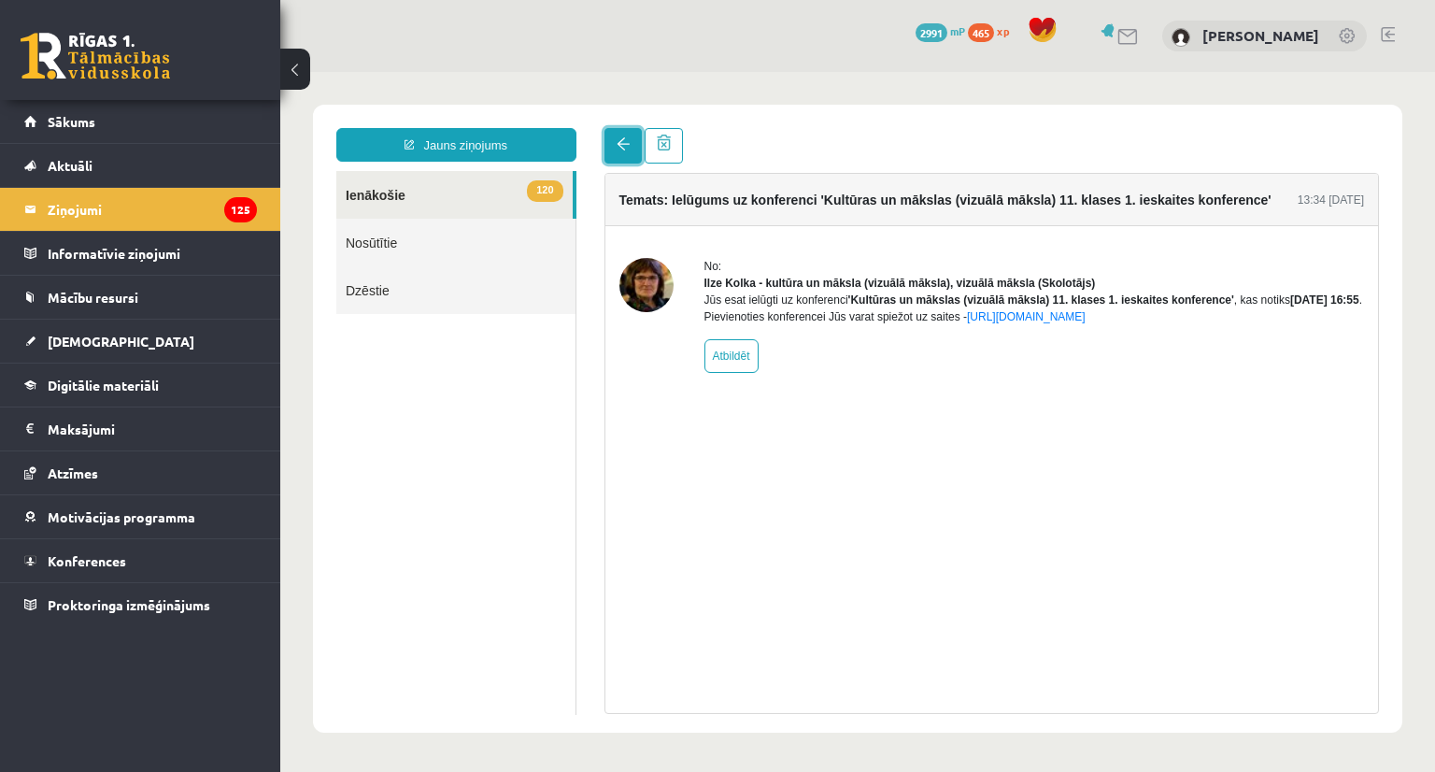
click at [615, 138] on link at bounding box center [622, 145] width 37 height 35
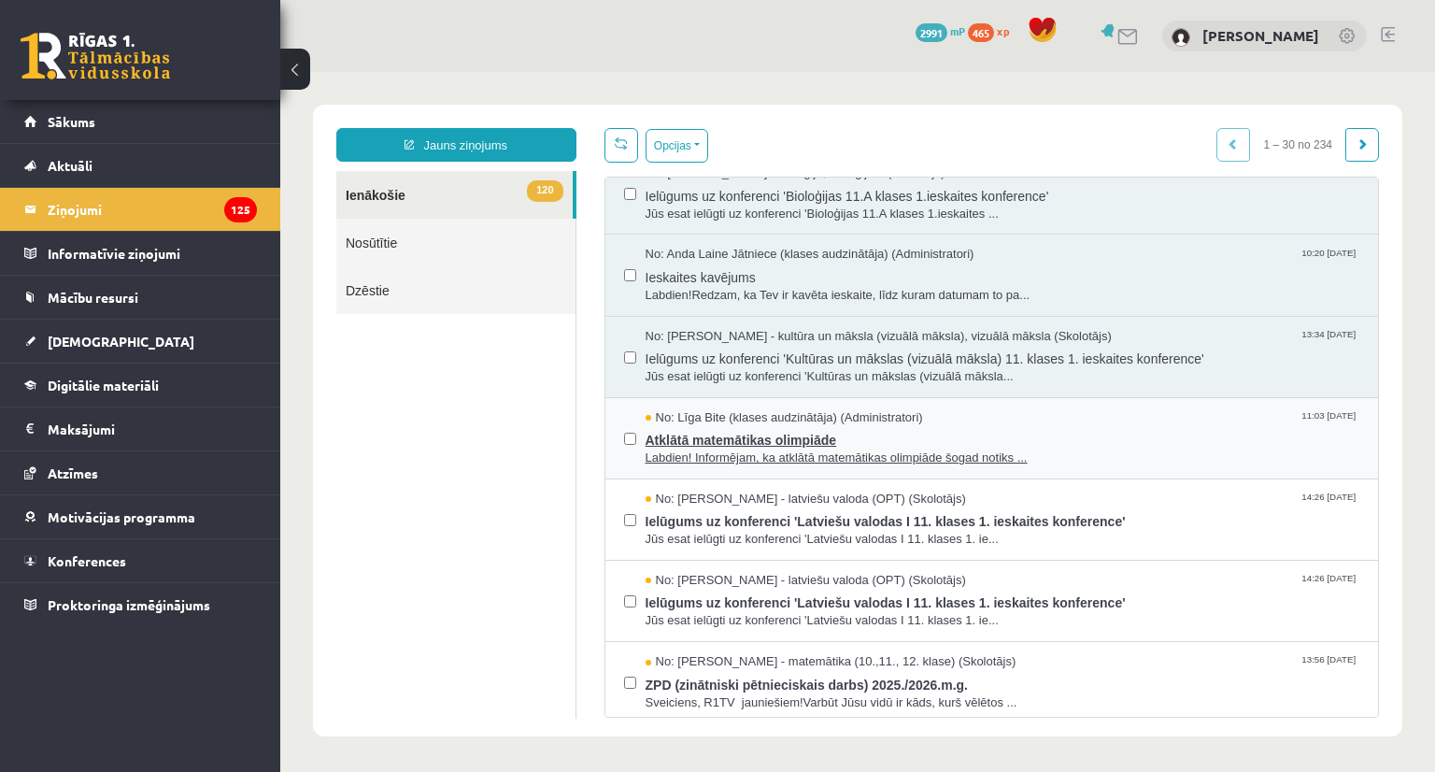
click at [734, 441] on span "Atklātā matemātikas olimpiāde" at bounding box center [1002, 437] width 715 height 23
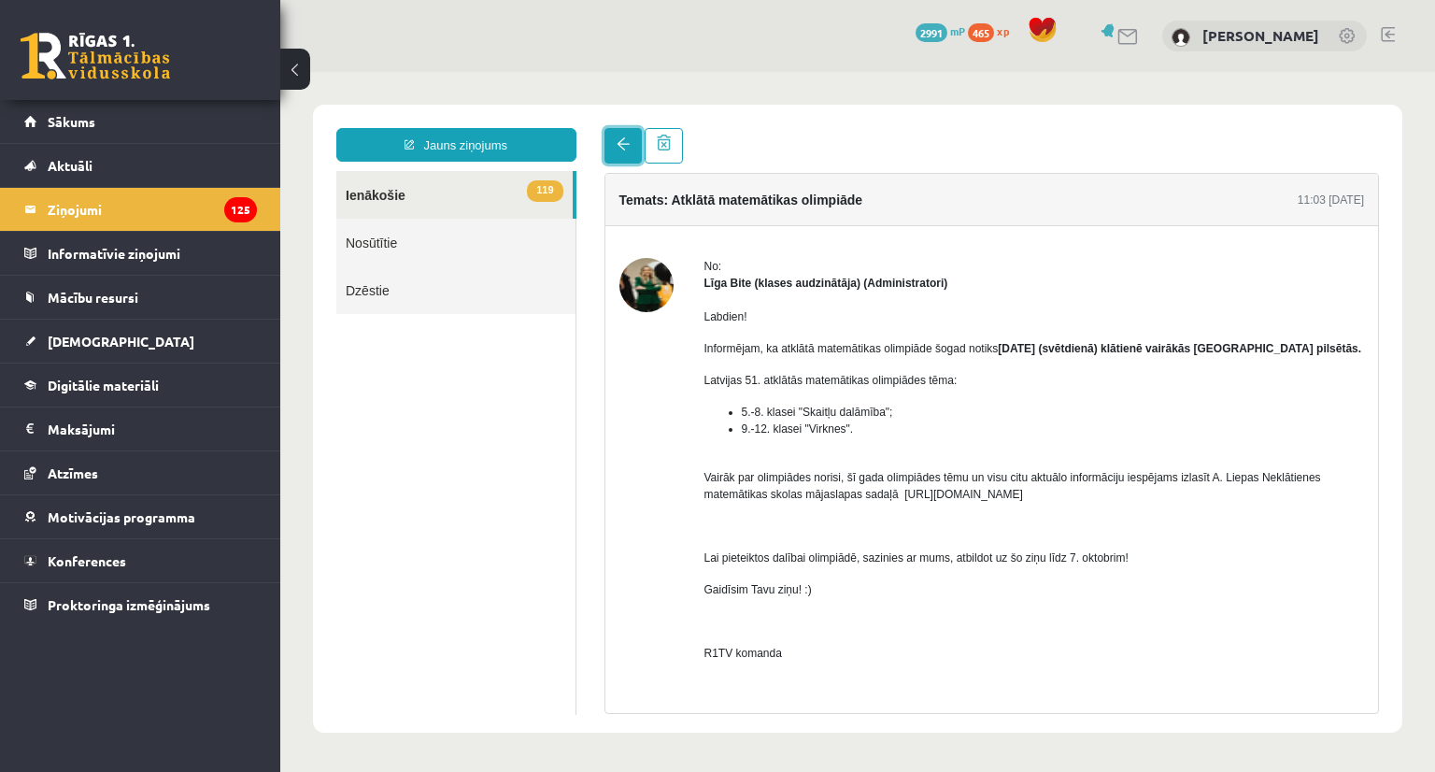
click at [625, 150] on span at bounding box center [622, 143] width 13 height 13
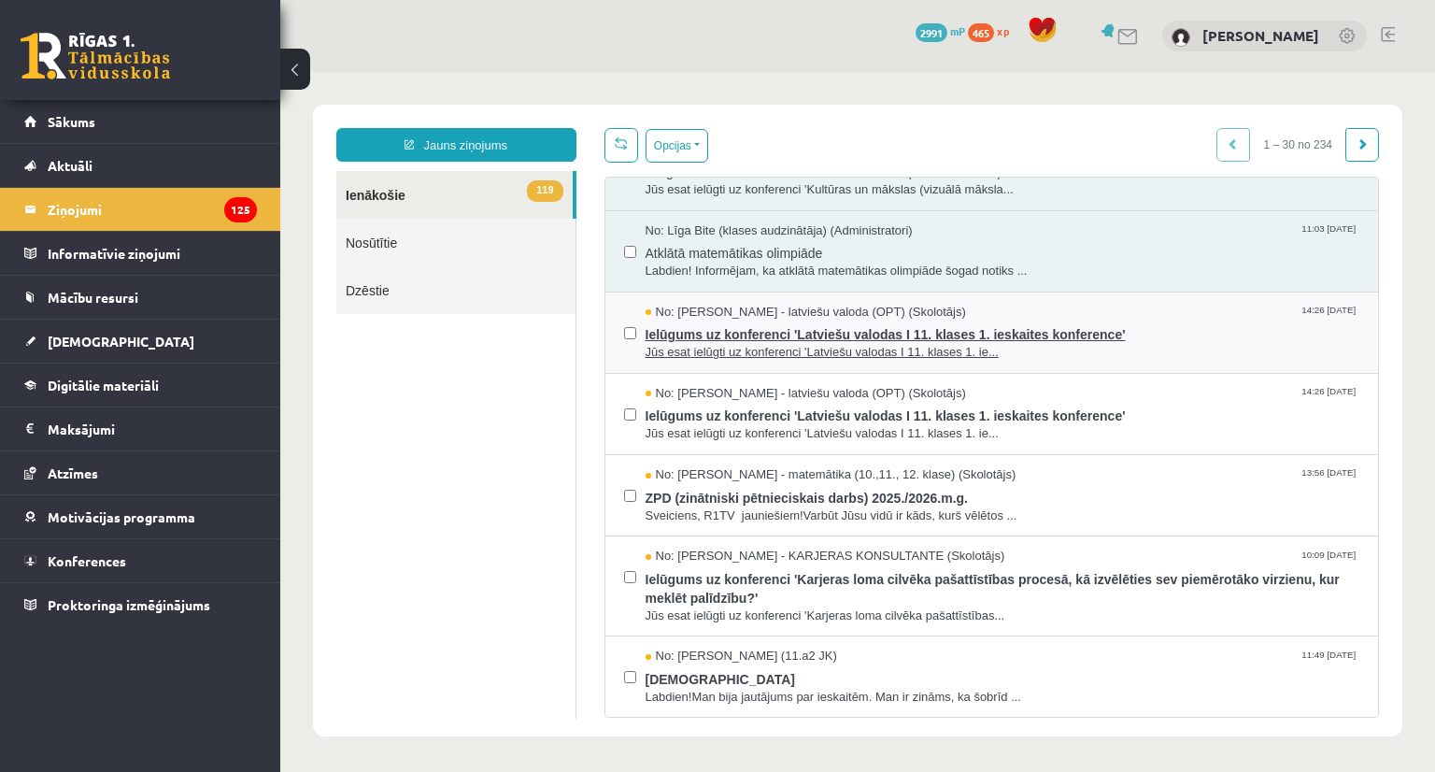
click at [682, 330] on span "Ielūgums uz konferenci 'Latviešu valodas I 11. klases 1. ieskaites konference'" at bounding box center [1002, 331] width 715 height 23
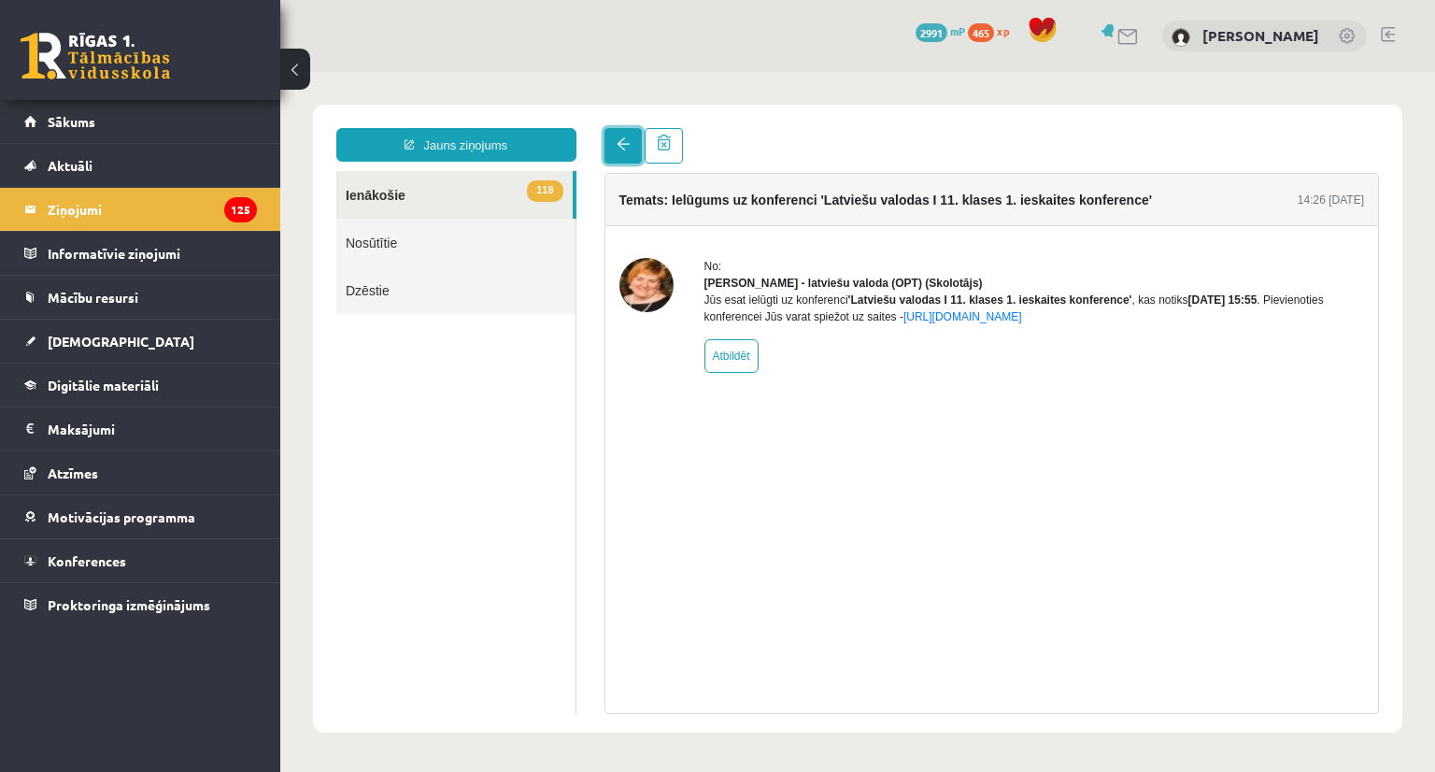
click at [621, 142] on span at bounding box center [622, 143] width 13 height 13
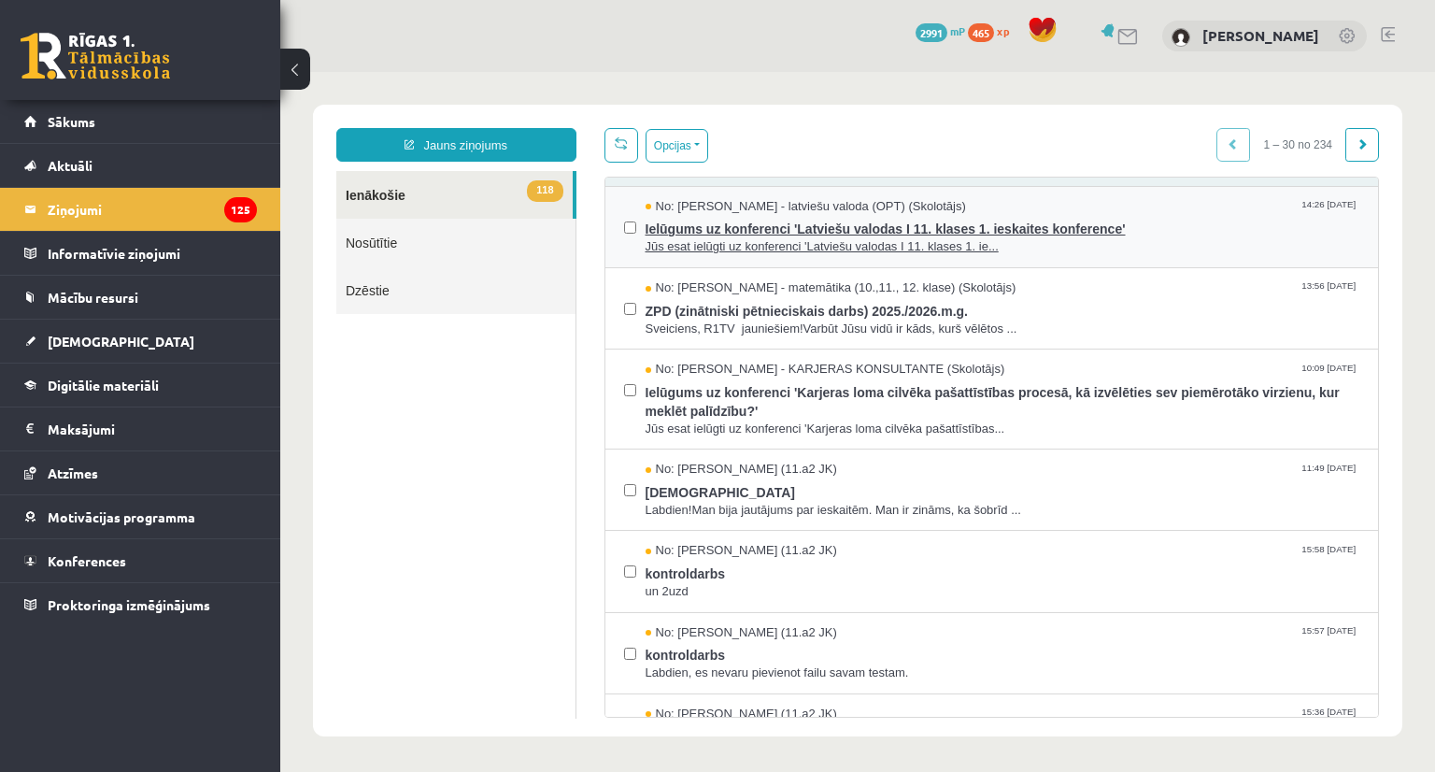
click at [660, 232] on span "Ielūgums uz konferenci 'Latviešu valodas I 11. klases 1. ieskaites konference'" at bounding box center [1002, 226] width 715 height 23
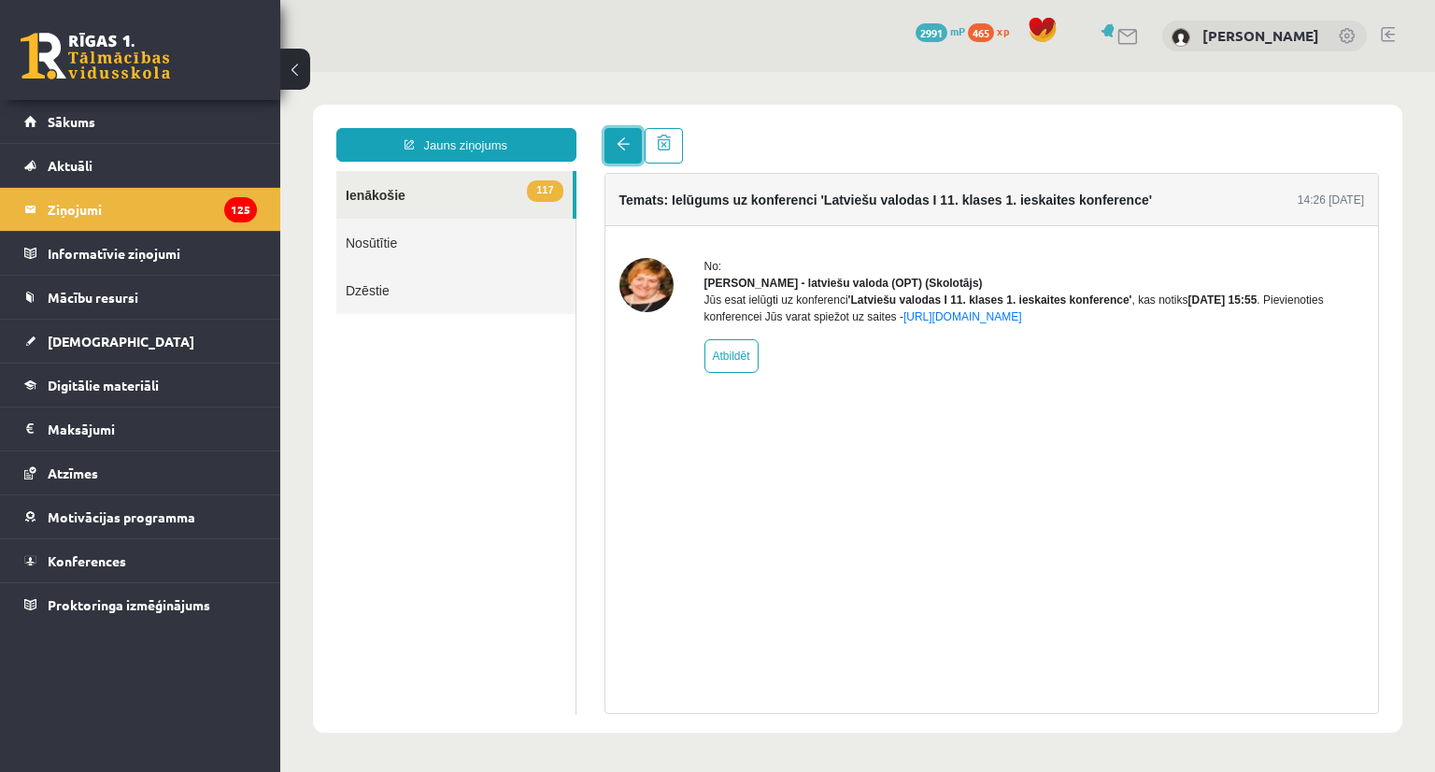
click at [616, 147] on span at bounding box center [622, 143] width 13 height 13
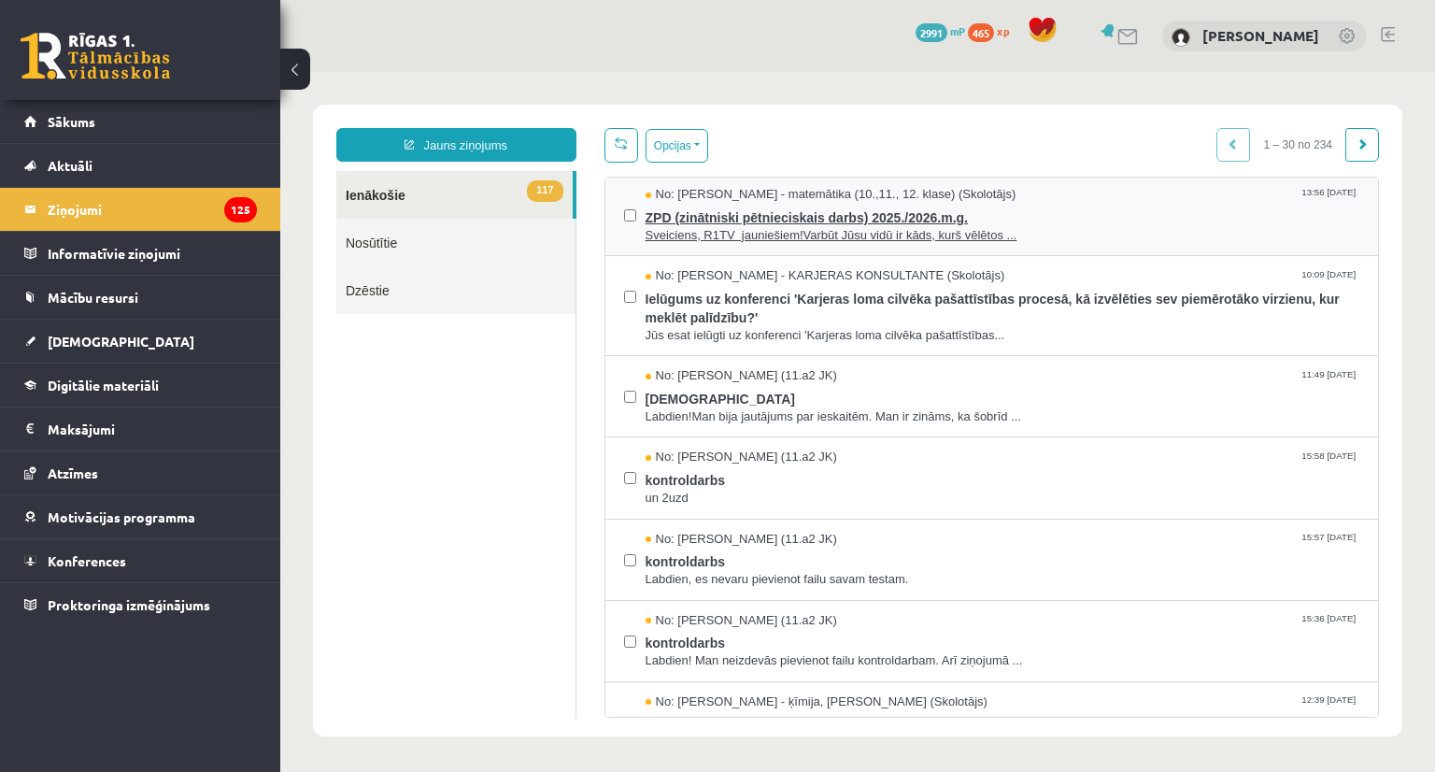
click at [663, 227] on span "Sveiciens, R1TV jauniešiem!Varbūt Jūsu vidū ir kāds, kurš vēlētos ..." at bounding box center [1002, 236] width 715 height 18
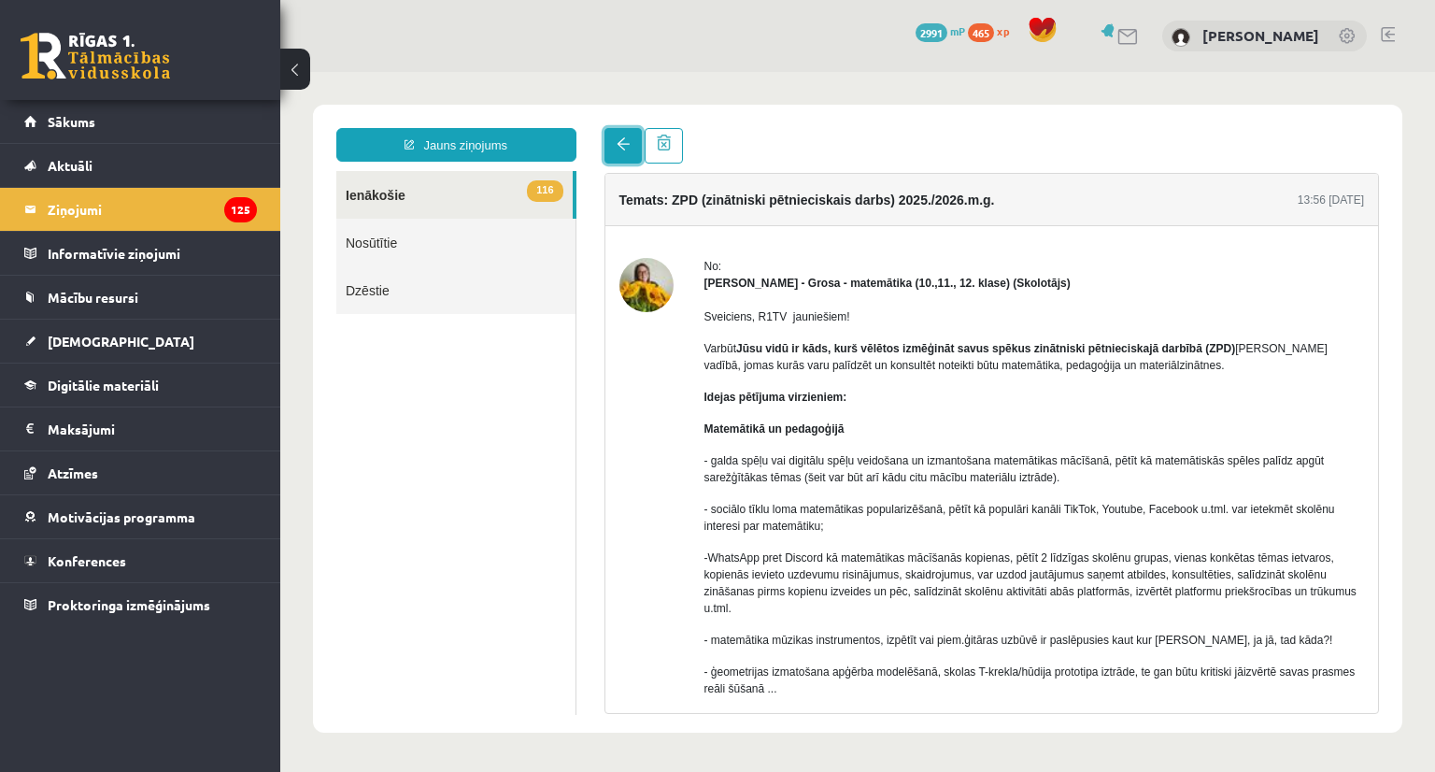
click at [628, 139] on span at bounding box center [622, 143] width 13 height 13
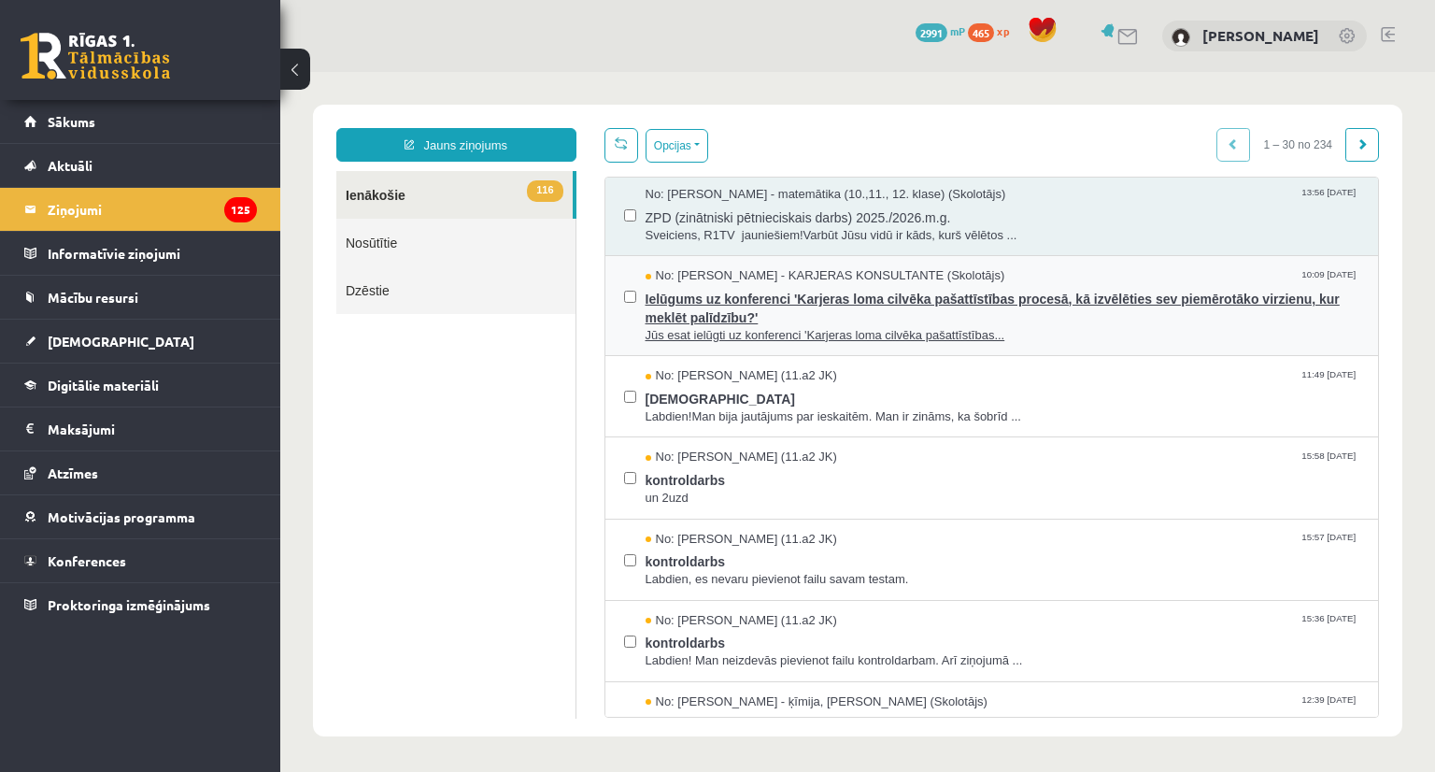
click at [710, 300] on span "Ielūgums uz konferenci 'Karjeras loma cilvēka pašattīstības procesā, kā izvēlēt…" at bounding box center [1002, 306] width 715 height 42
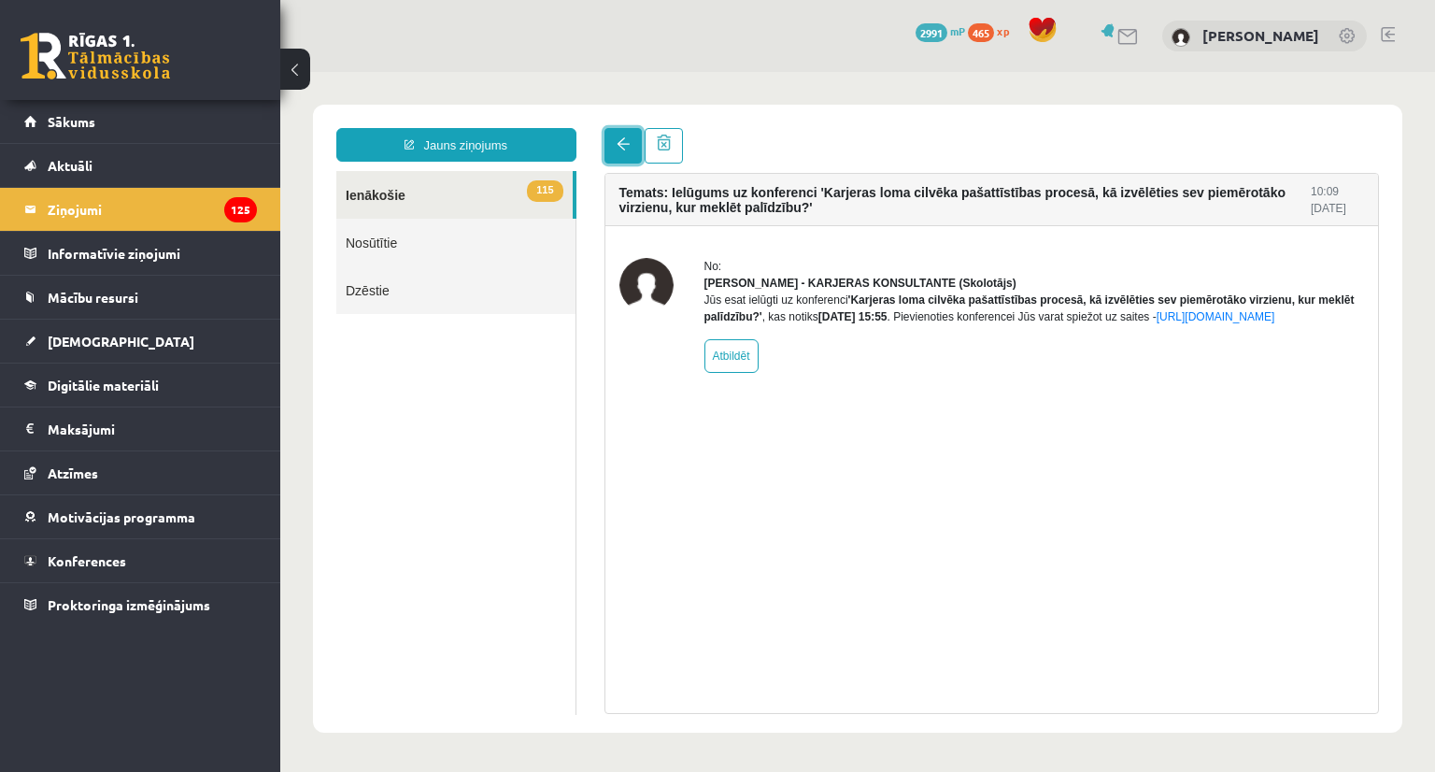
click at [620, 139] on span at bounding box center [622, 143] width 13 height 13
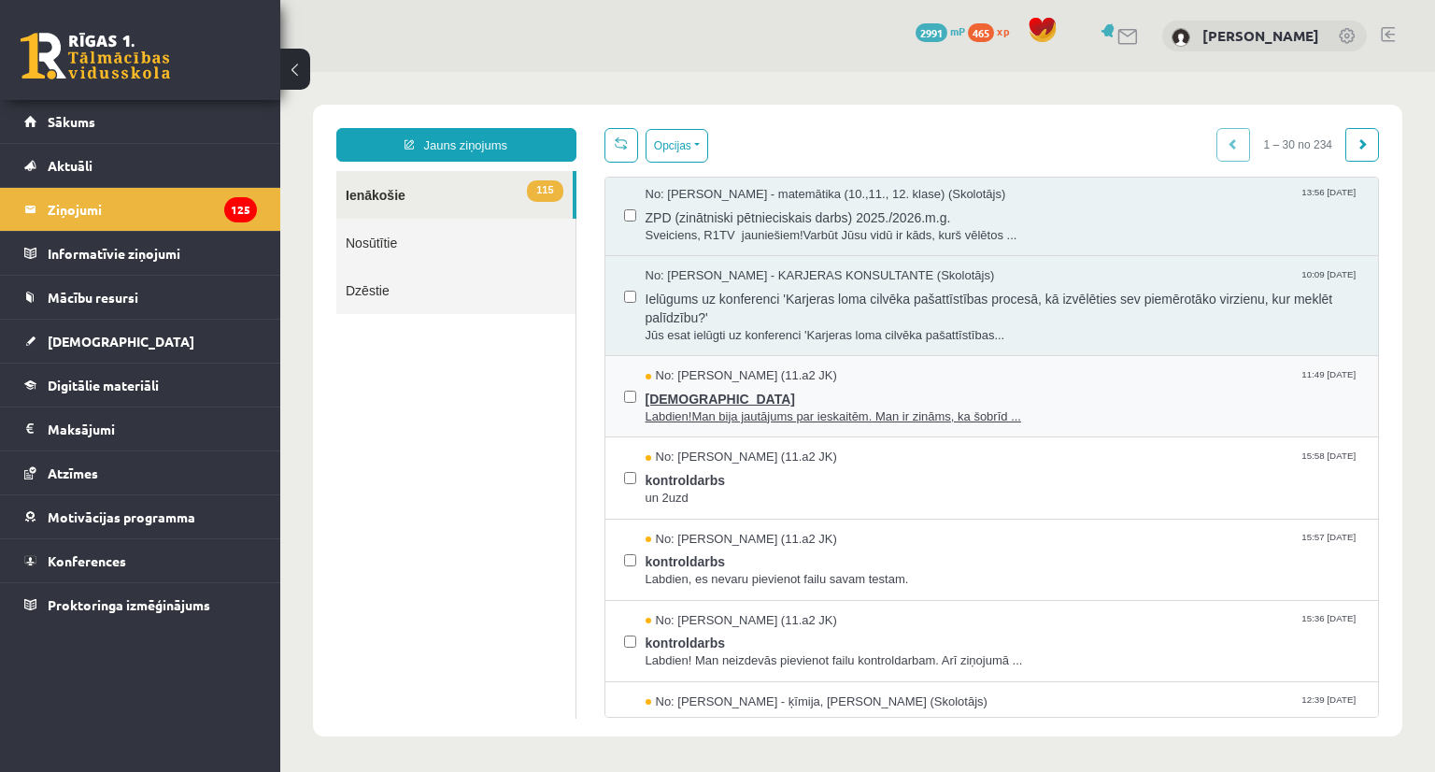
click at [645, 408] on span "Labdien!Man bija jautājums par ieskaitēm. Man ir zināms, ka šobrīd ..." at bounding box center [1002, 417] width 715 height 18
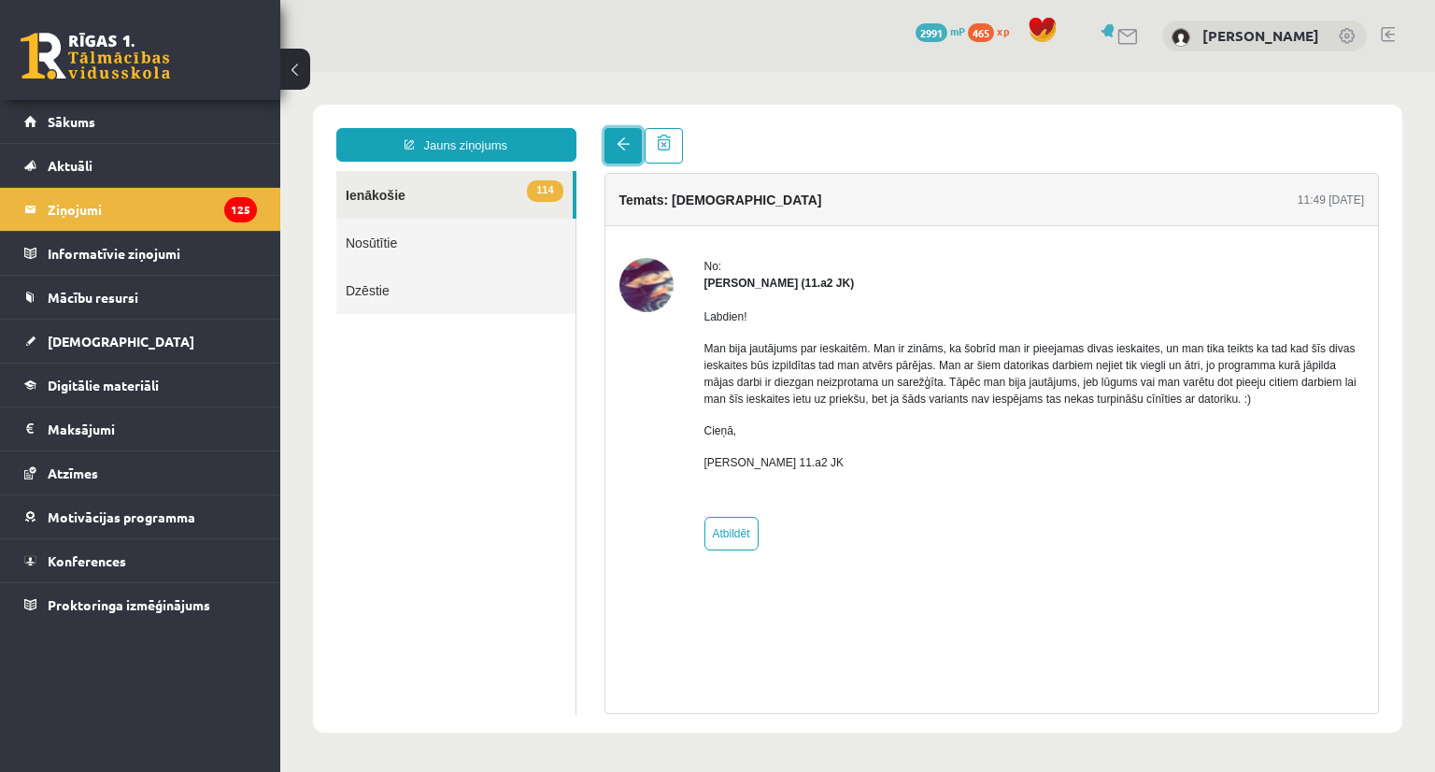
click at [616, 141] on span at bounding box center [622, 143] width 13 height 13
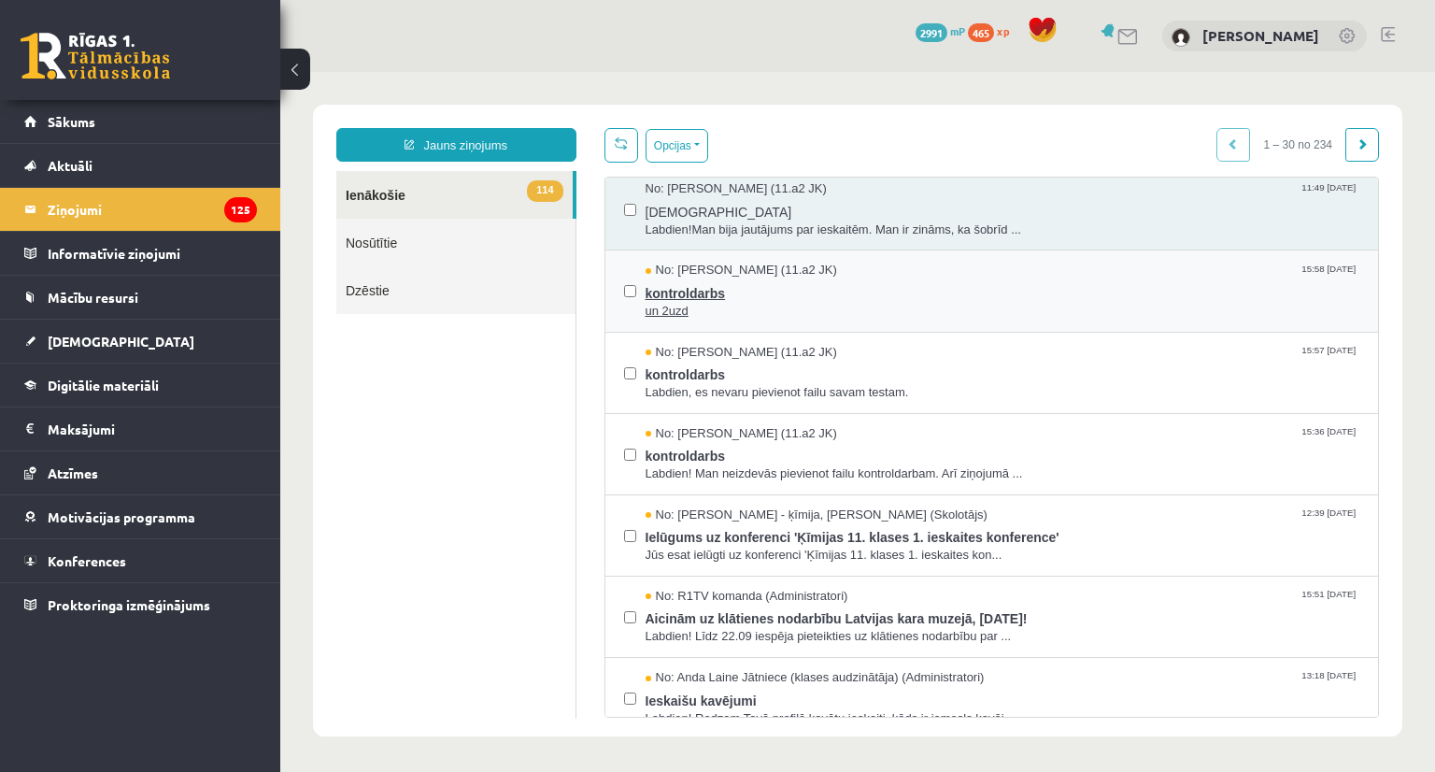
click at [668, 296] on span "kontroldarbs" at bounding box center [1002, 290] width 715 height 23
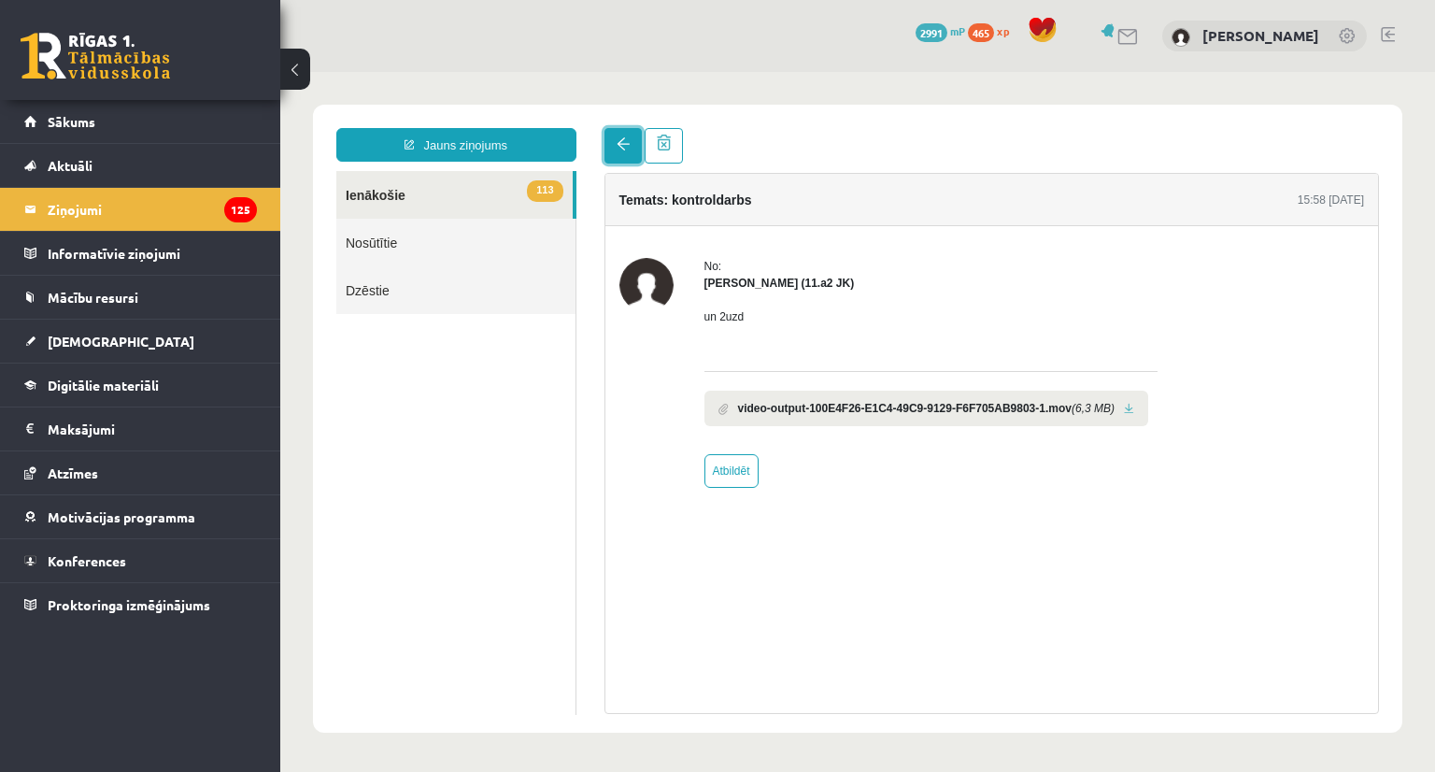
click at [624, 146] on span at bounding box center [622, 143] width 13 height 13
click at [100, 351] on link "[DEMOGRAPHIC_DATA]" at bounding box center [140, 340] width 233 height 43
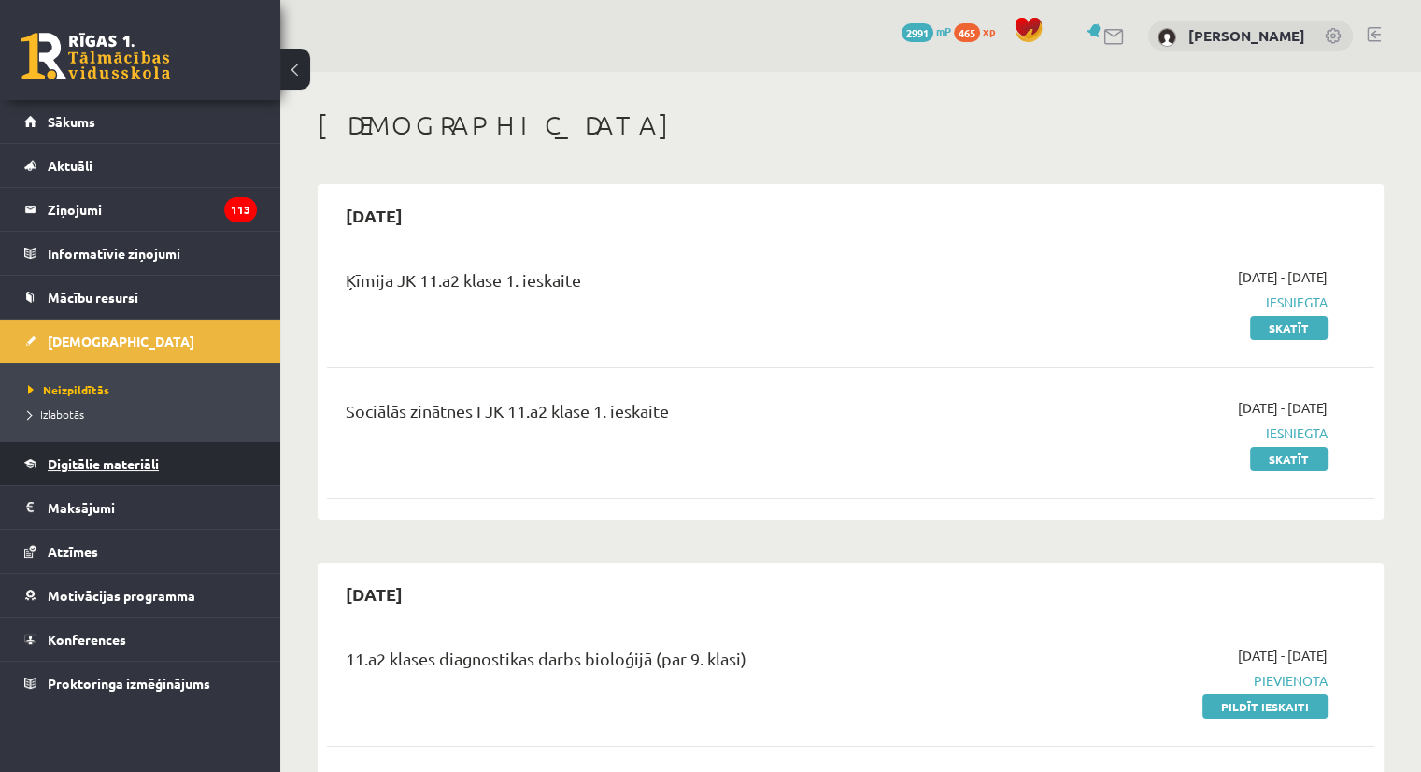
click at [125, 457] on span "Digitālie materiāli" at bounding box center [103, 463] width 111 height 17
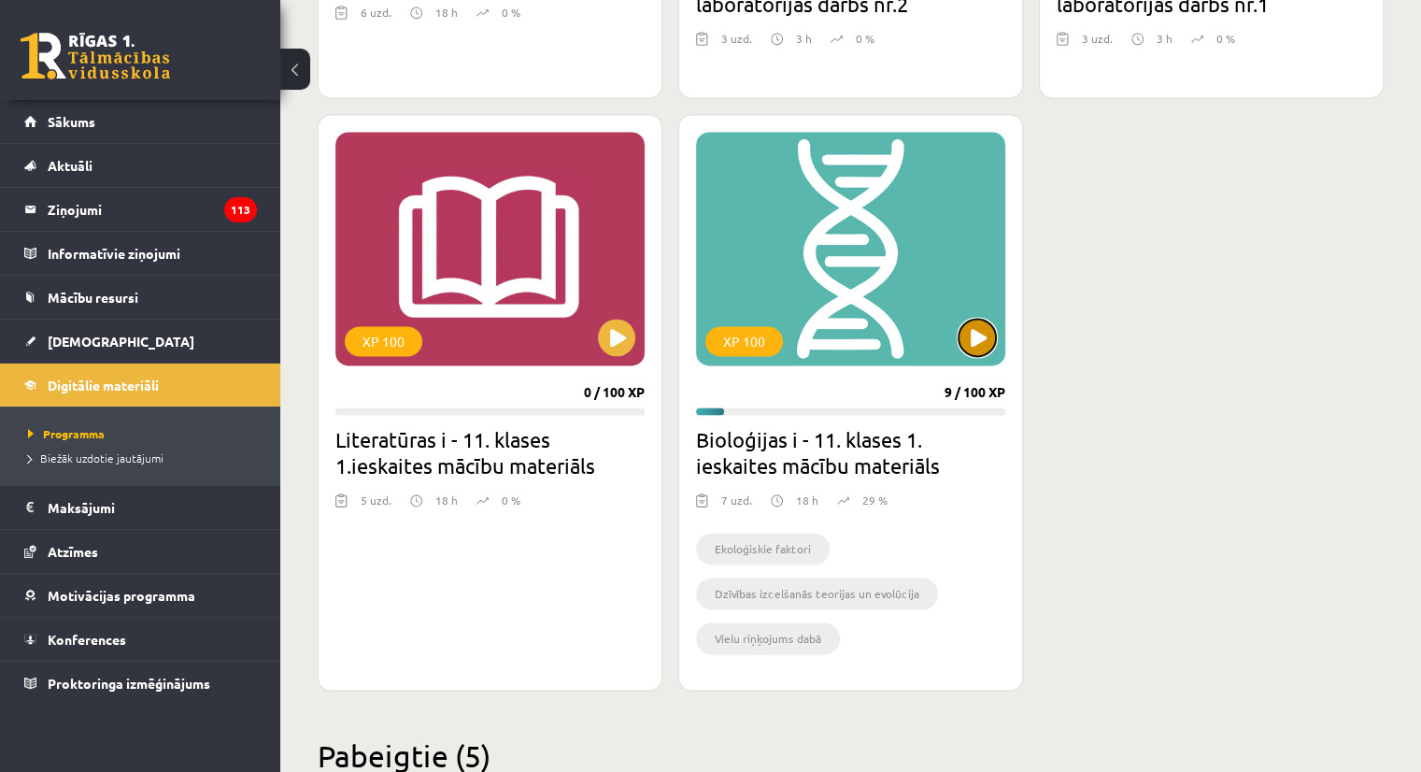
click at [984, 333] on button at bounding box center [976, 337] width 37 height 37
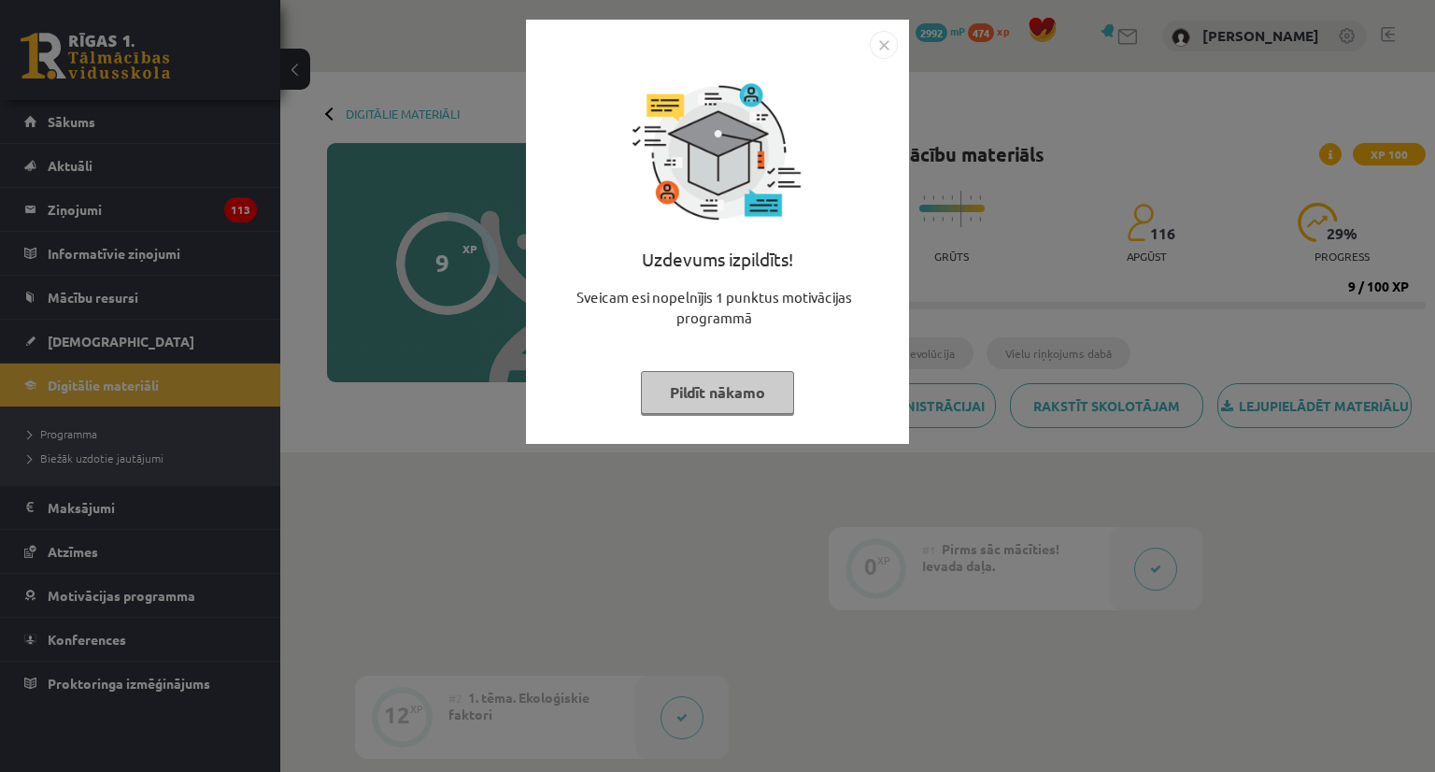
click at [691, 392] on button "Pildīt nākamo" at bounding box center [717, 392] width 153 height 43
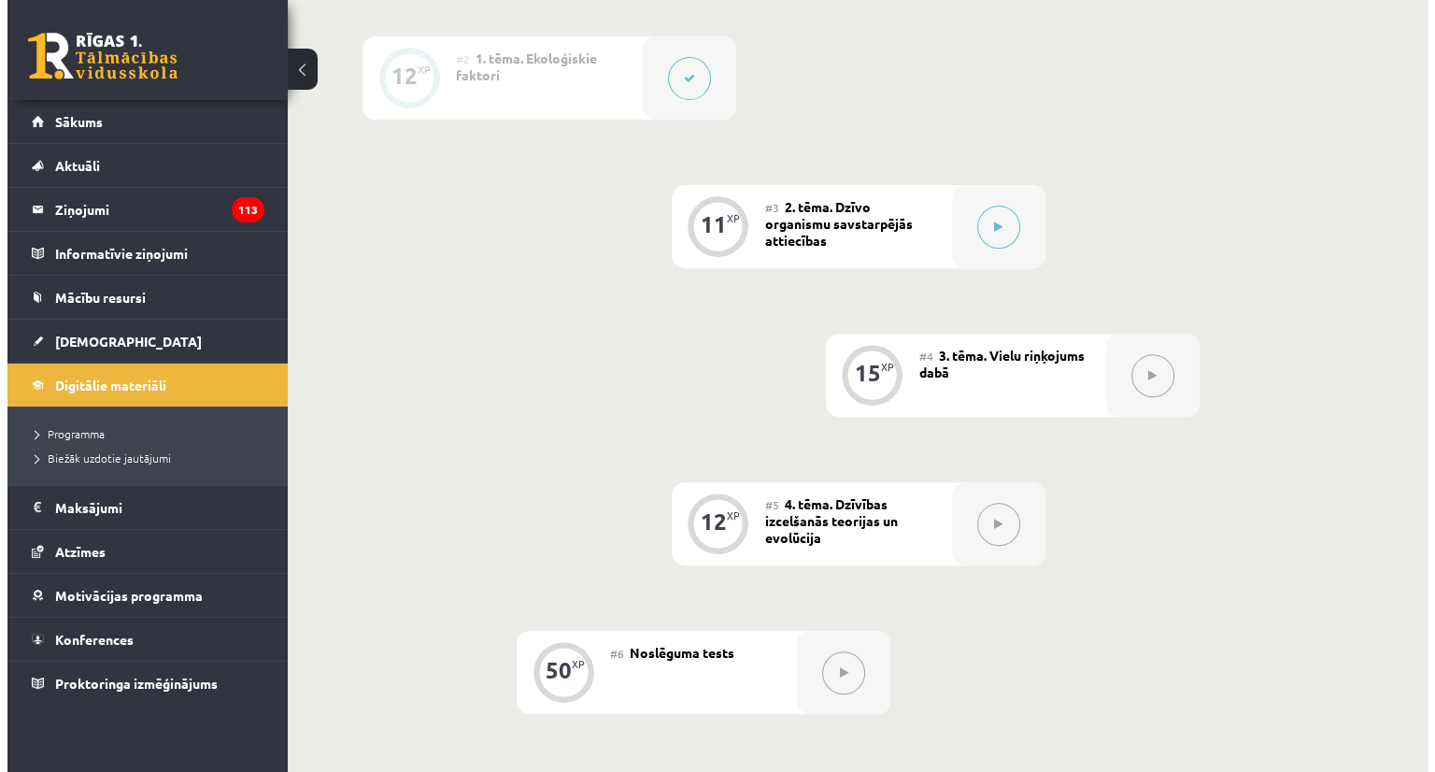
scroll to position [654, 0]
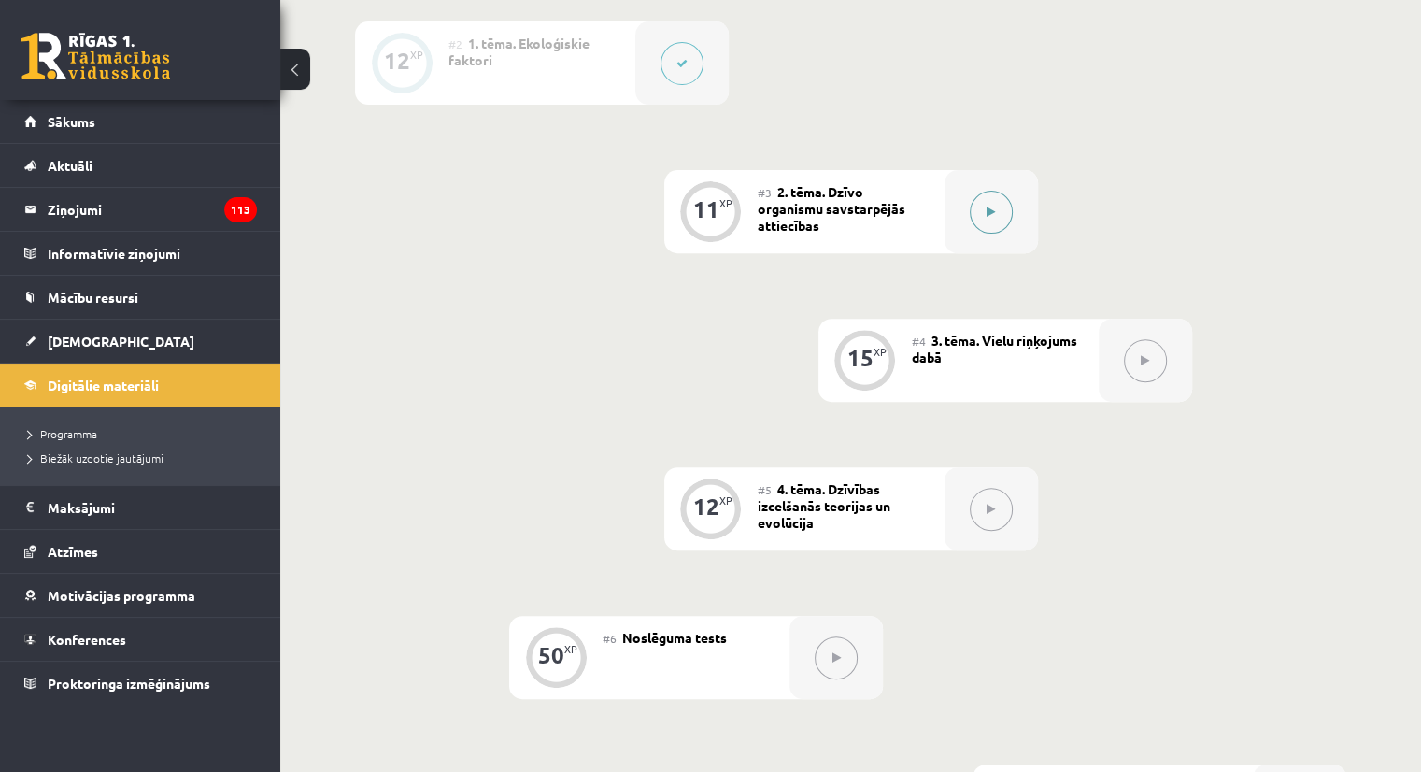
click at [991, 218] on icon at bounding box center [990, 211] width 8 height 11
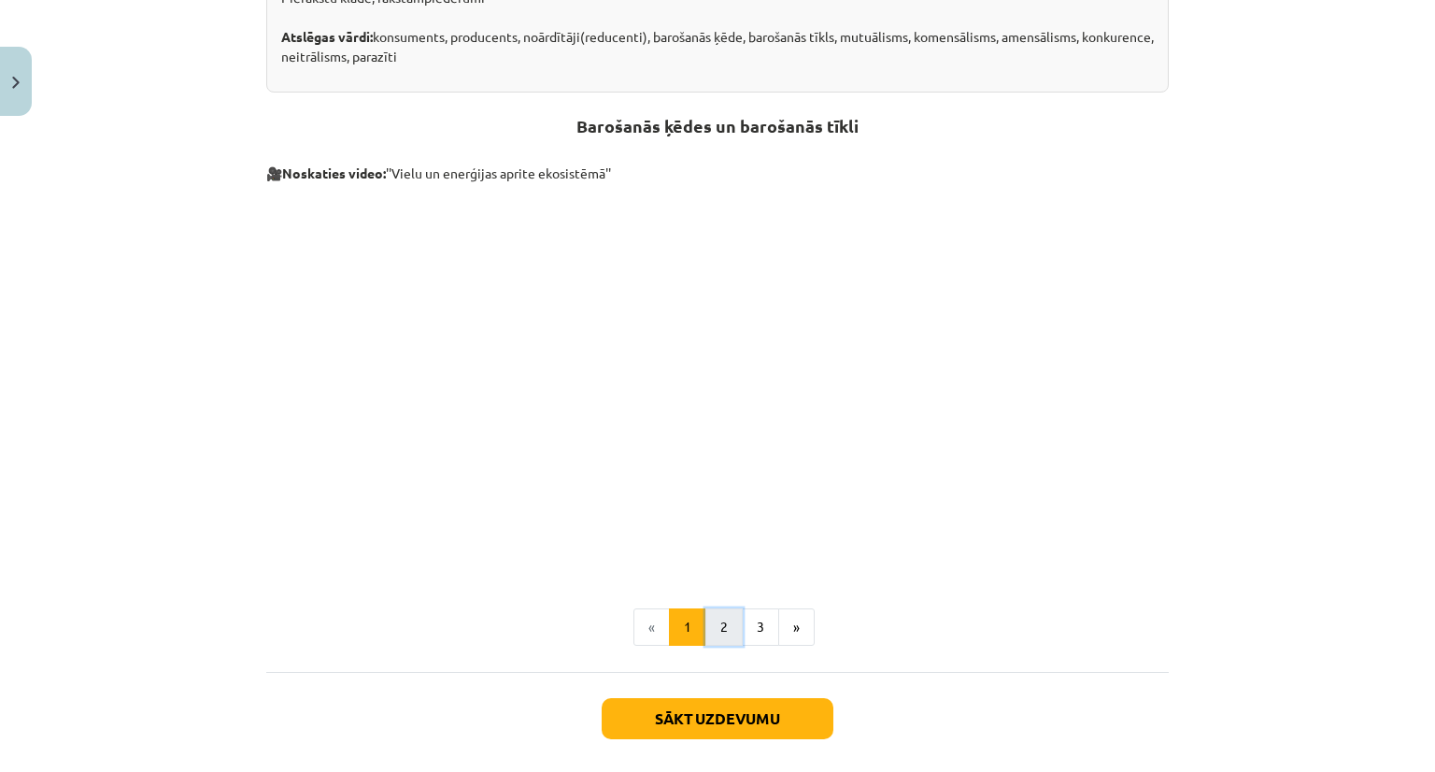
click at [710, 627] on button "2" at bounding box center [723, 626] width 37 height 37
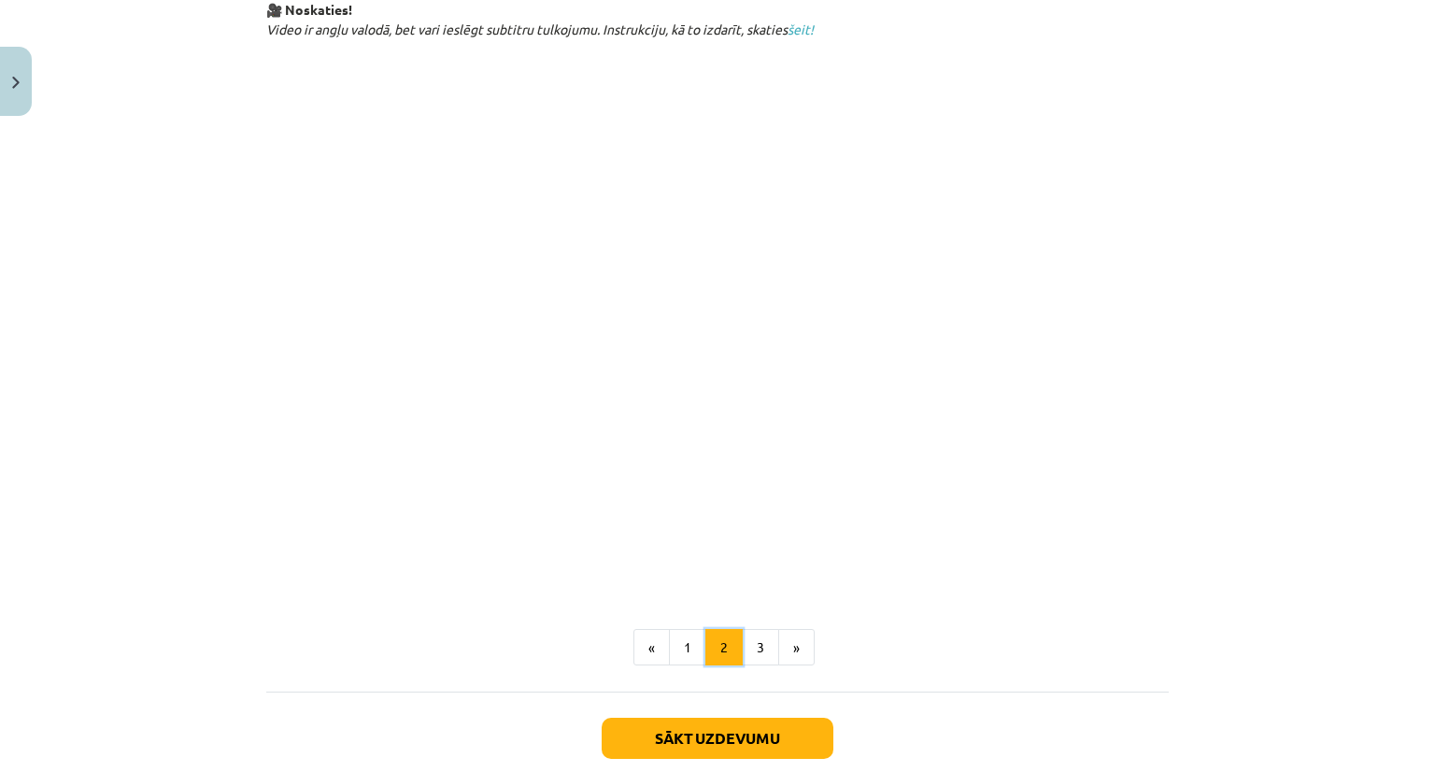
scroll to position [934, 0]
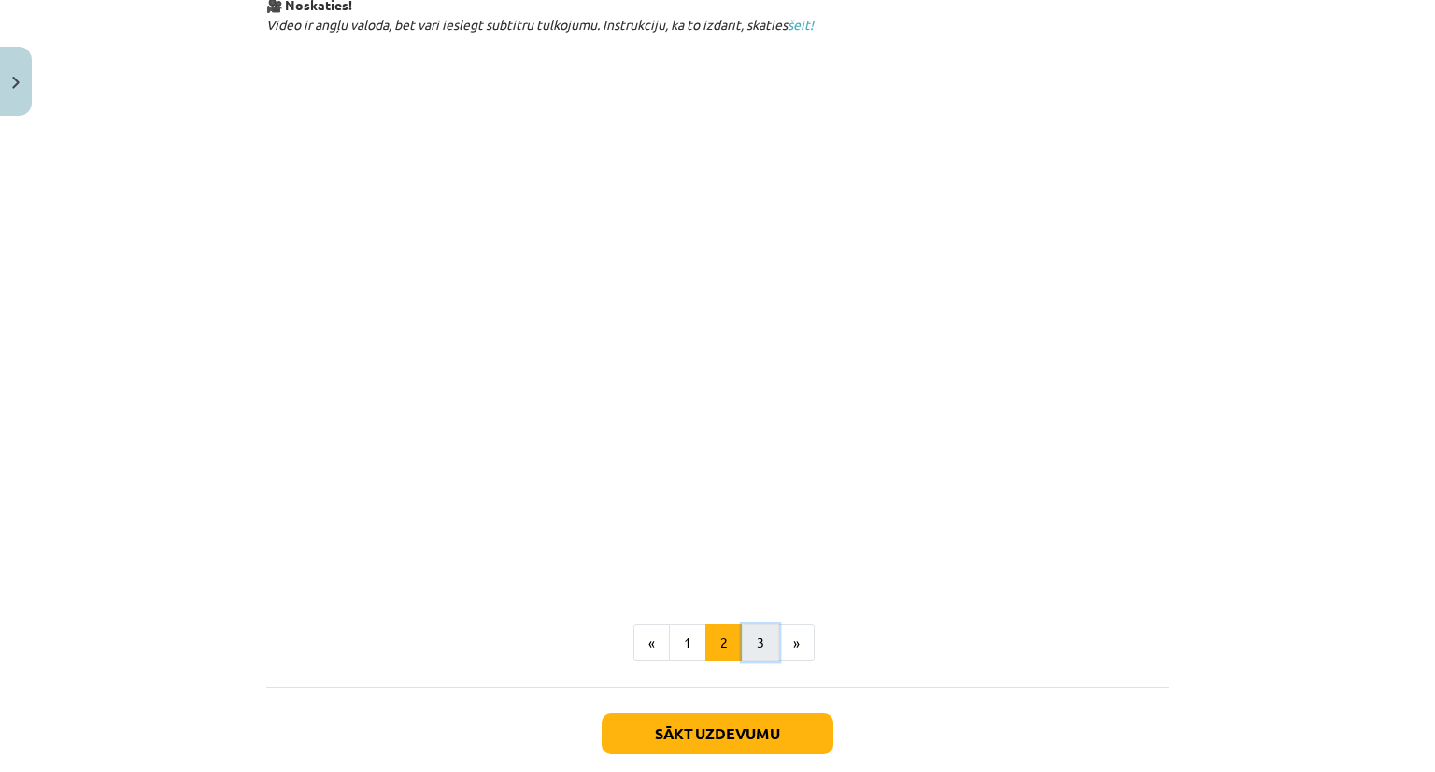
click at [747, 631] on button "3" at bounding box center [760, 642] width 37 height 37
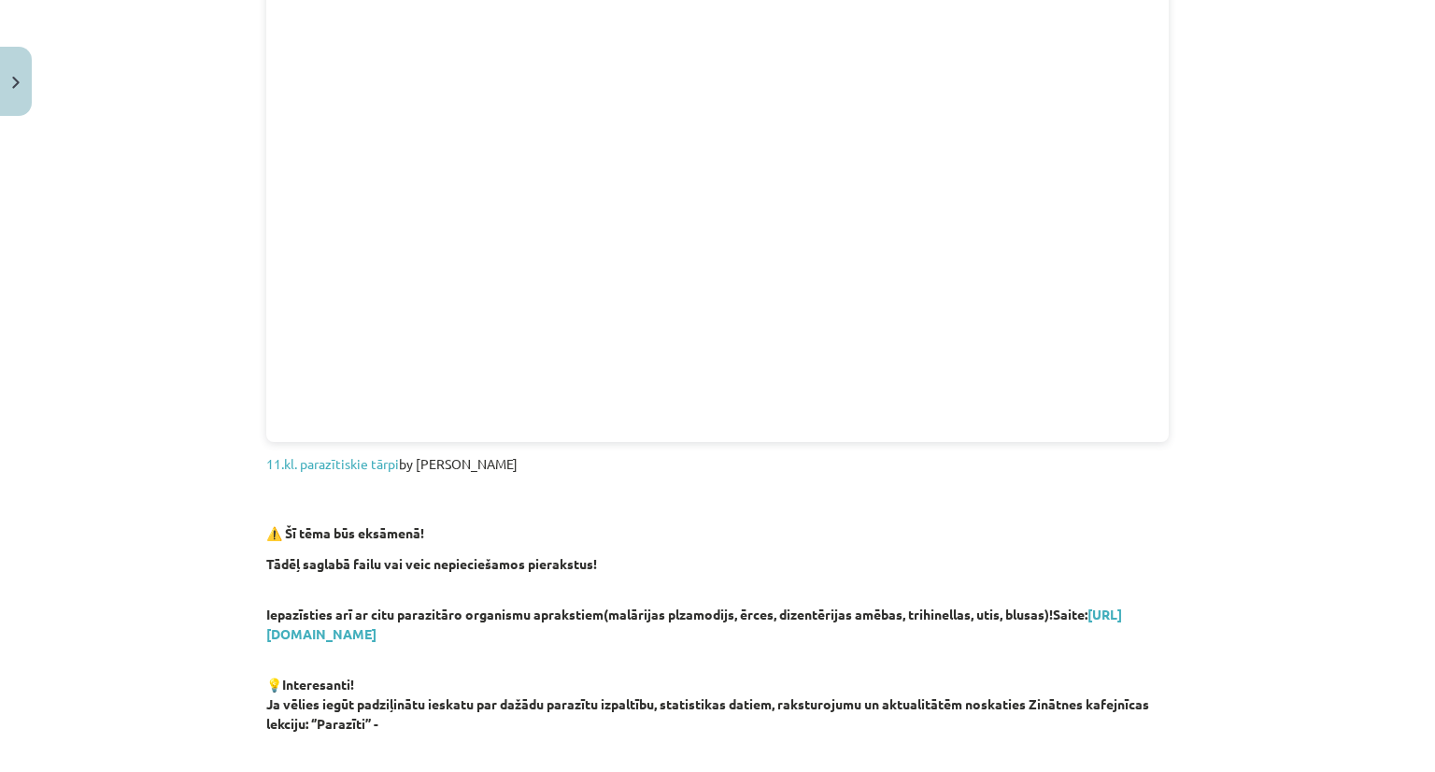
scroll to position [520, 0]
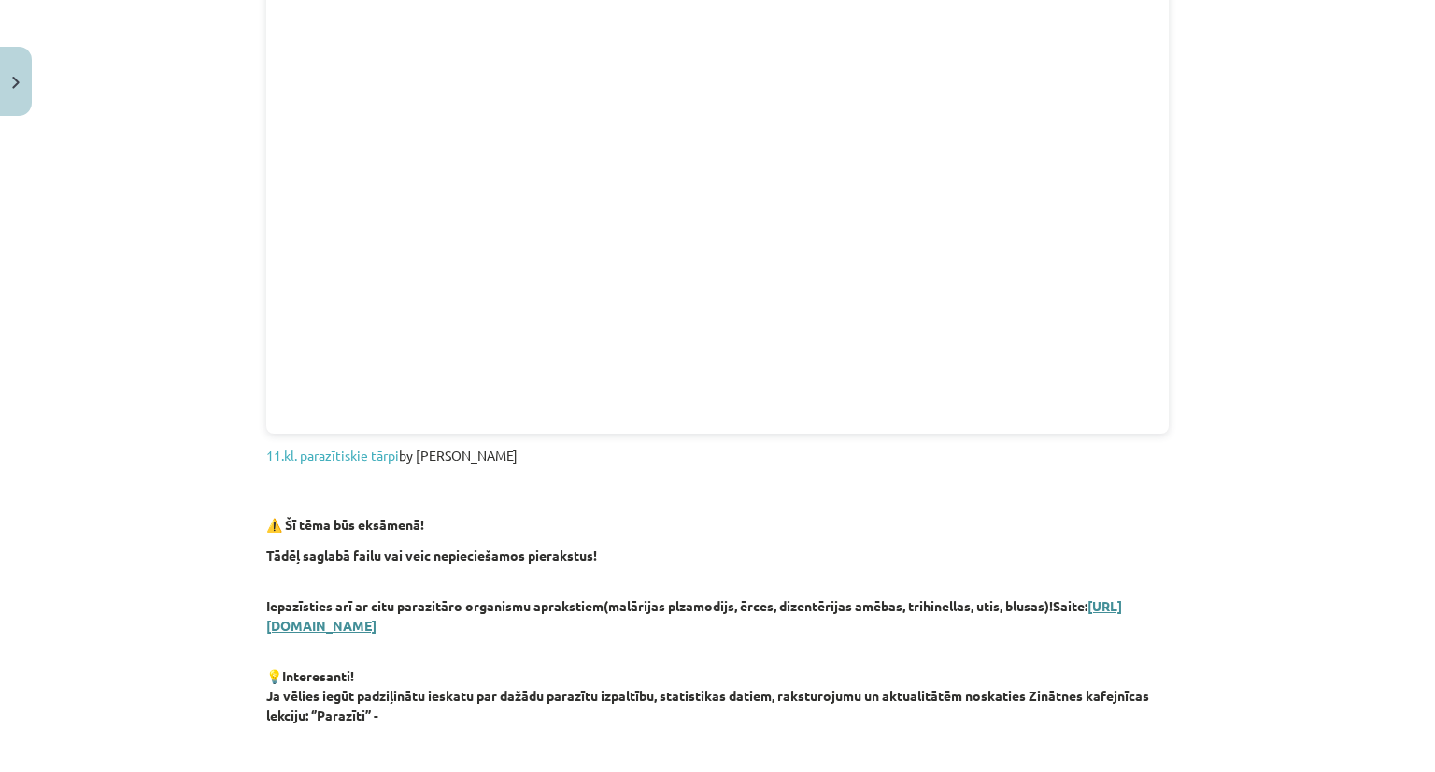
click at [631, 625] on link "[URL][DOMAIN_NAME]" at bounding box center [694, 615] width 856 height 36
